Goal: Task Accomplishment & Management: Complete application form

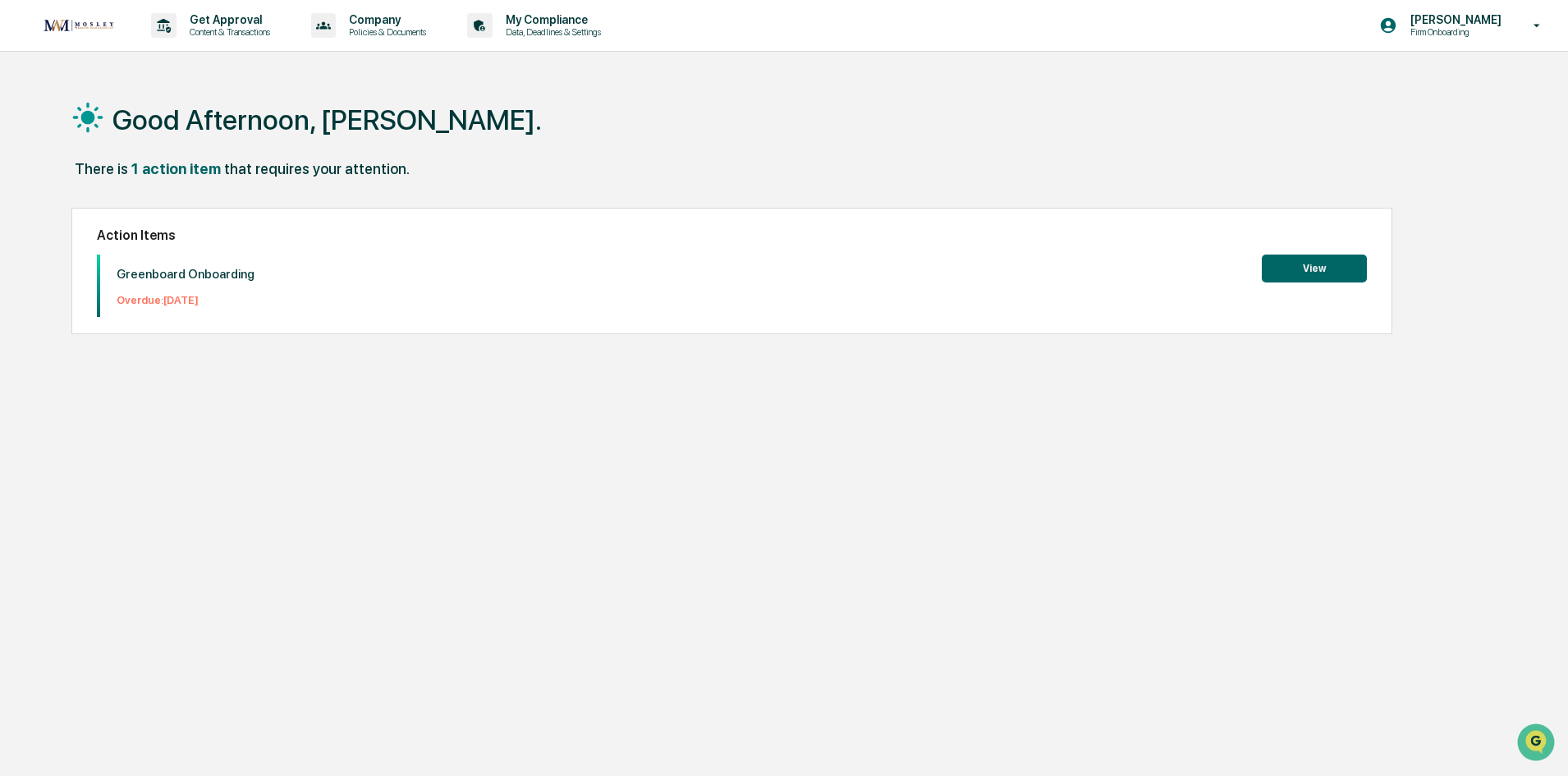
click at [1328, 275] on button "View" at bounding box center [1315, 268] width 105 height 28
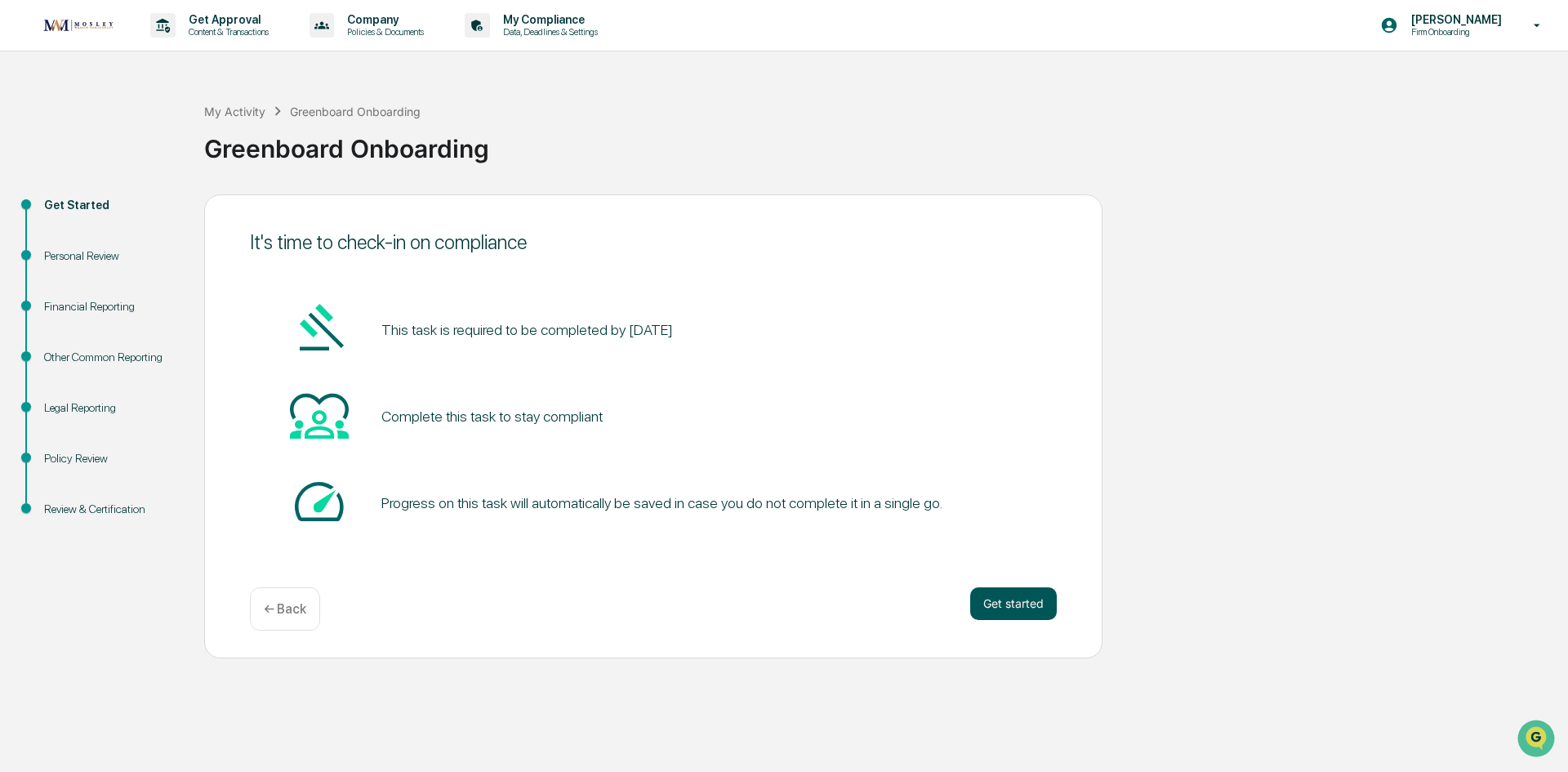
click at [1004, 595] on button "Get started" at bounding box center [1014, 603] width 87 height 33
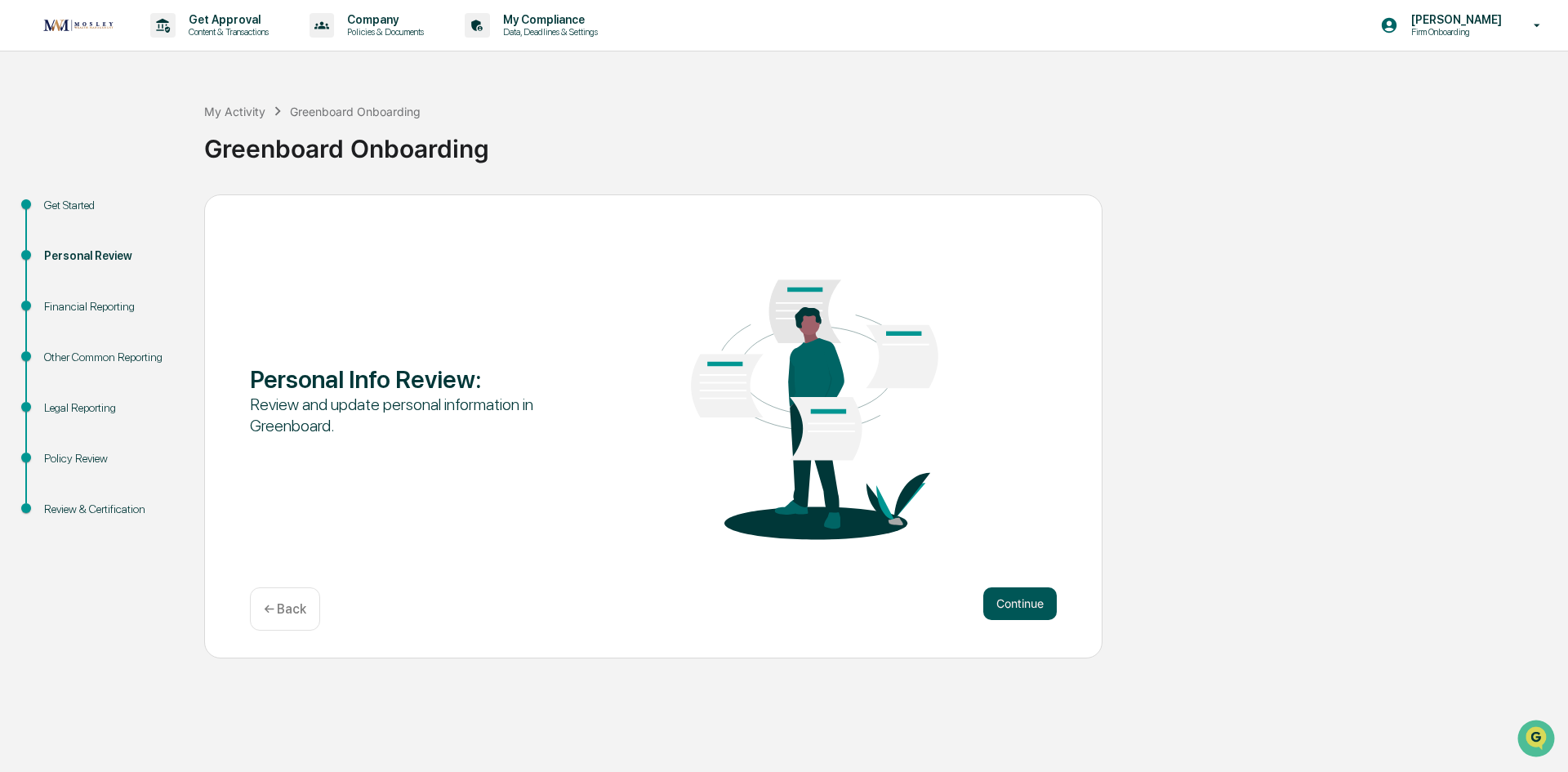
click at [1002, 600] on button "Continue" at bounding box center [1020, 603] width 73 height 33
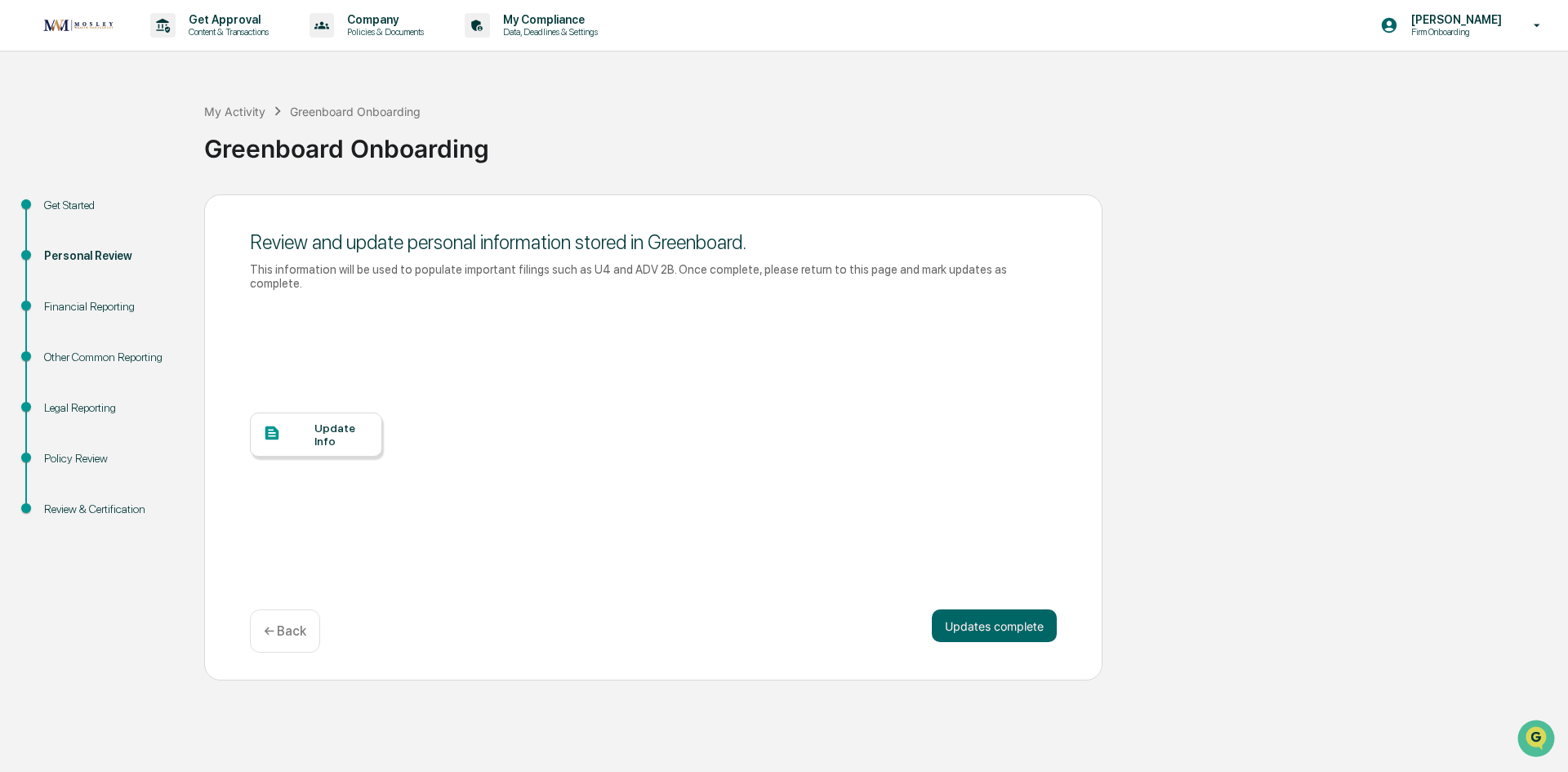
click at [290, 424] on div at bounding box center [289, 434] width 51 height 21
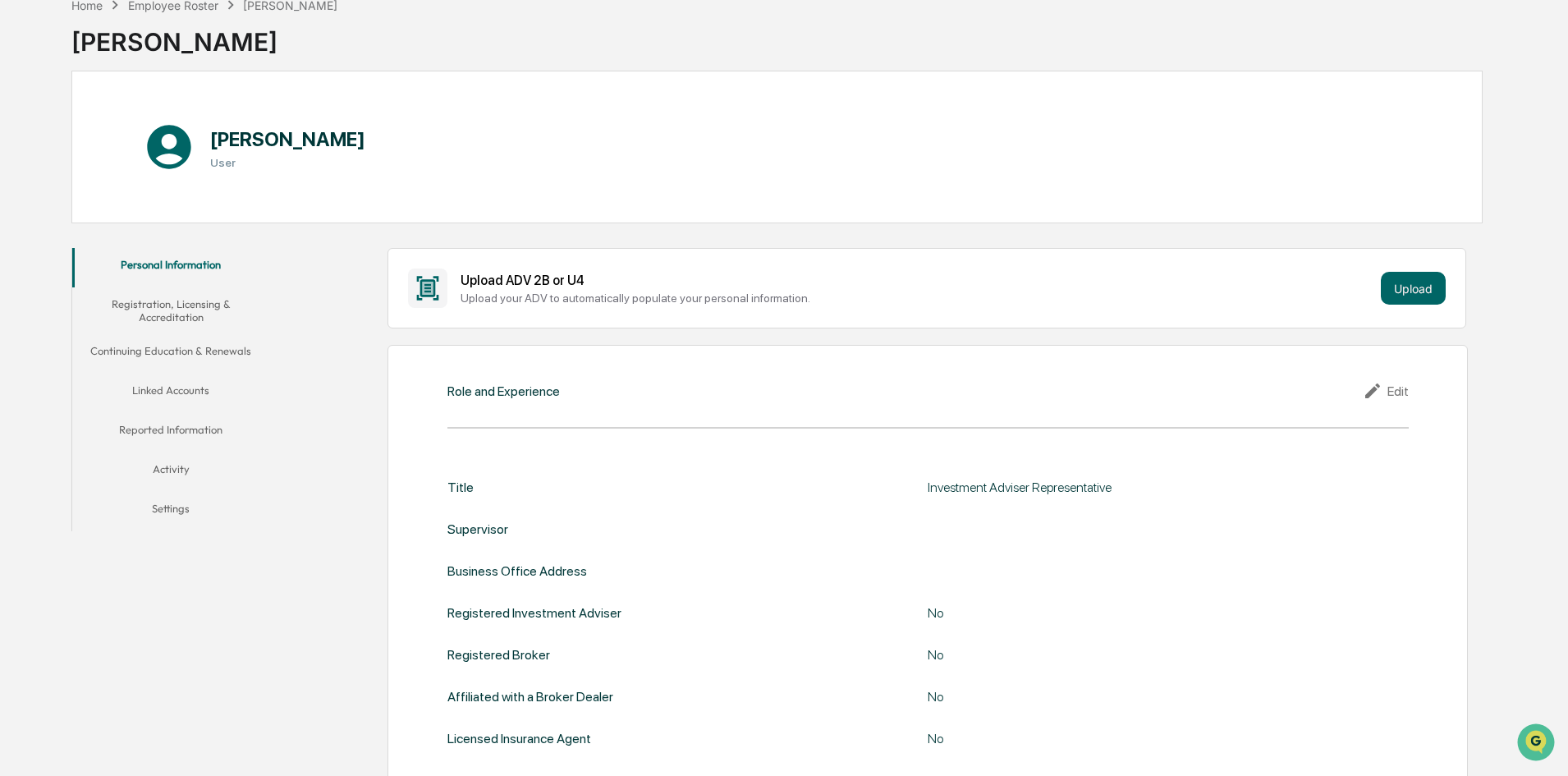
scroll to position [164, 0]
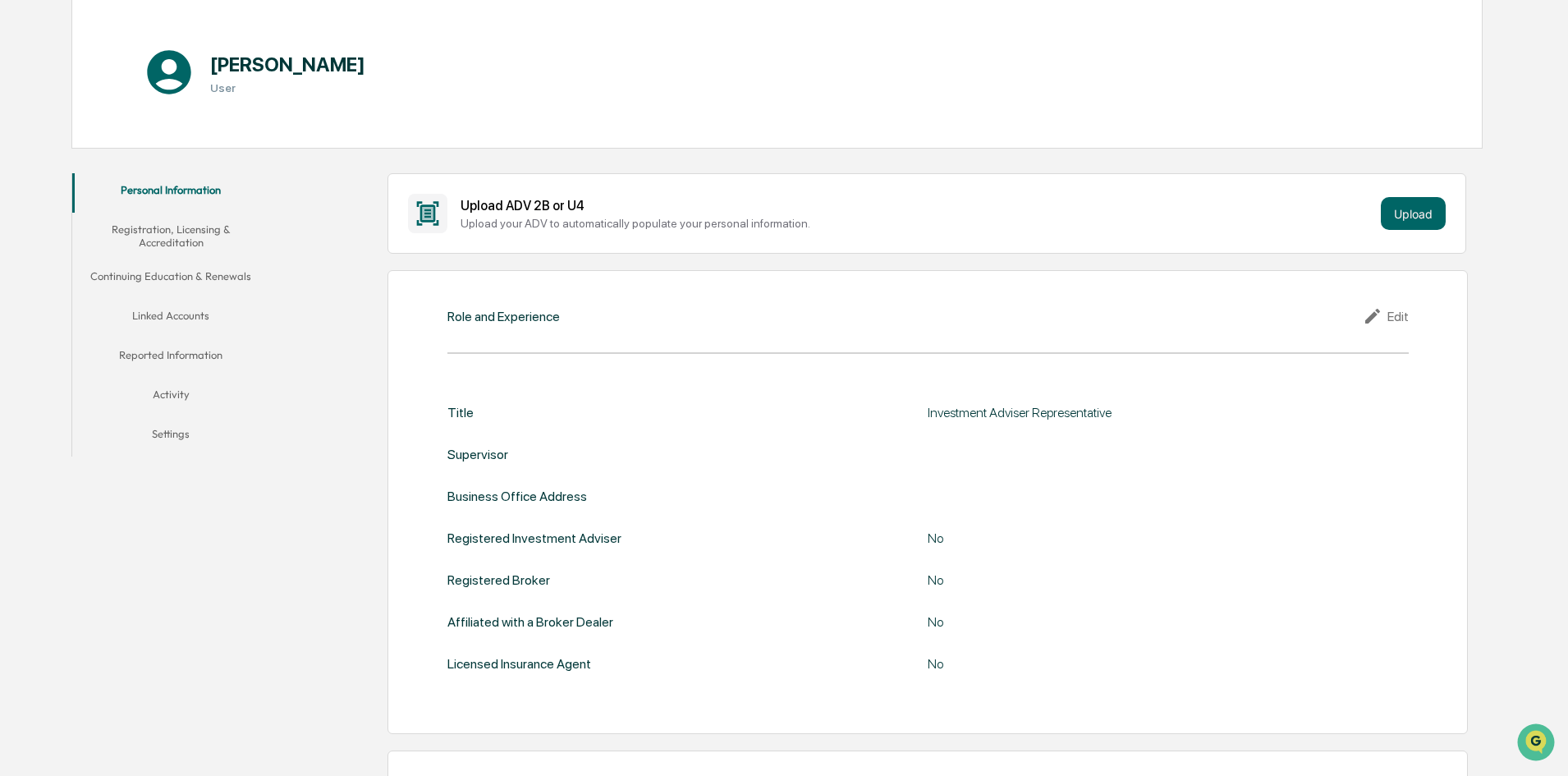
click at [547, 322] on div "Role and Experience" at bounding box center [503, 317] width 112 height 16
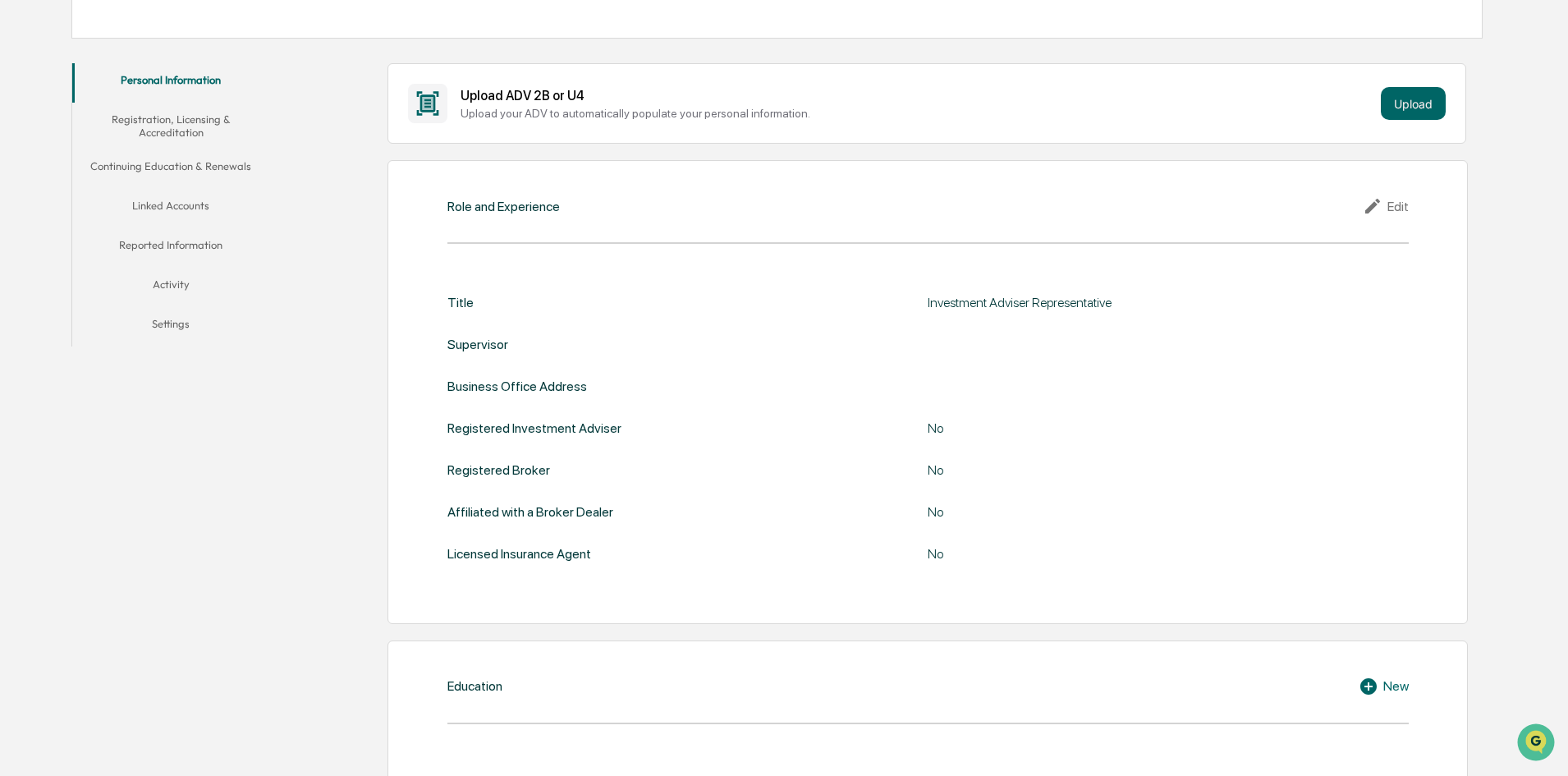
scroll to position [246, 0]
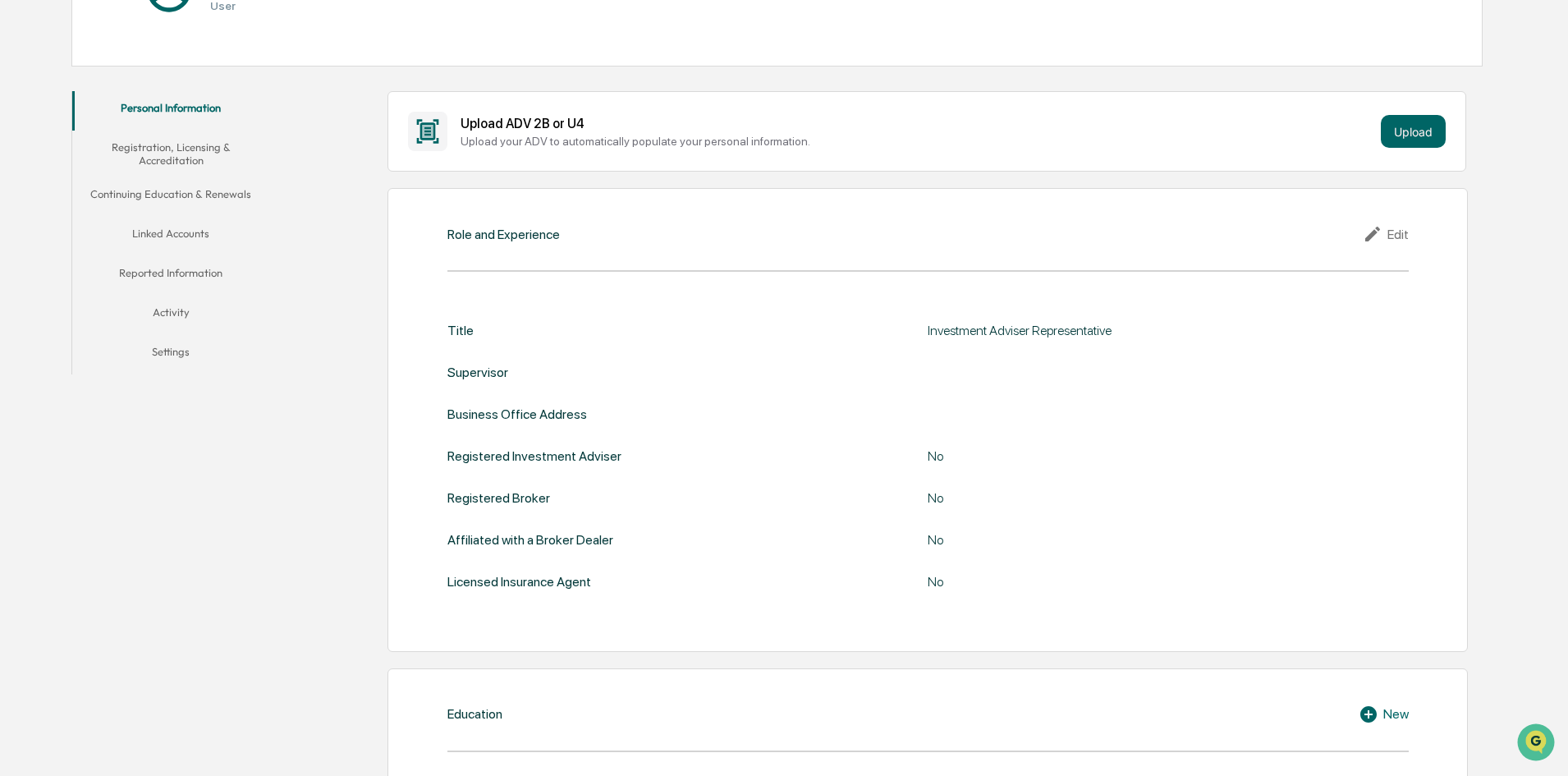
click at [1397, 238] on div "Edit" at bounding box center [1386, 234] width 46 height 20
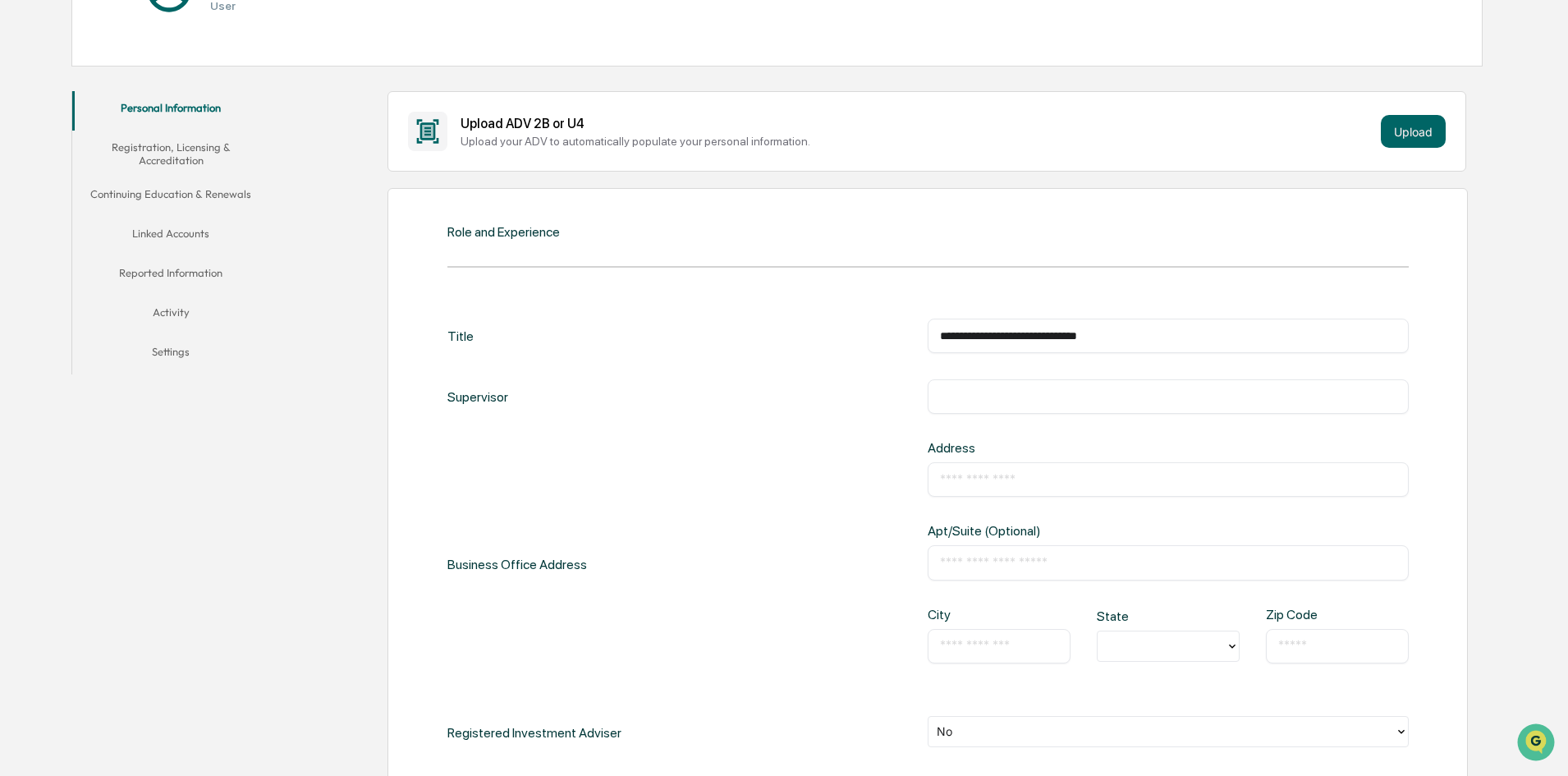
click at [471, 342] on div "**********" at bounding box center [928, 336] width 962 height 35
click at [498, 230] on div "Role and Experience" at bounding box center [503, 233] width 112 height 16
click at [541, 261] on div "**********" at bounding box center [927, 605] width 1080 height 836
click at [537, 253] on div "**********" at bounding box center [927, 605] width 1080 height 836
click at [522, 217] on div "**********" at bounding box center [927, 605] width 1080 height 836
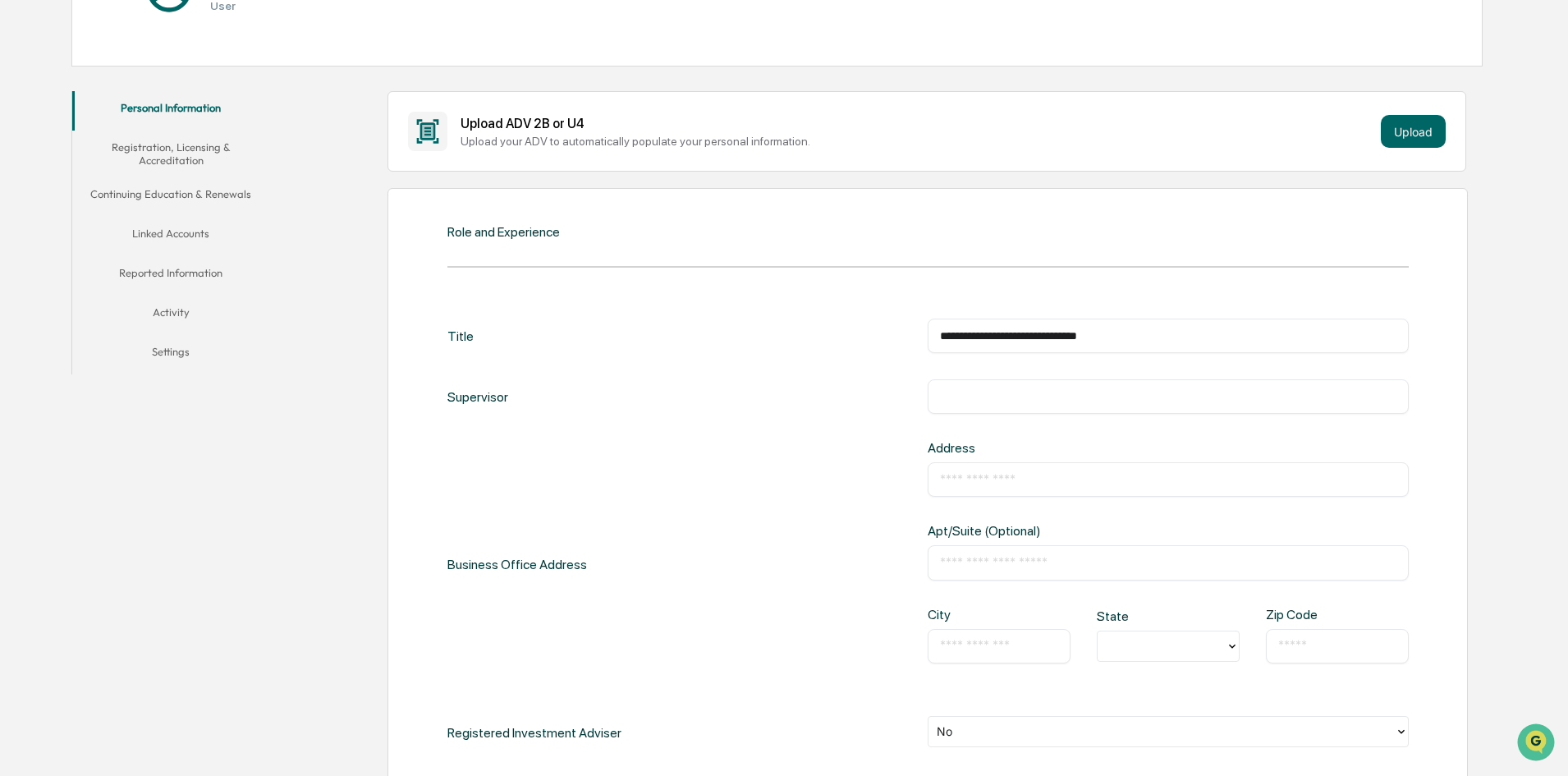
click at [523, 233] on div "Role and Experience" at bounding box center [503, 233] width 112 height 16
click at [515, 372] on div "**********" at bounding box center [928, 624] width 962 height 611
click at [503, 383] on div "Supervisor" at bounding box center [477, 396] width 61 height 35
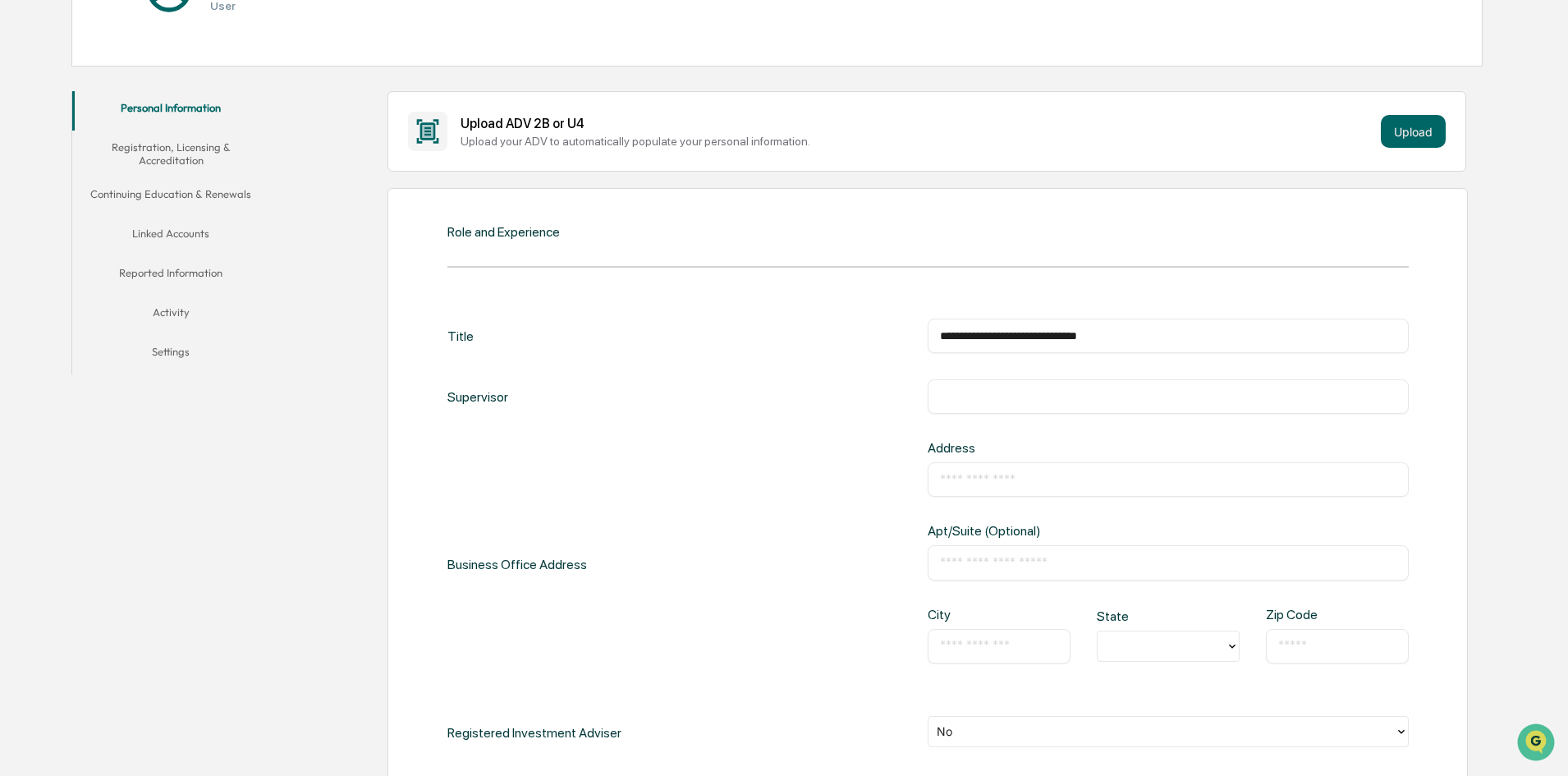
click at [493, 389] on div "Supervisor" at bounding box center [477, 396] width 61 height 35
click at [485, 394] on div "Supervisor" at bounding box center [477, 396] width 61 height 35
click at [446, 331] on div "**********" at bounding box center [927, 605] width 1080 height 836
click at [519, 339] on div "**********" at bounding box center [928, 336] width 962 height 35
click at [523, 341] on div "**********" at bounding box center [928, 336] width 962 height 35
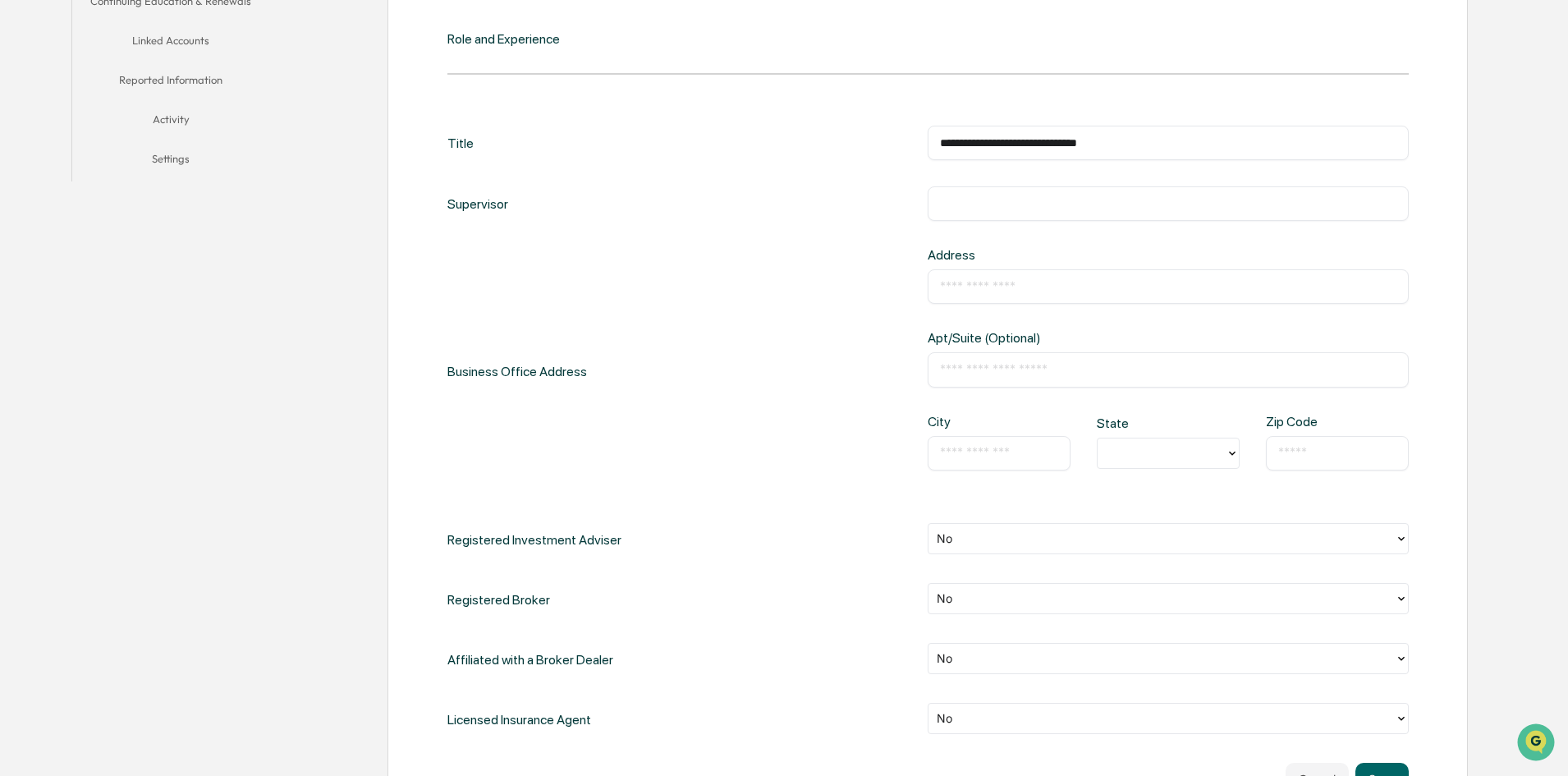
scroll to position [410, 0]
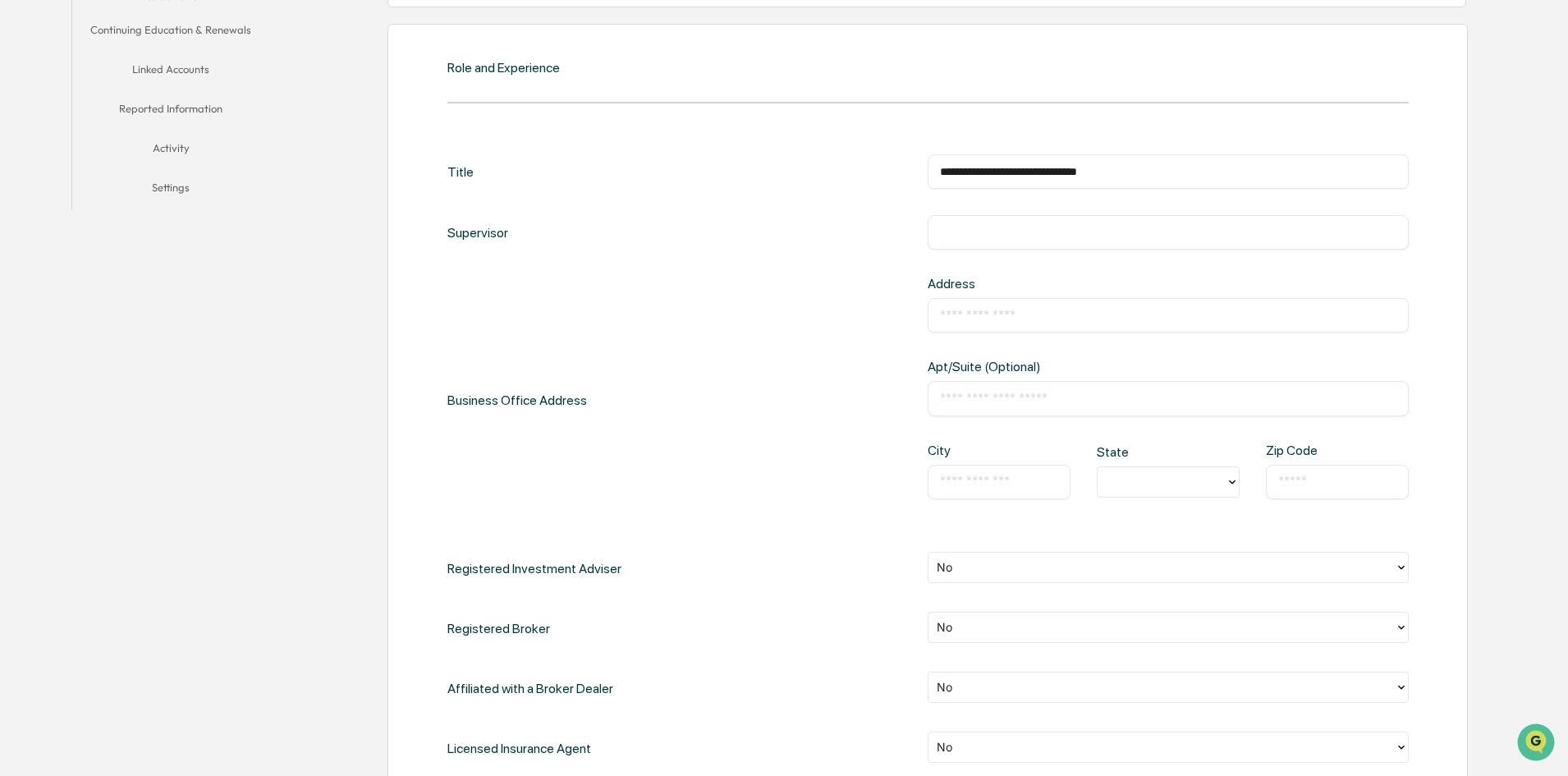
click at [999, 163] on input "**********" at bounding box center [1168, 171] width 456 height 17
click at [968, 281] on div "Address" at bounding box center [1036, 284] width 217 height 16
click at [966, 320] on input "text" at bounding box center [1168, 315] width 456 height 17
type input "**********"
type input "******"
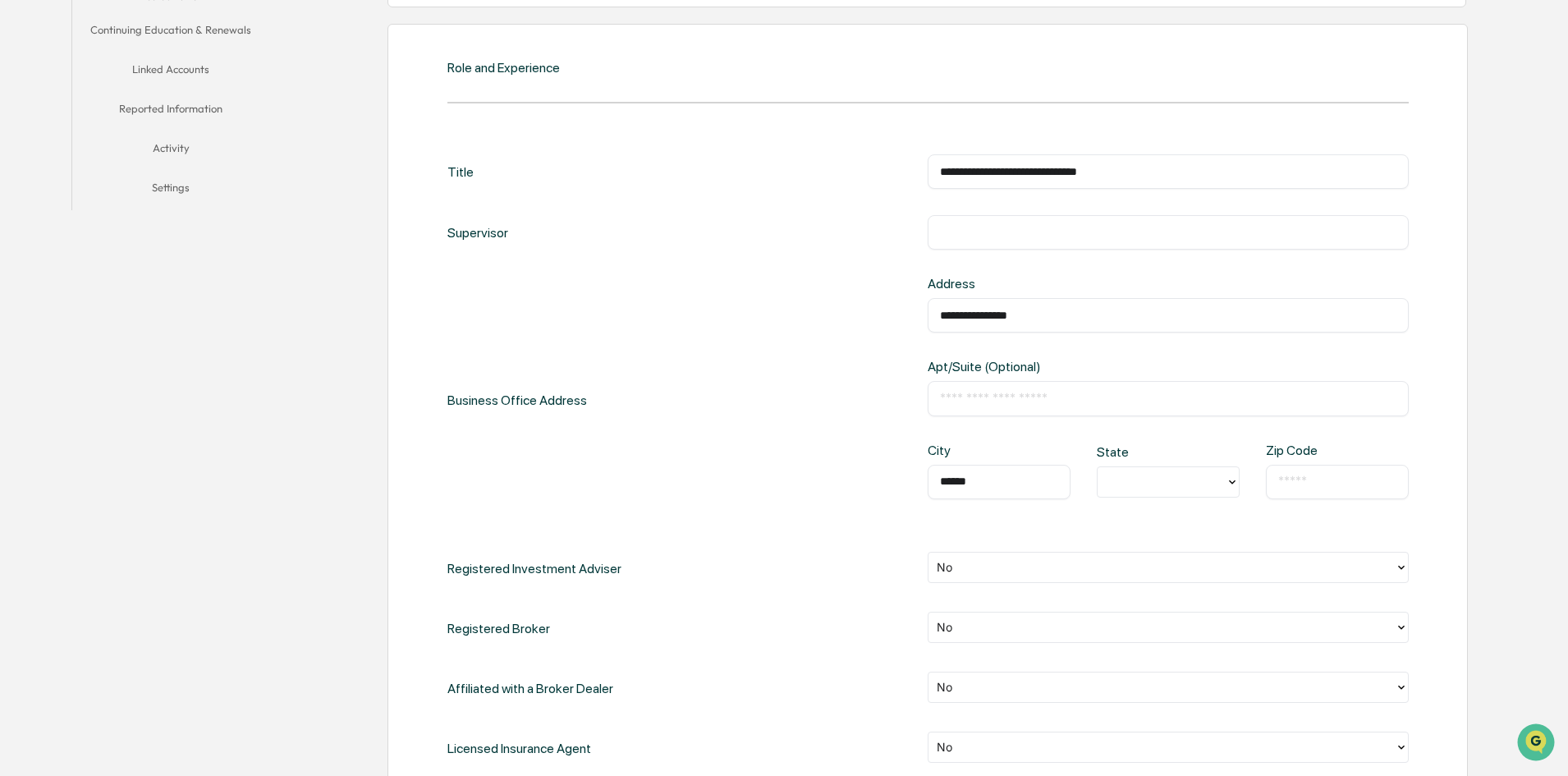
type input "**********"
type input "*****"
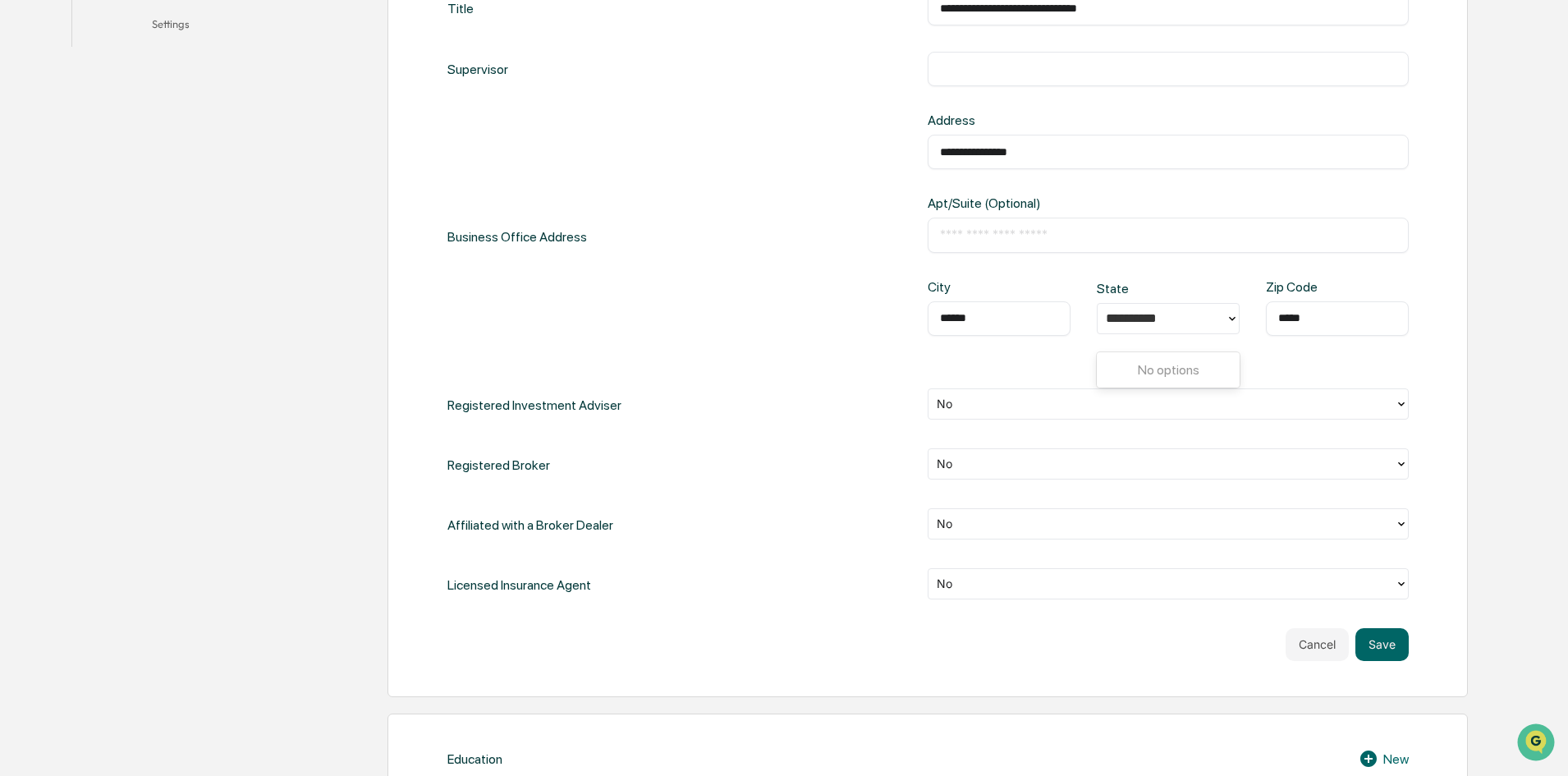
scroll to position [574, 0]
click at [1399, 404] on icon at bounding box center [1401, 402] width 13 height 13
click at [830, 337] on div "**********" at bounding box center [928, 235] width 962 height 248
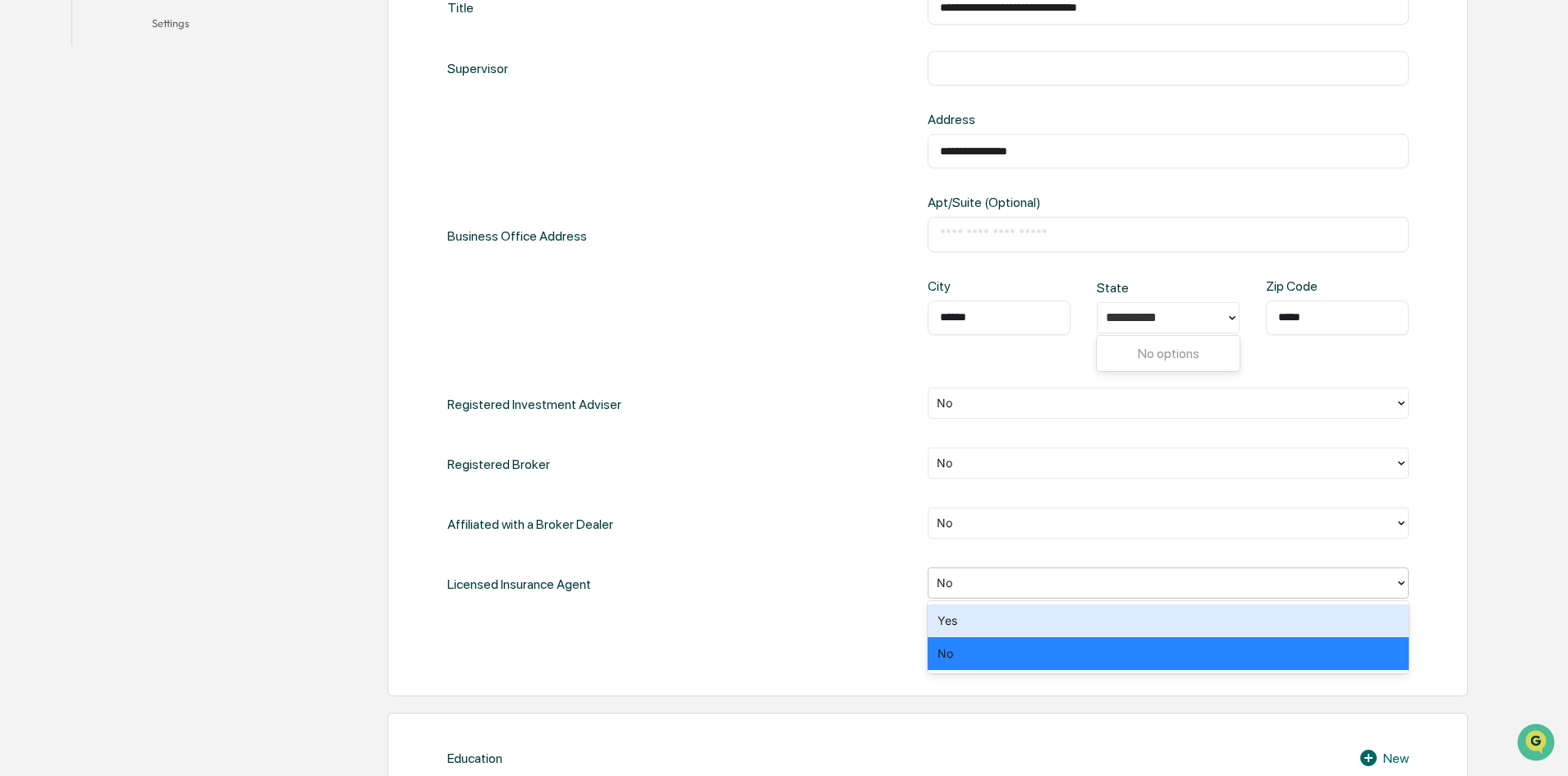
click at [1390, 579] on div "No" at bounding box center [1162, 582] width 466 height 26
click at [1229, 625] on div "Yes" at bounding box center [1169, 620] width 481 height 33
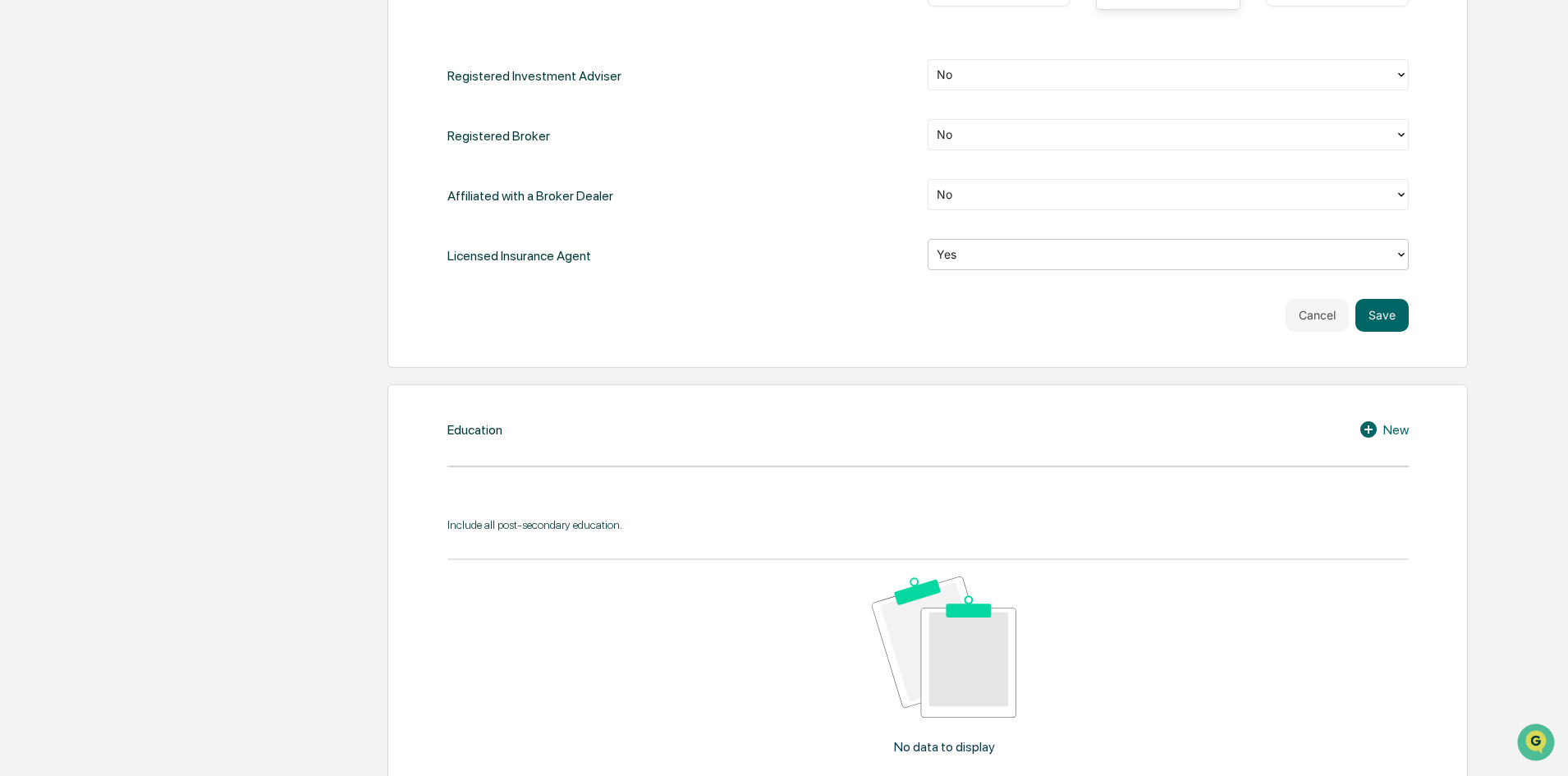
scroll to position [1067, 0]
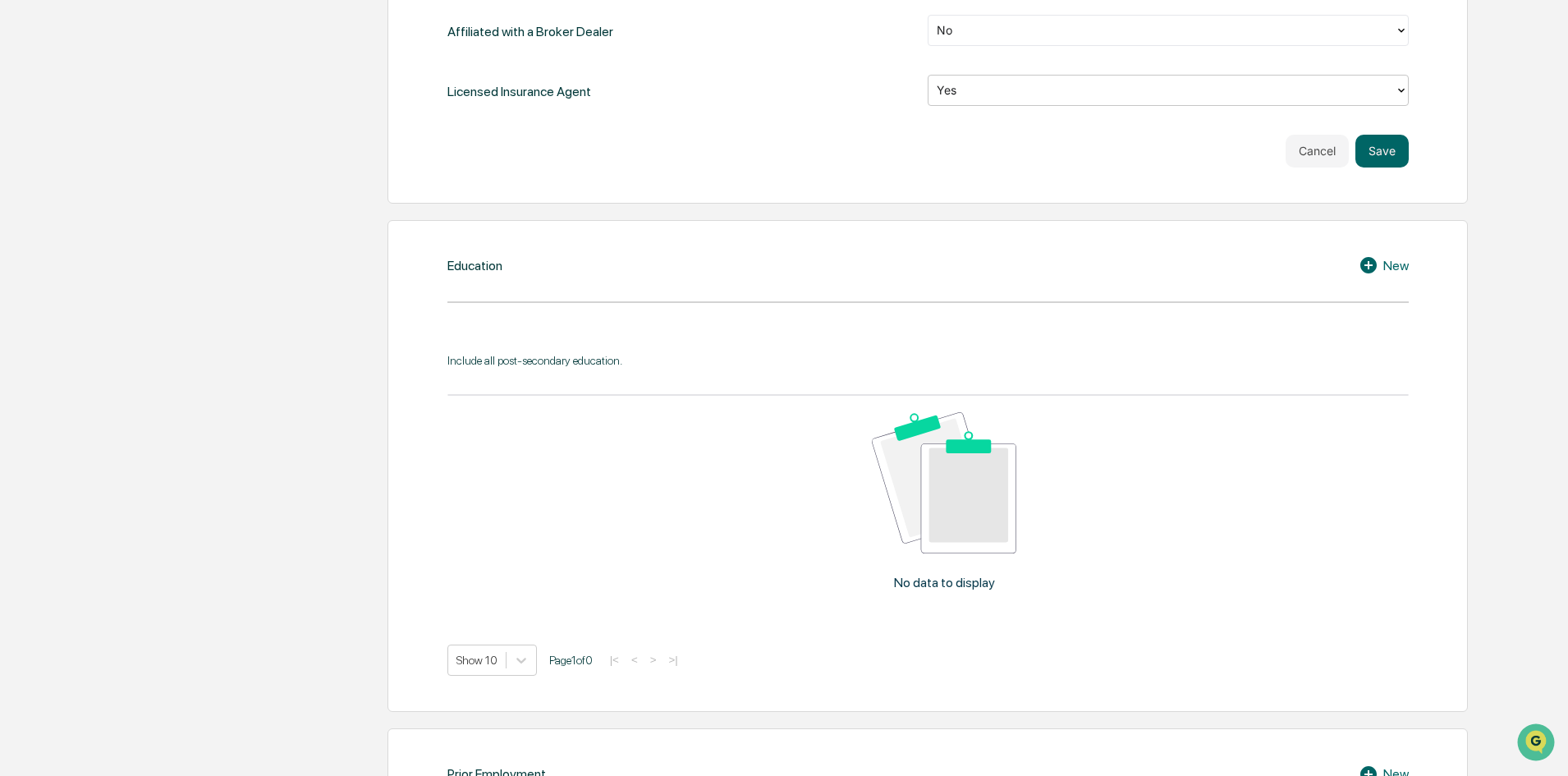
click at [1370, 266] on icon at bounding box center [1371, 265] width 25 height 20
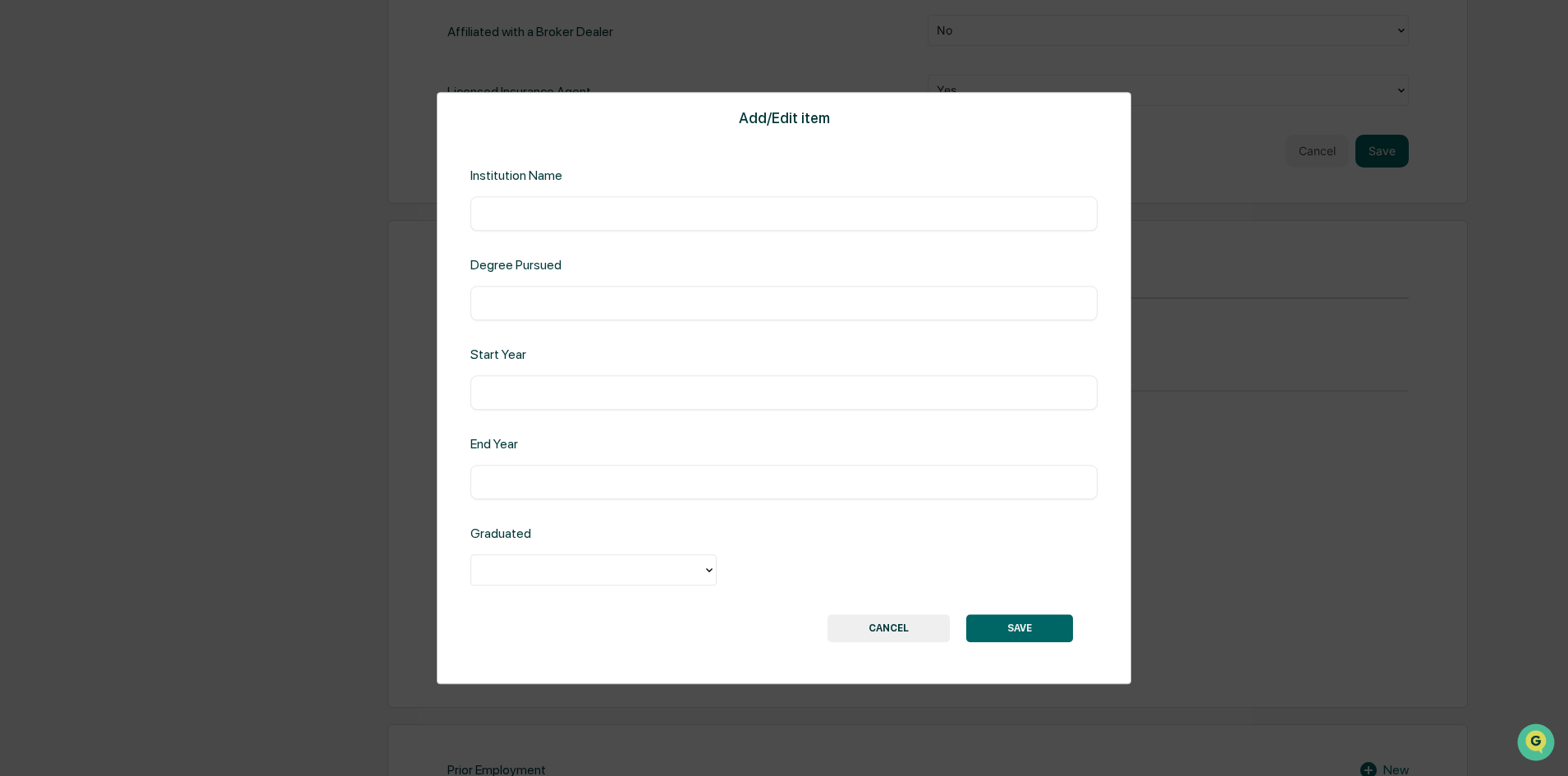
click at [527, 266] on div "Degree Pursued" at bounding box center [611, 265] width 282 height 16
click at [537, 174] on div "Institution Name" at bounding box center [611, 176] width 282 height 16
click at [608, 183] on div "Institution Name ​" at bounding box center [783, 200] width 627 height 64
click at [877, 627] on button "CANCEL" at bounding box center [888, 628] width 122 height 28
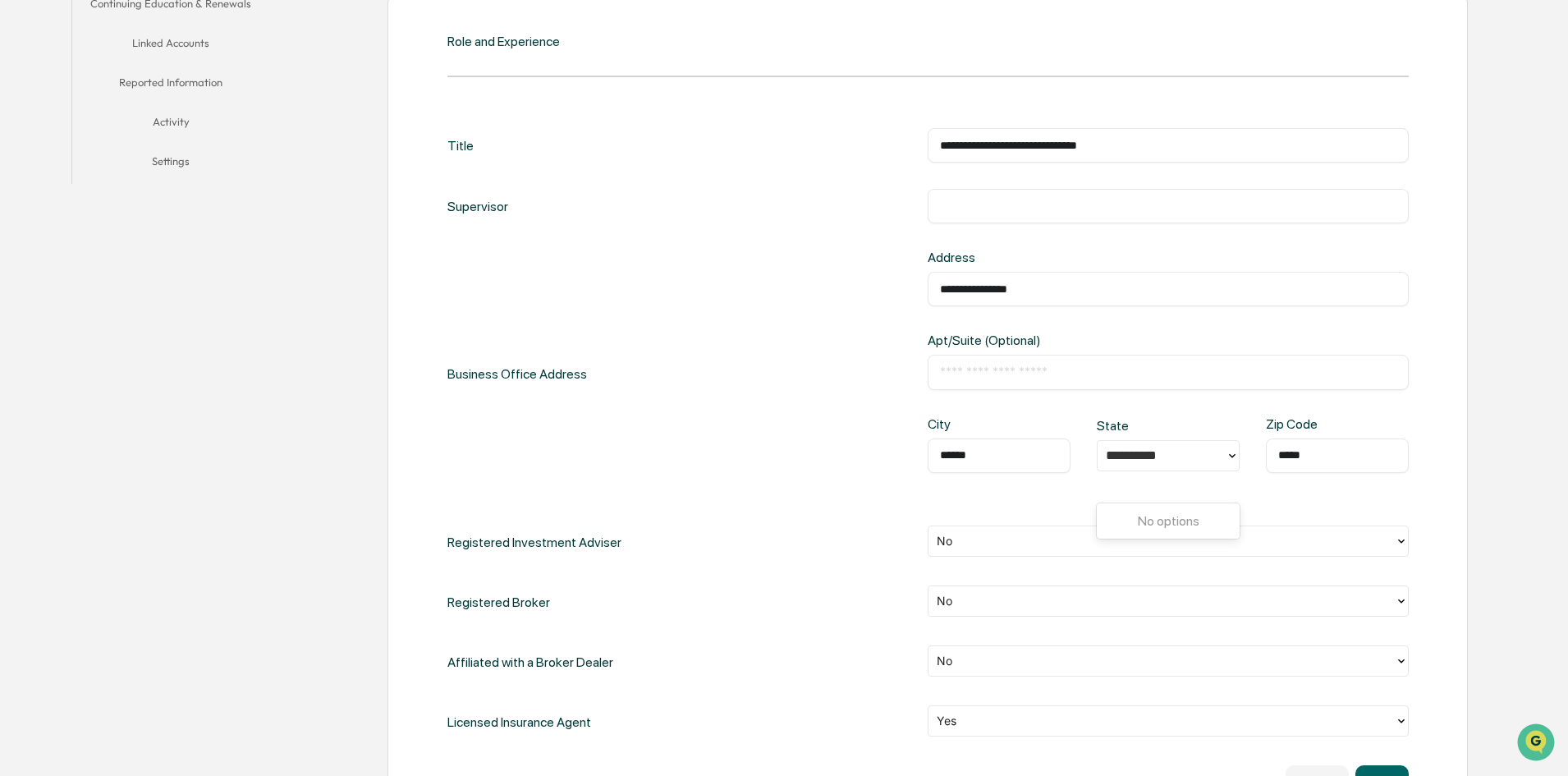
scroll to position [355, 0]
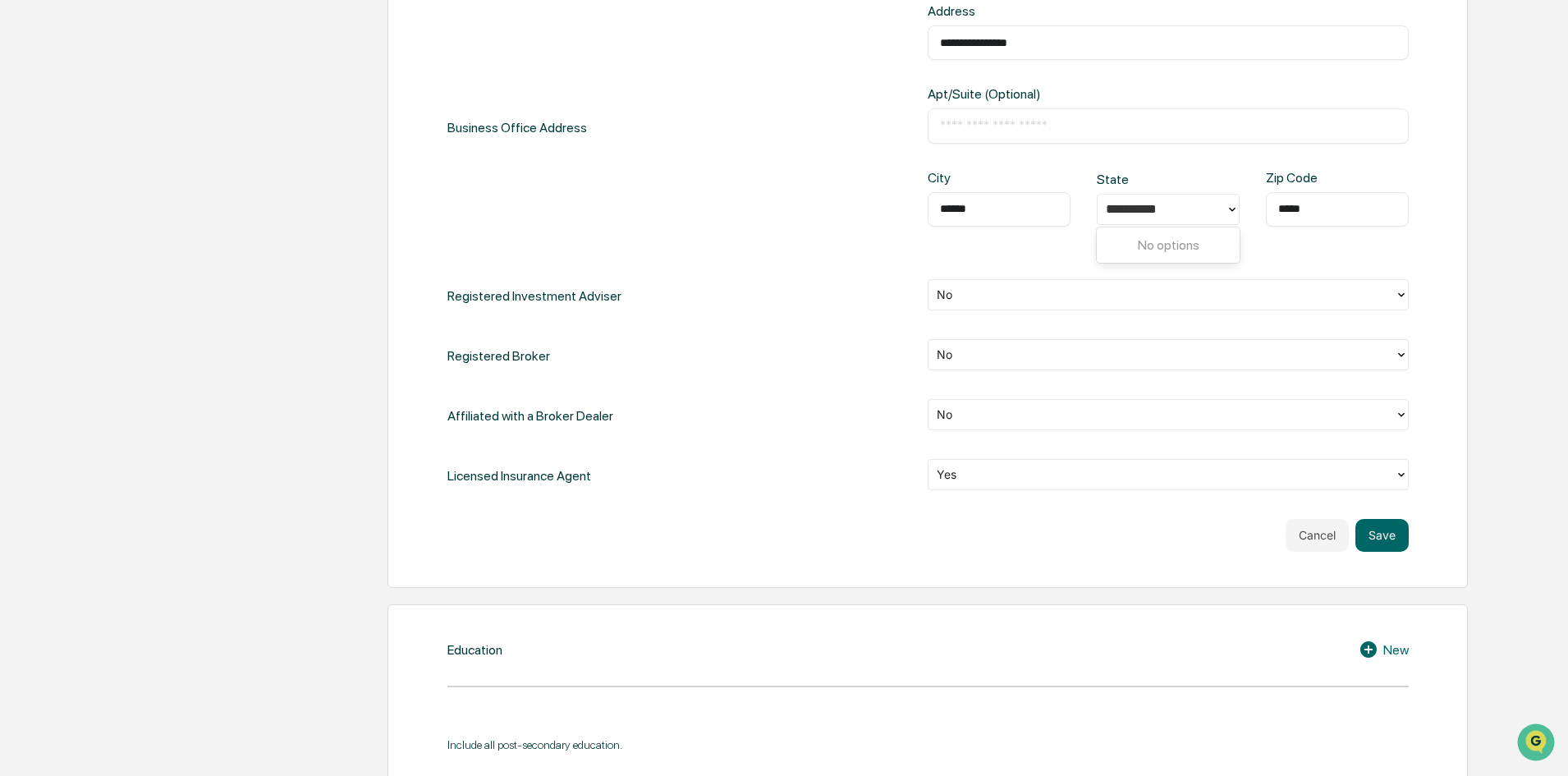
click at [1317, 535] on button "Cancel" at bounding box center [1318, 535] width 64 height 33
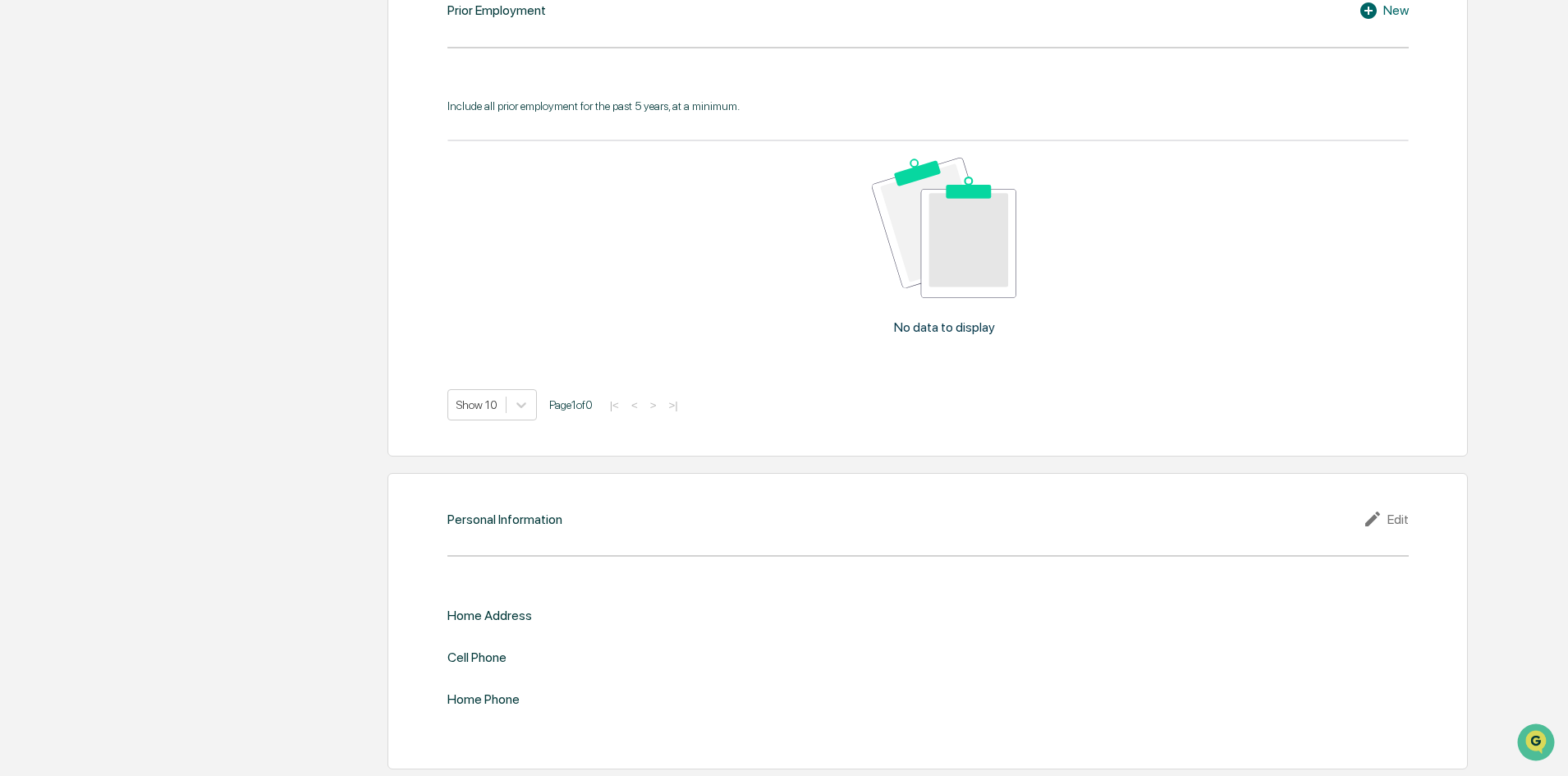
scroll to position [1460, 0]
click at [1396, 513] on div "Edit" at bounding box center [1386, 518] width 46 height 20
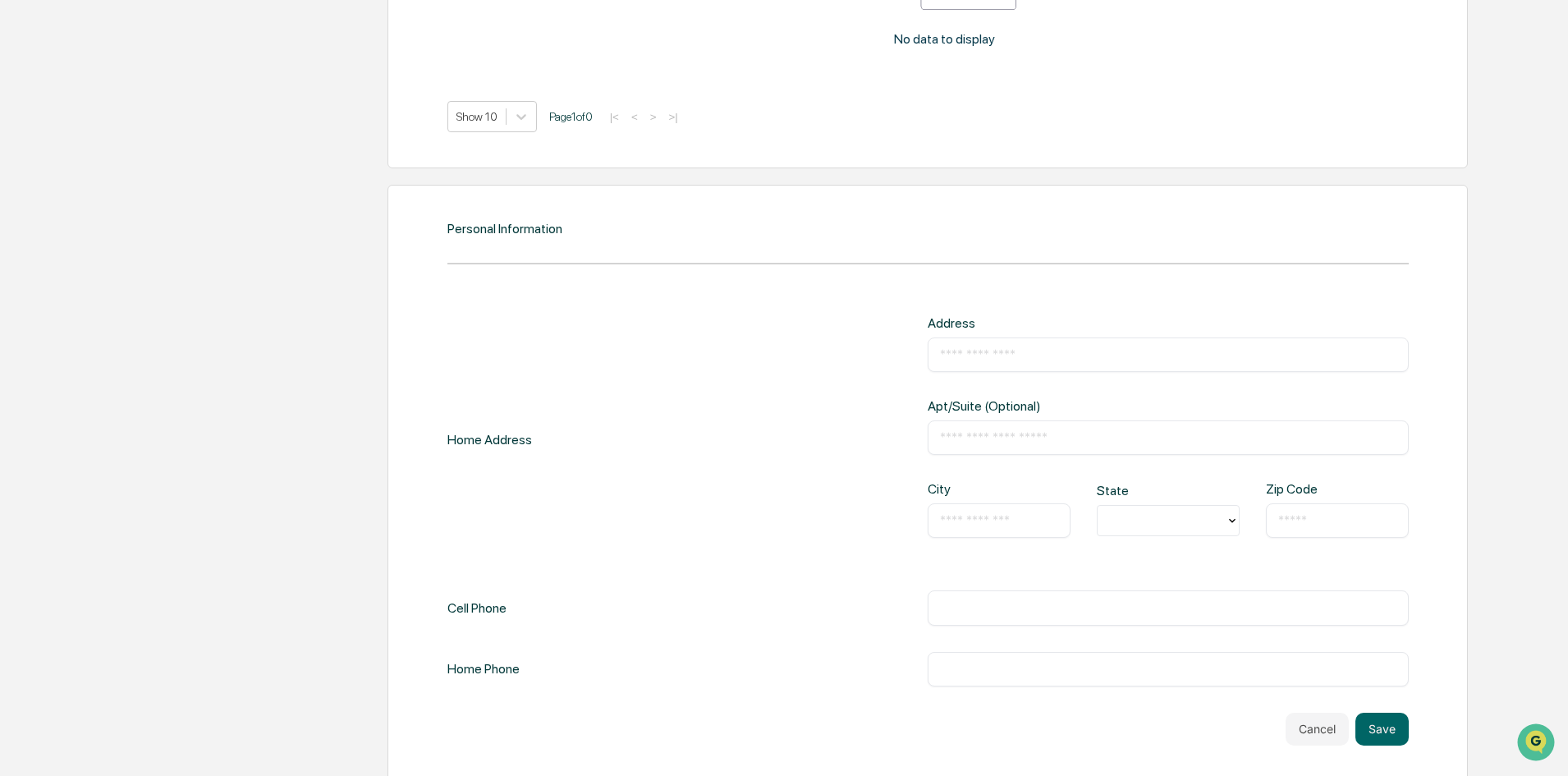
scroll to position [1761, 0]
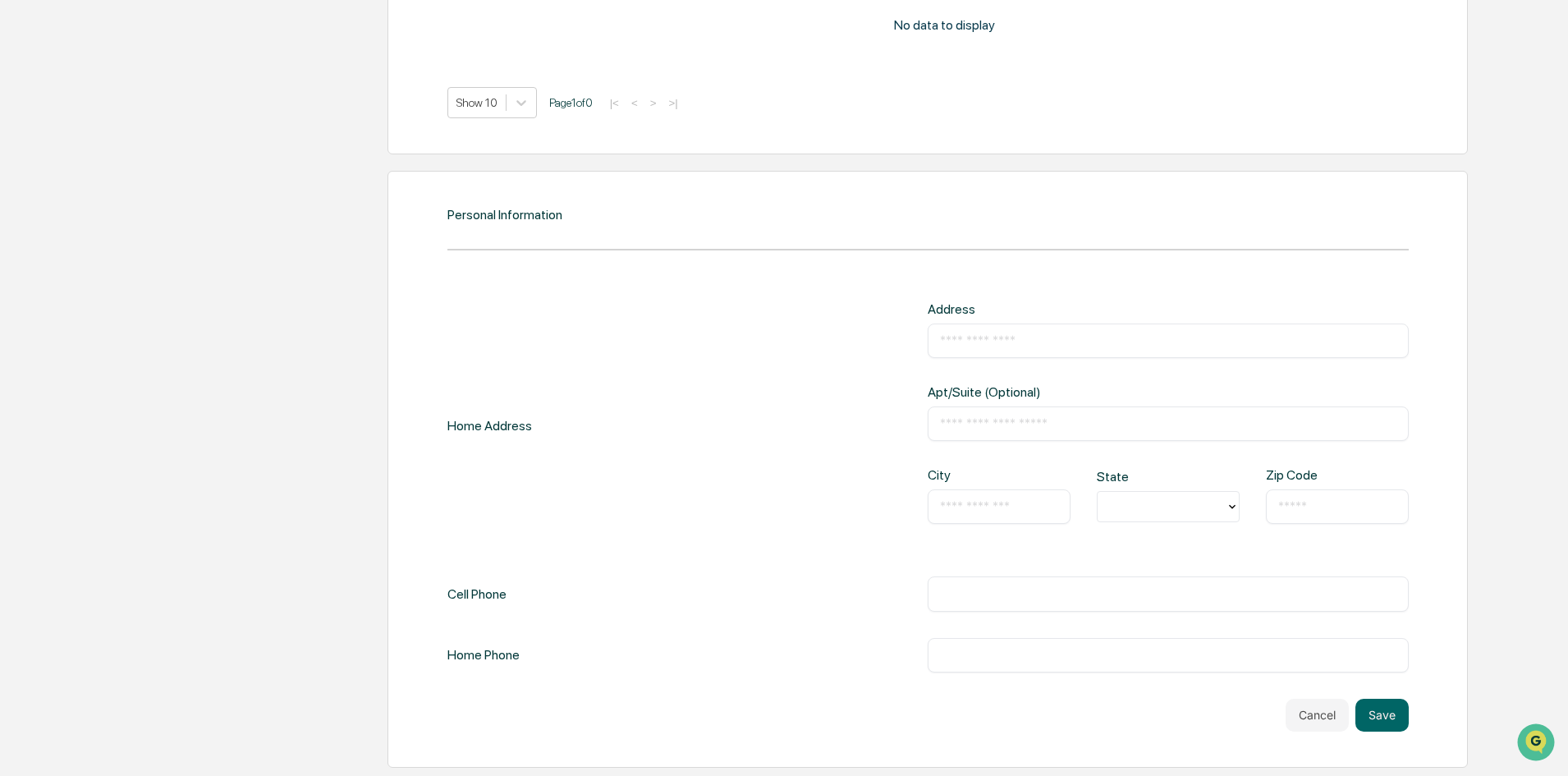
click at [975, 345] on input "text" at bounding box center [1168, 341] width 456 height 17
type input "**********"
click at [525, 607] on div "Cell Phone ​" at bounding box center [928, 593] width 962 height 35
click at [746, 596] on div "Cell Phone ​" at bounding box center [928, 593] width 962 height 35
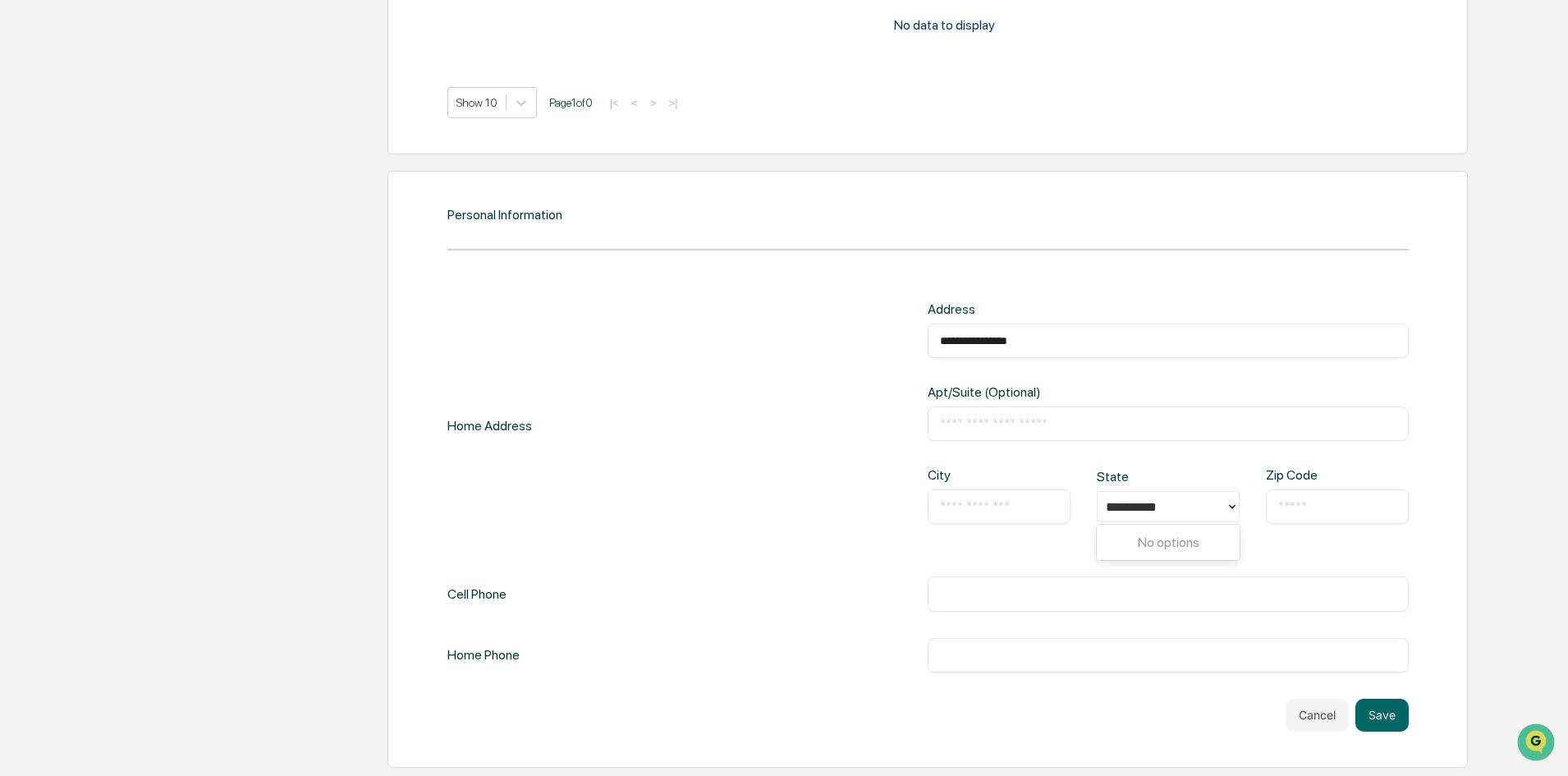
click at [538, 588] on div "Cell Phone ​" at bounding box center [928, 593] width 962 height 35
click at [730, 603] on div "Cell Phone ​" at bounding box center [928, 593] width 962 height 35
click at [600, 678] on div "**********" at bounding box center [928, 516] width 962 height 430
click at [961, 500] on input "text" at bounding box center [999, 507] width 118 height 17
type input "******"
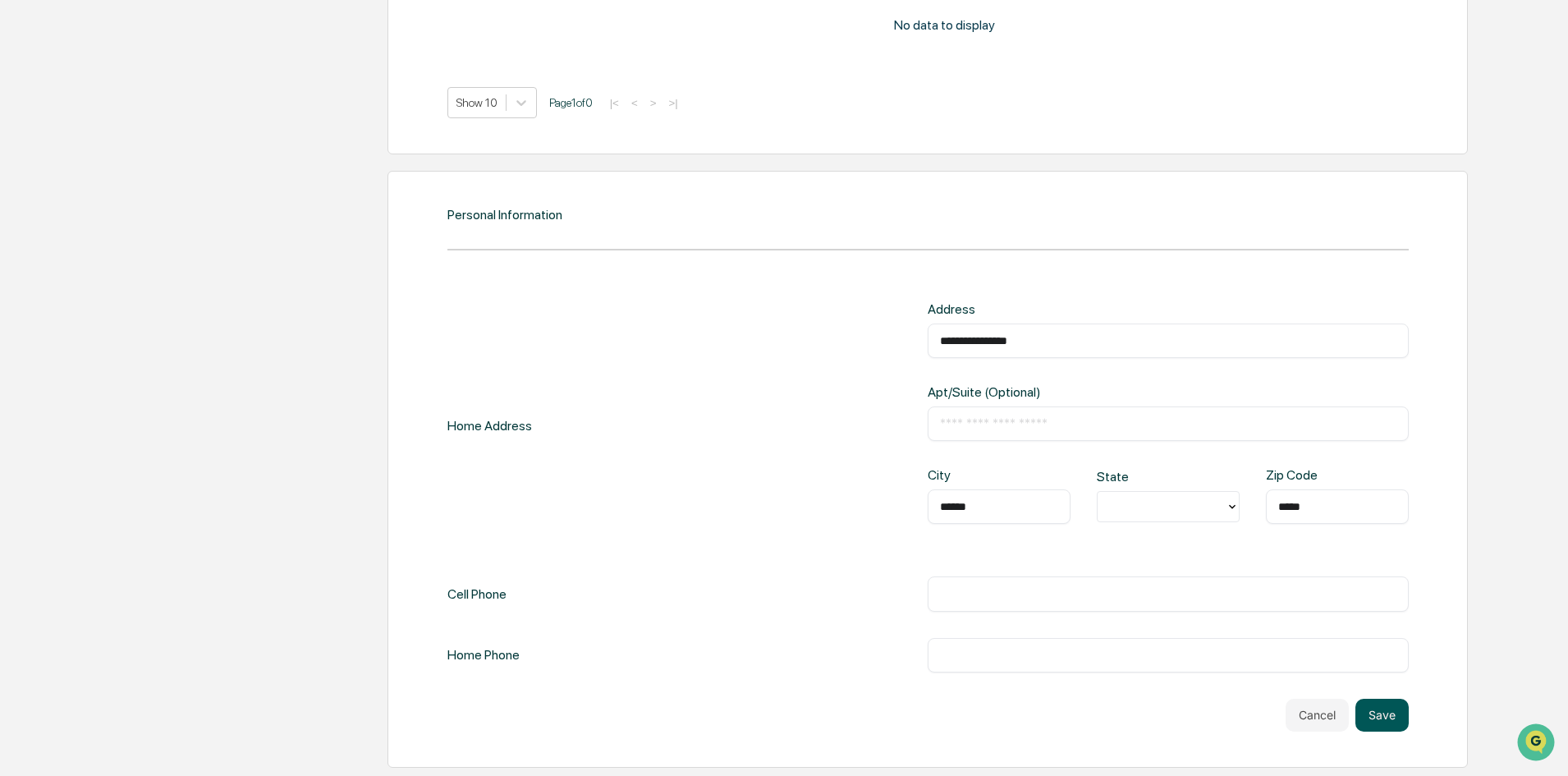
type input "*****"
click at [1393, 721] on button "Save" at bounding box center [1382, 714] width 54 height 33
click at [1388, 713] on button "Save" at bounding box center [1382, 714] width 54 height 33
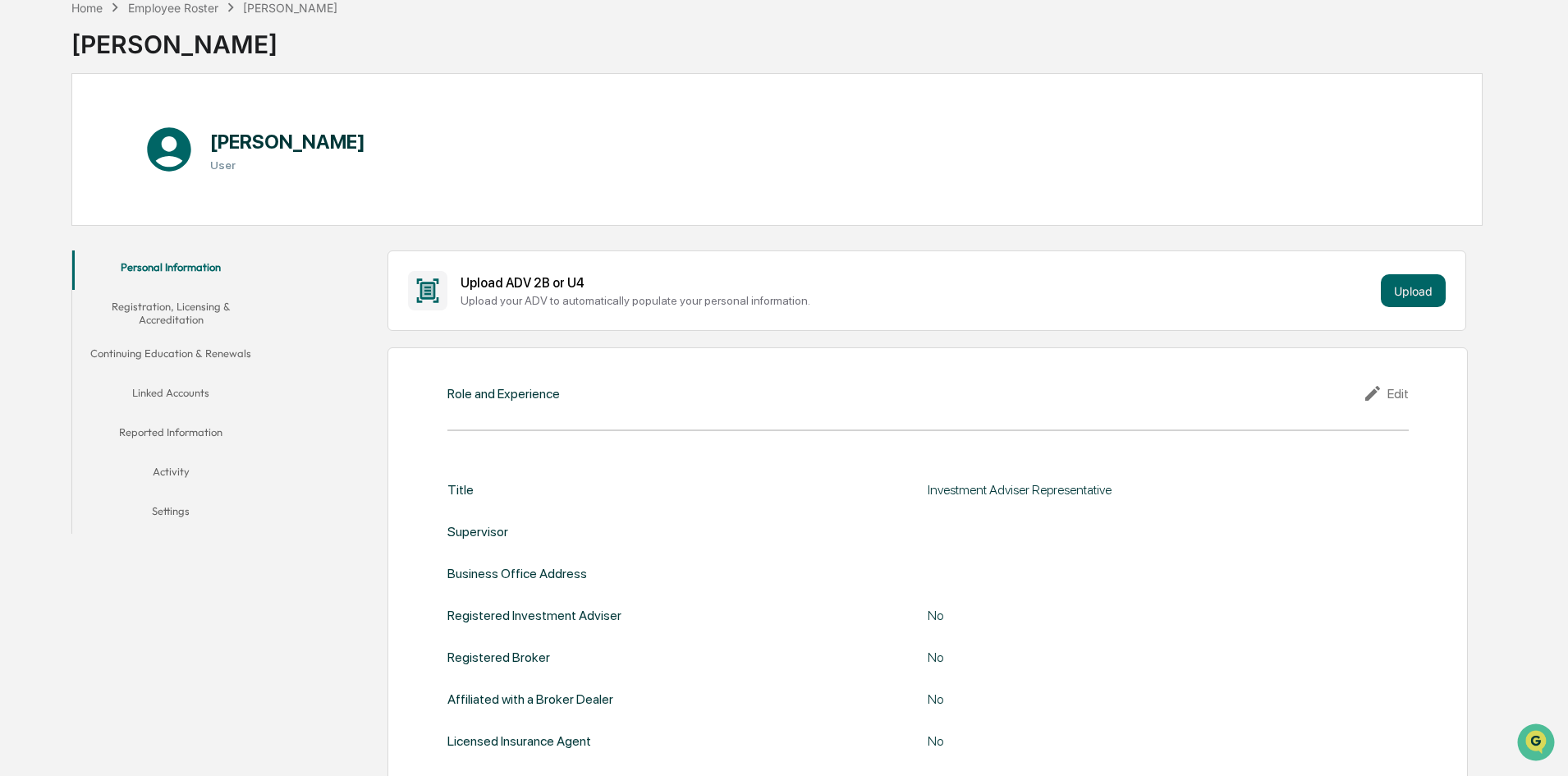
scroll to position [0, 0]
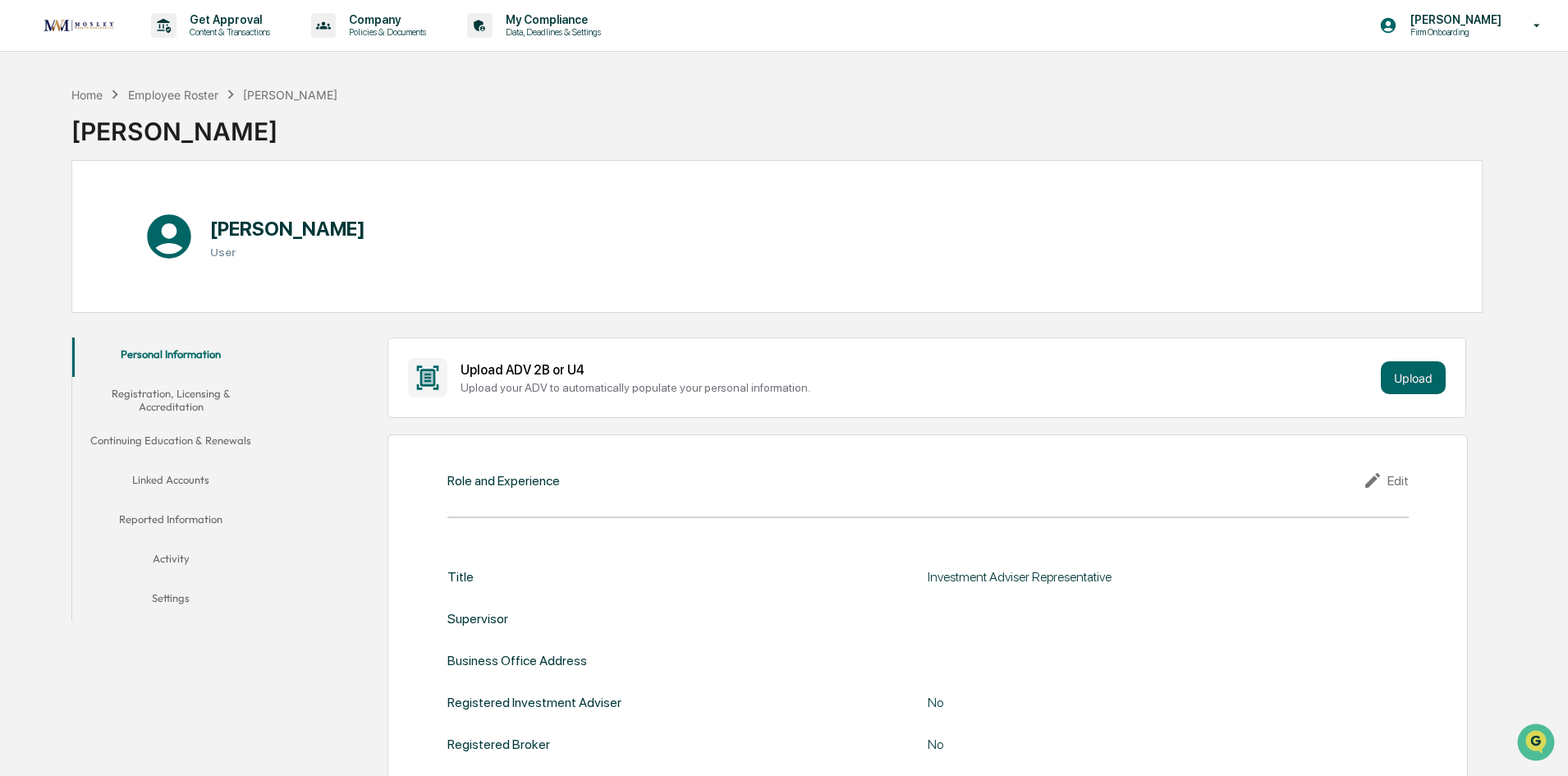
click at [147, 400] on button "Registration, Licensing & Accreditation" at bounding box center [171, 399] width 197 height 47
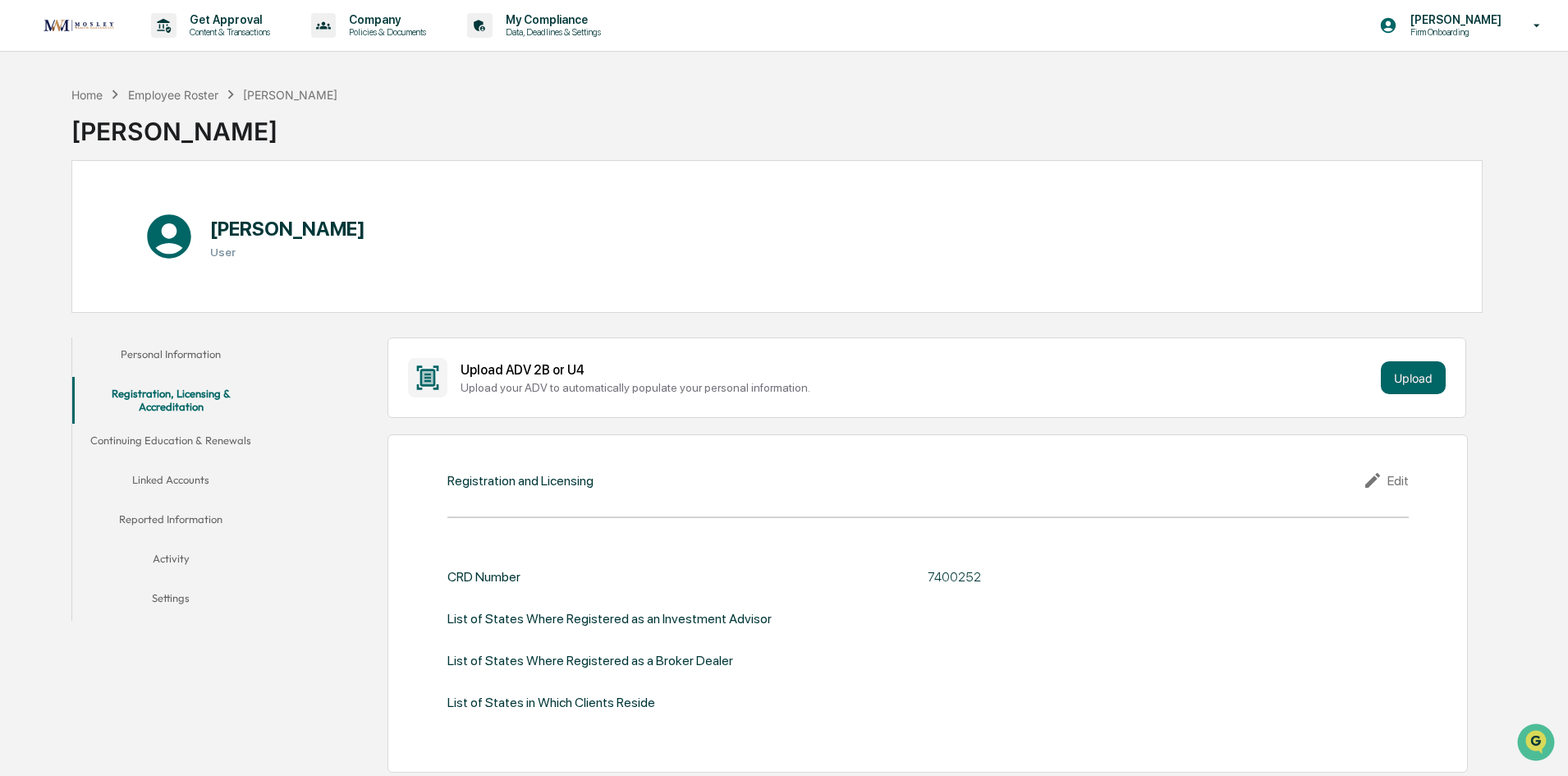
click at [175, 519] on button "Reported Information" at bounding box center [171, 523] width 197 height 40
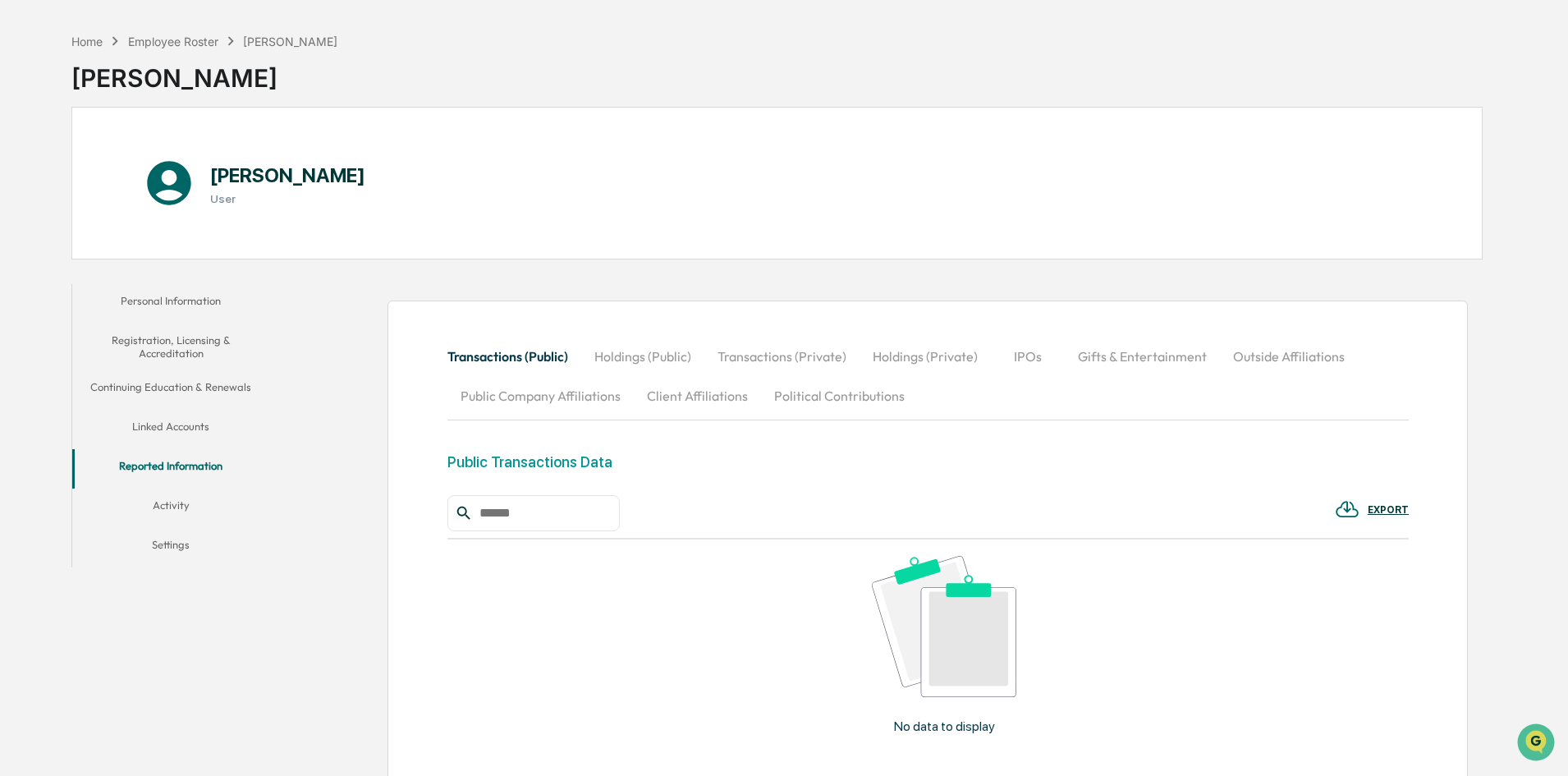
scroll to position [82, 0]
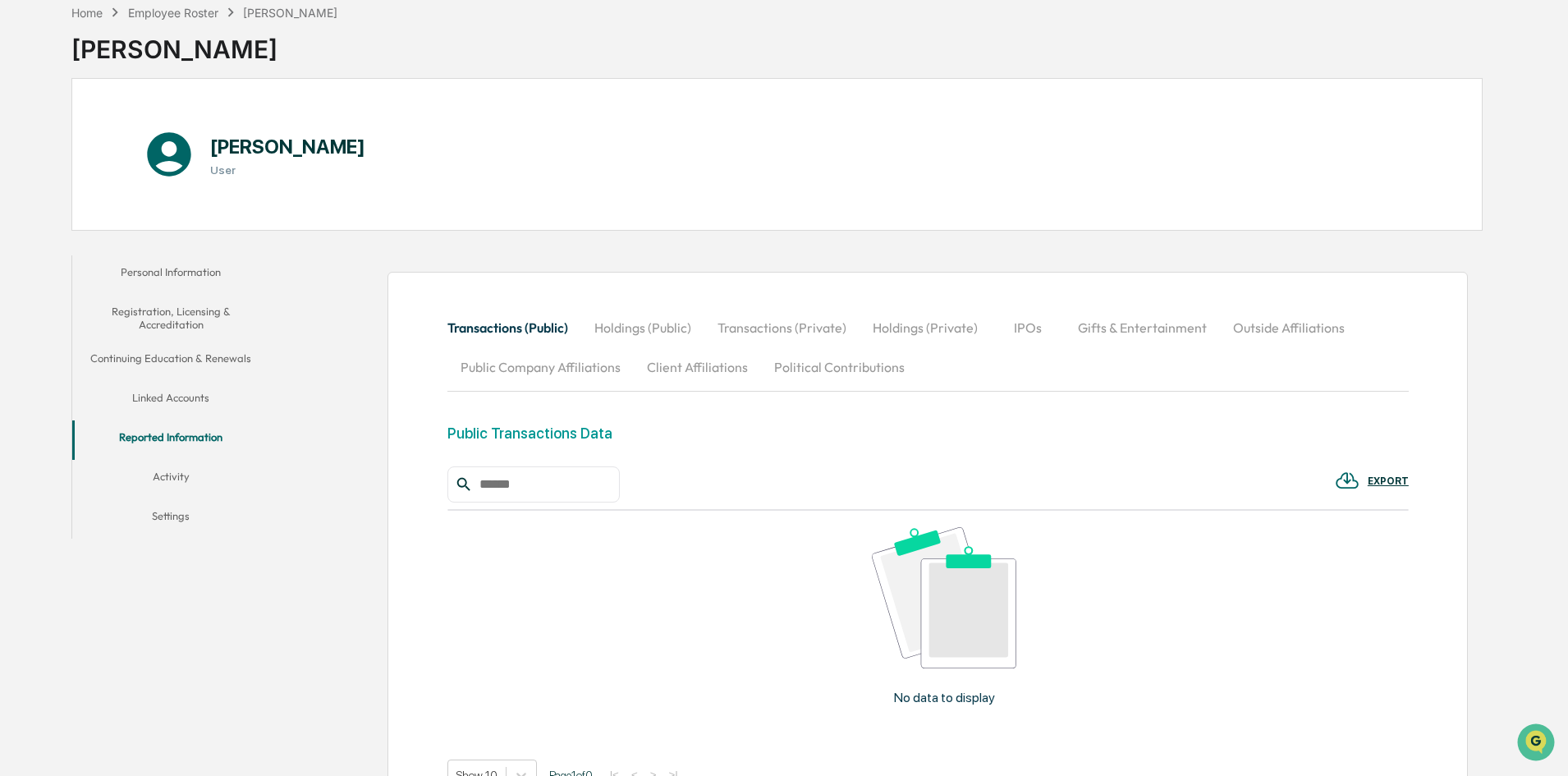
click at [172, 516] on button "Settings" at bounding box center [171, 519] width 197 height 40
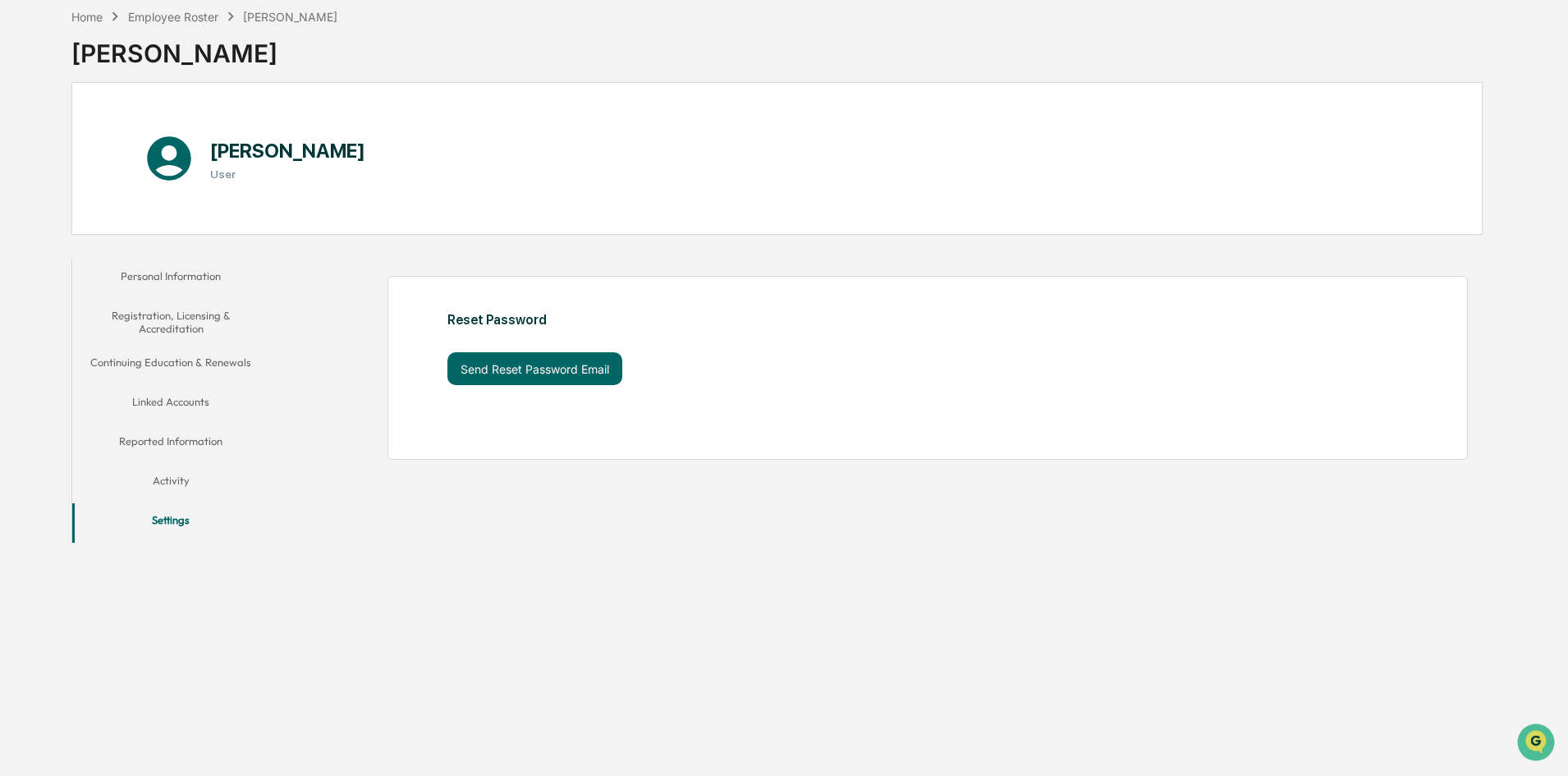
click at [162, 477] on button "Activity" at bounding box center [171, 484] width 197 height 40
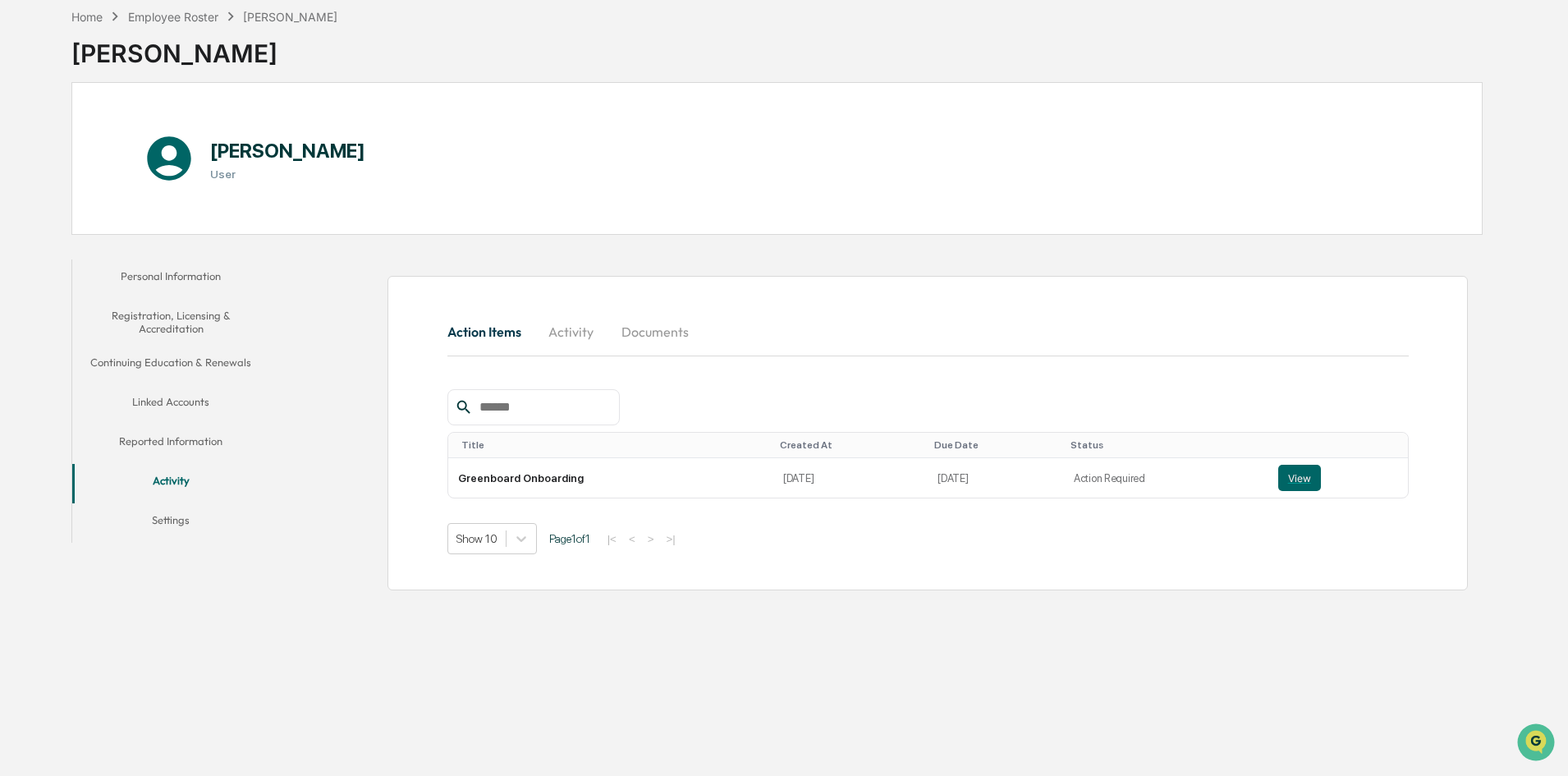
click at [169, 447] on button "Reported Information" at bounding box center [171, 444] width 197 height 40
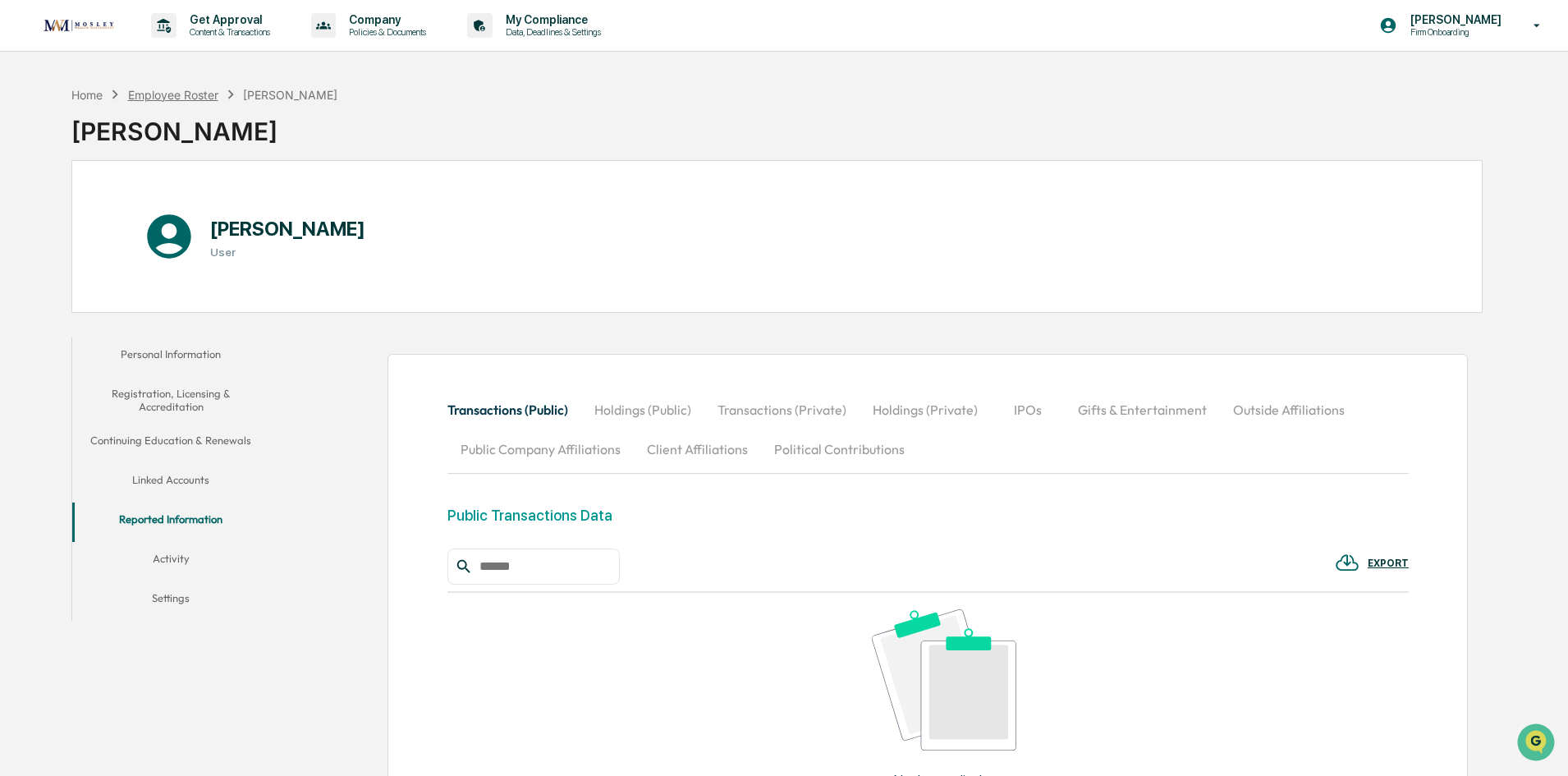
click at [173, 95] on div "Employee Roster" at bounding box center [173, 94] width 90 height 14
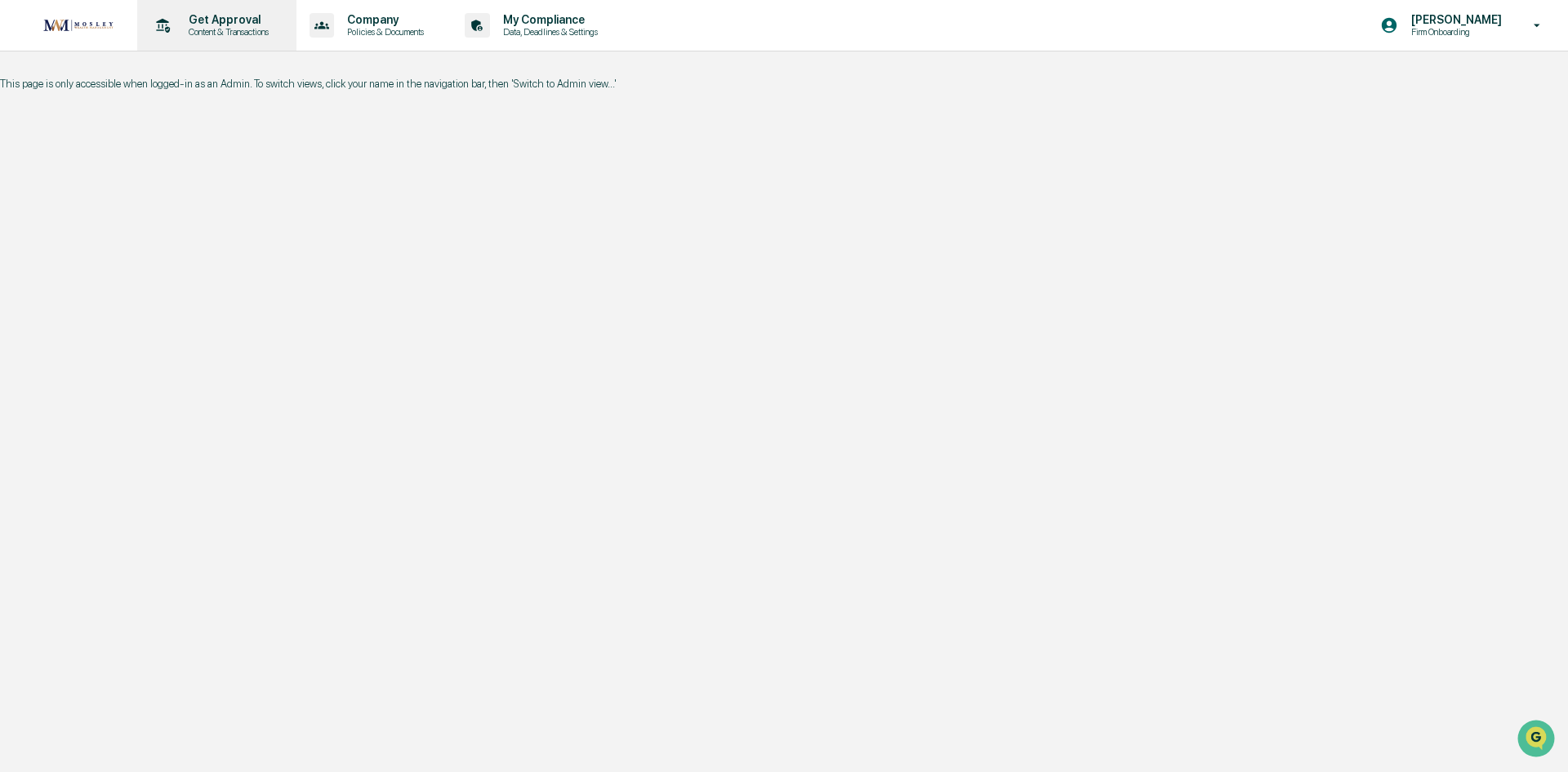
click at [230, 27] on p "Content & Transactions" at bounding box center [226, 32] width 101 height 12
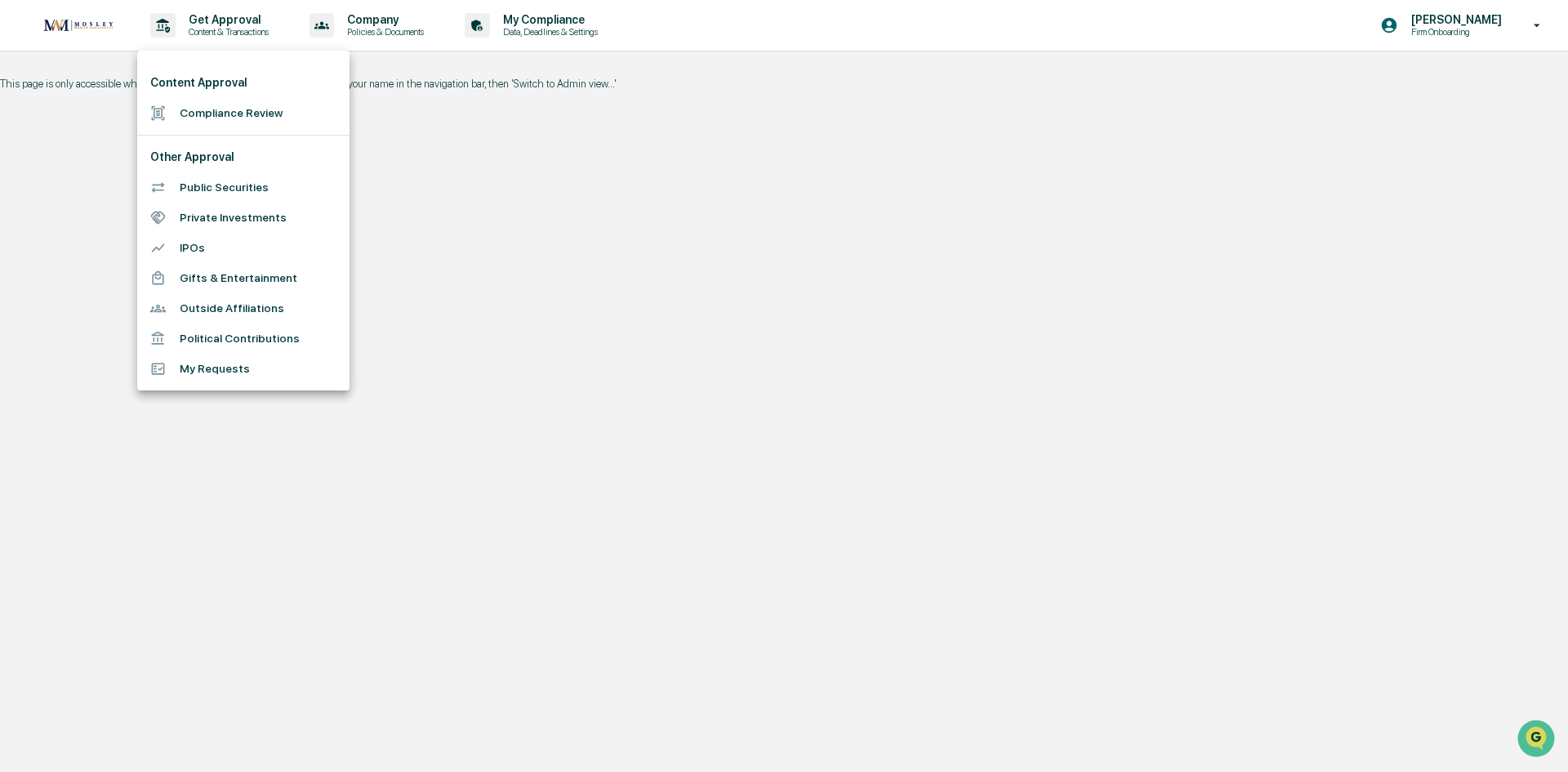
click at [858, 157] on div at bounding box center [784, 386] width 1568 height 772
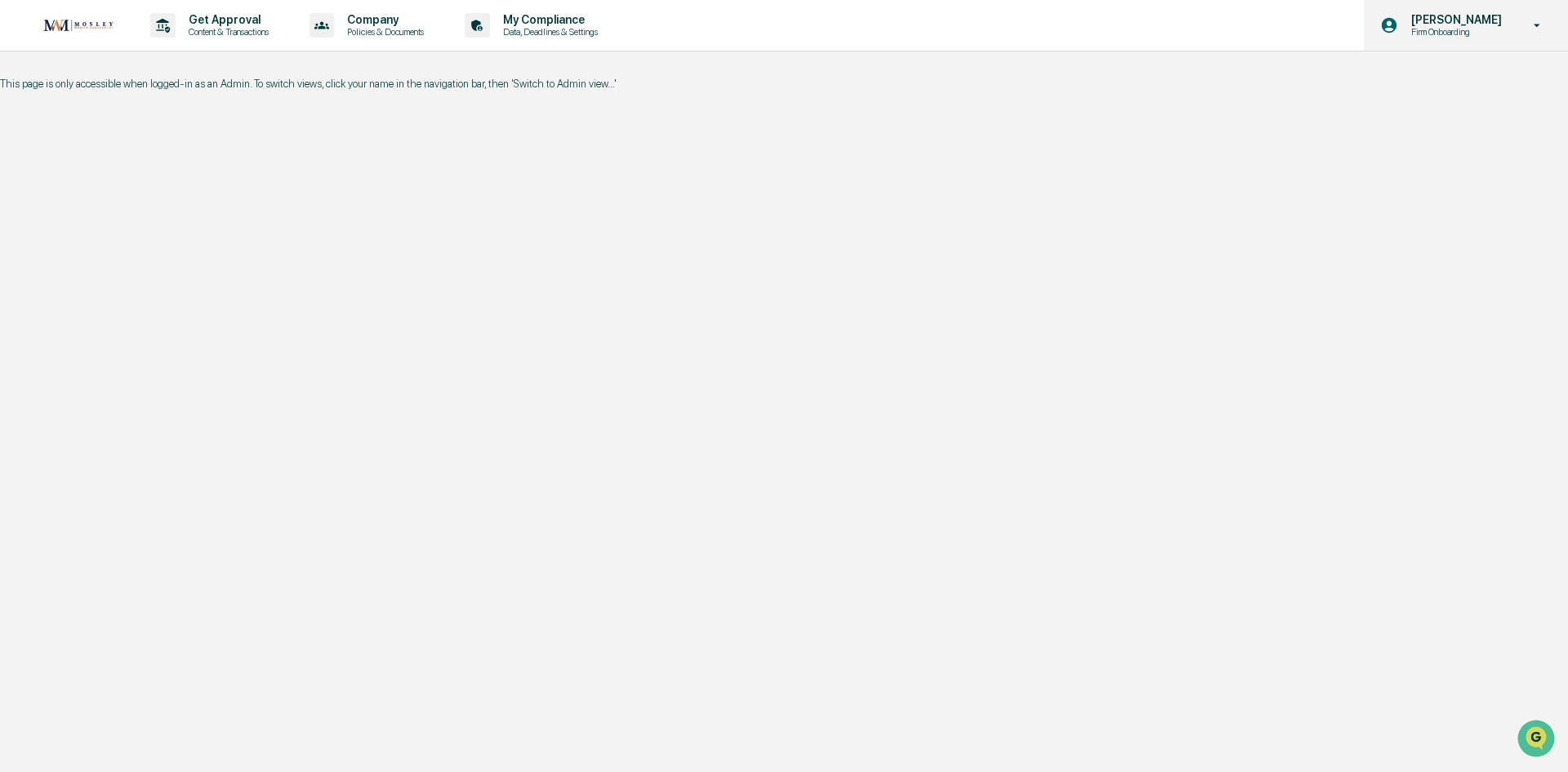
click at [1450, 22] on p "[PERSON_NAME]" at bounding box center [1453, 19] width 112 height 13
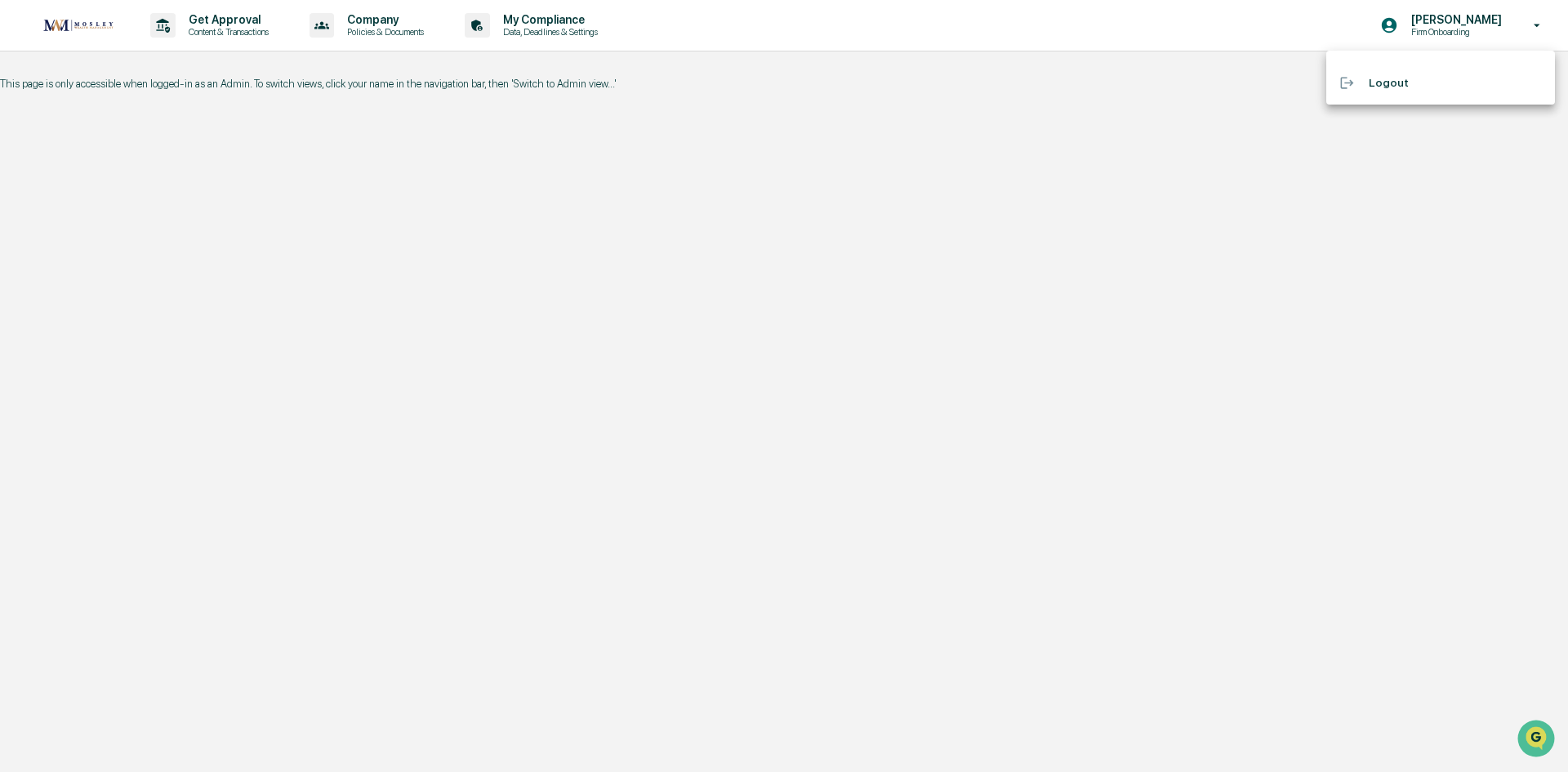
click at [1060, 118] on div at bounding box center [784, 386] width 1568 height 772
click at [82, 27] on img at bounding box center [78, 25] width 78 height 21
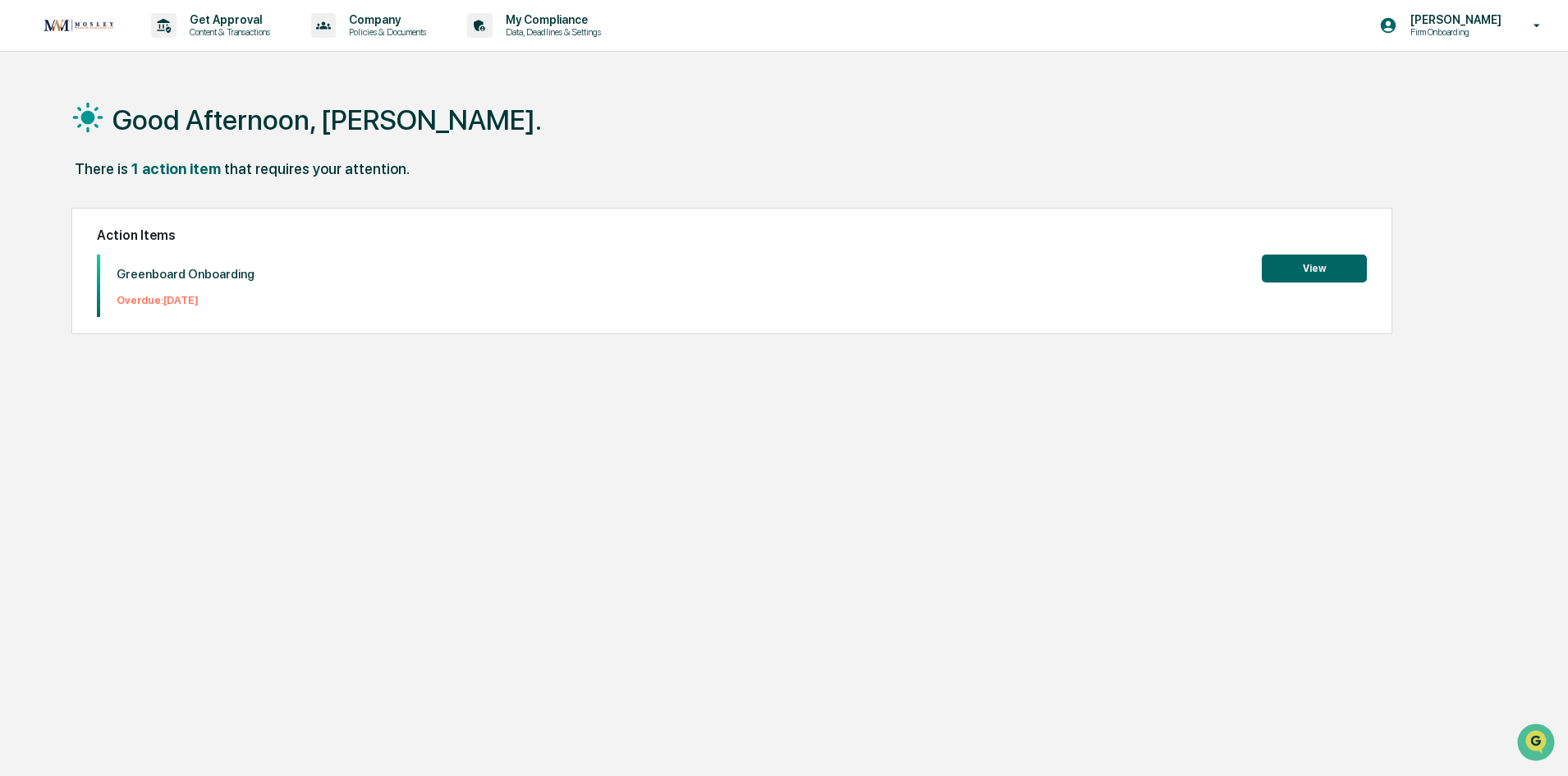
click at [1325, 281] on button "View" at bounding box center [1315, 268] width 105 height 28
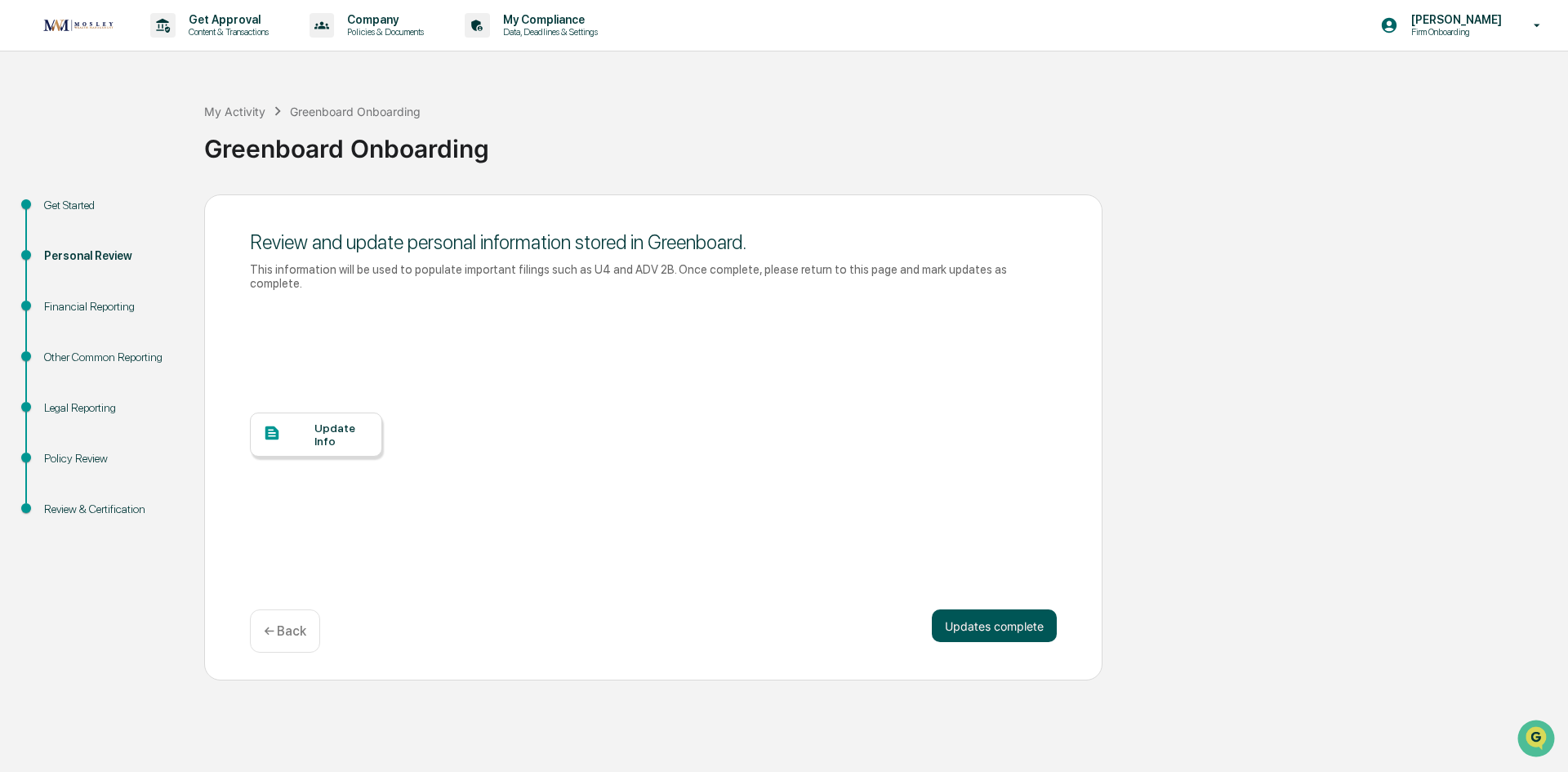
click at [986, 611] on button "Updates complete" at bounding box center [994, 625] width 124 height 33
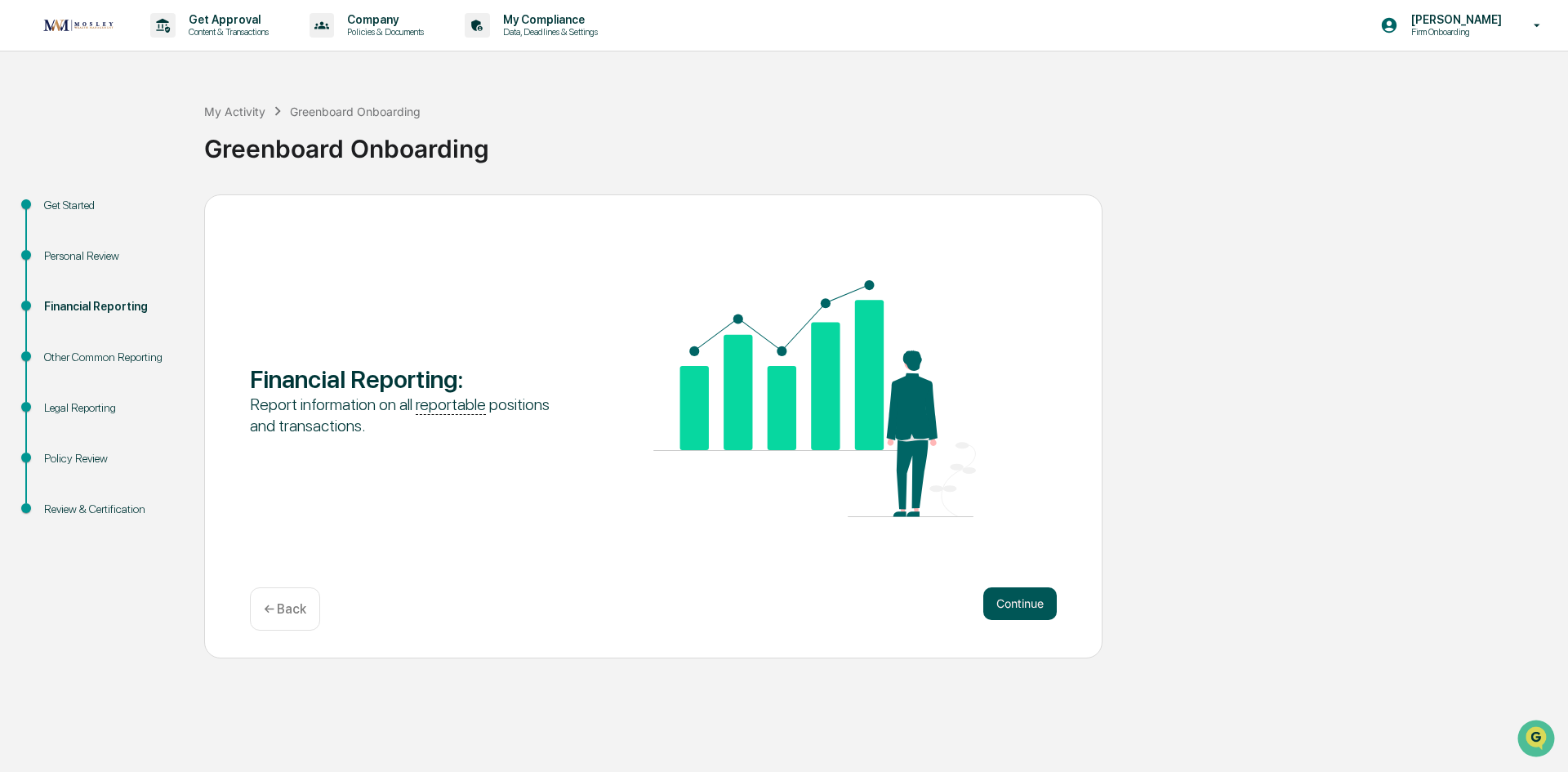
click at [1021, 601] on button "Continue" at bounding box center [1020, 603] width 73 height 33
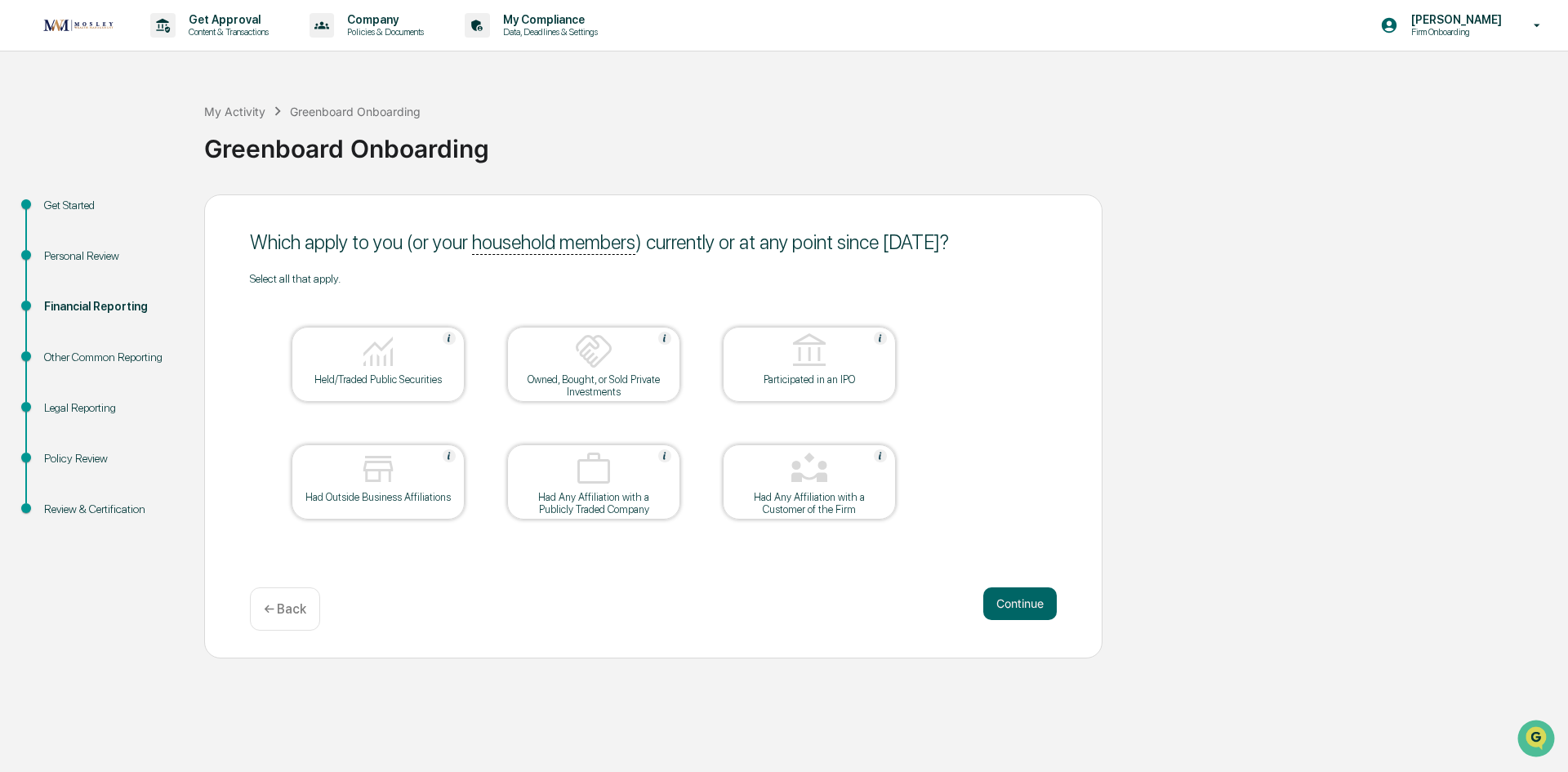
click at [385, 374] on div "Held/Traded Public Securities" at bounding box center [377, 380] width 147 height 12
click at [1009, 598] on button "Continue" at bounding box center [1020, 603] width 73 height 33
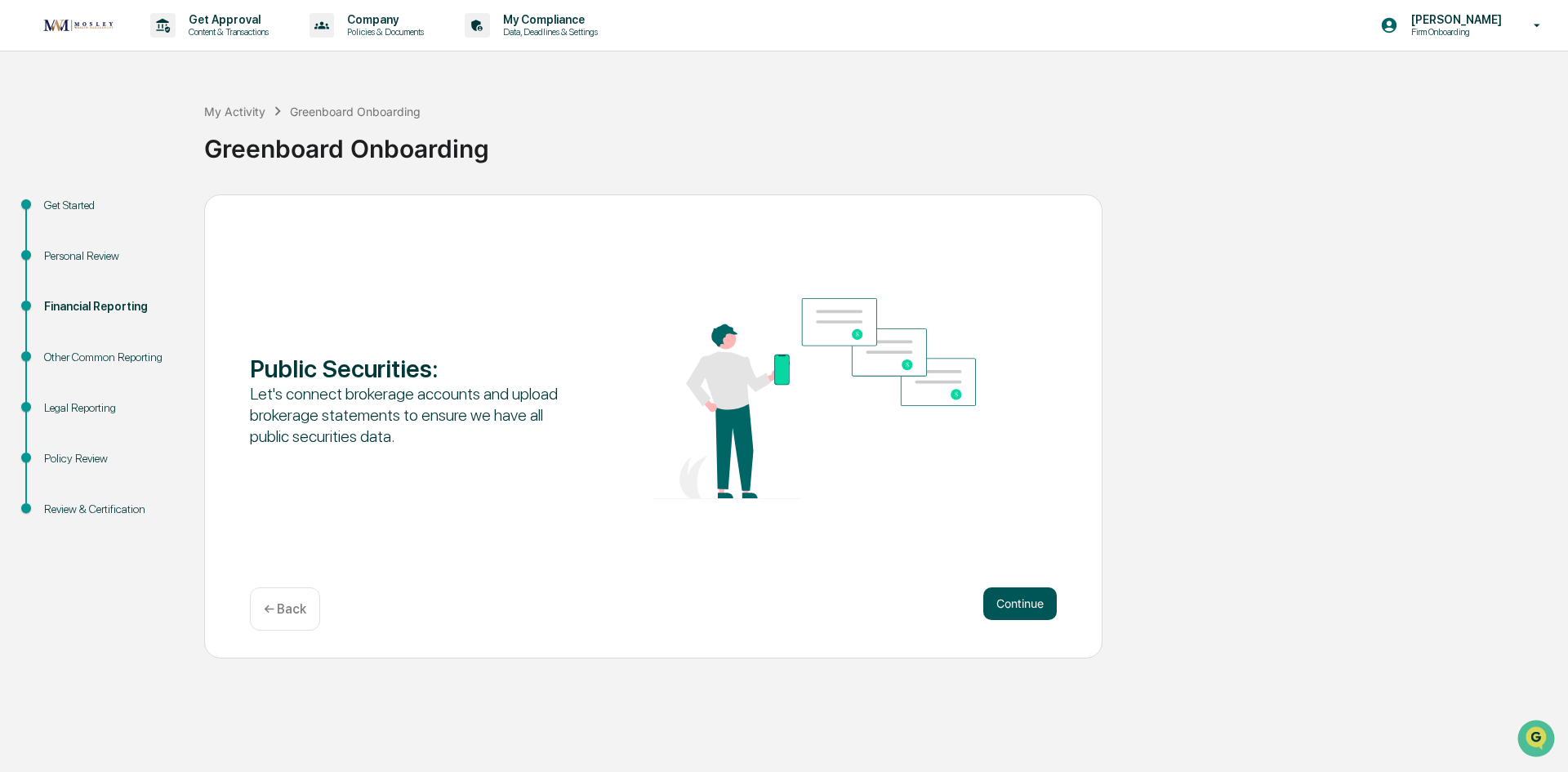
click at [1020, 603] on button "Continue" at bounding box center [1020, 603] width 73 height 33
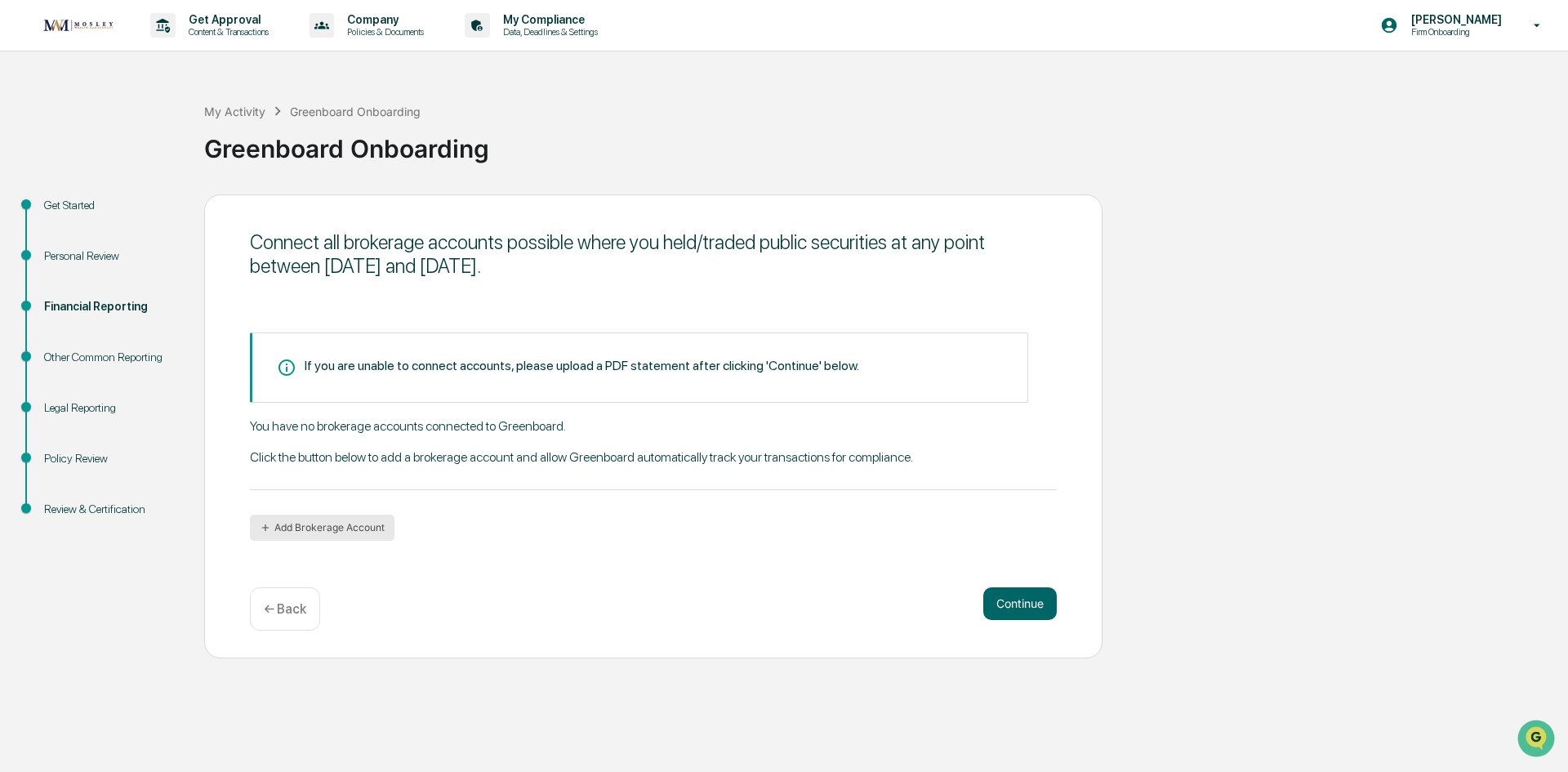
click at [322, 521] on button "Add Brokerage Account" at bounding box center [322, 528] width 144 height 26
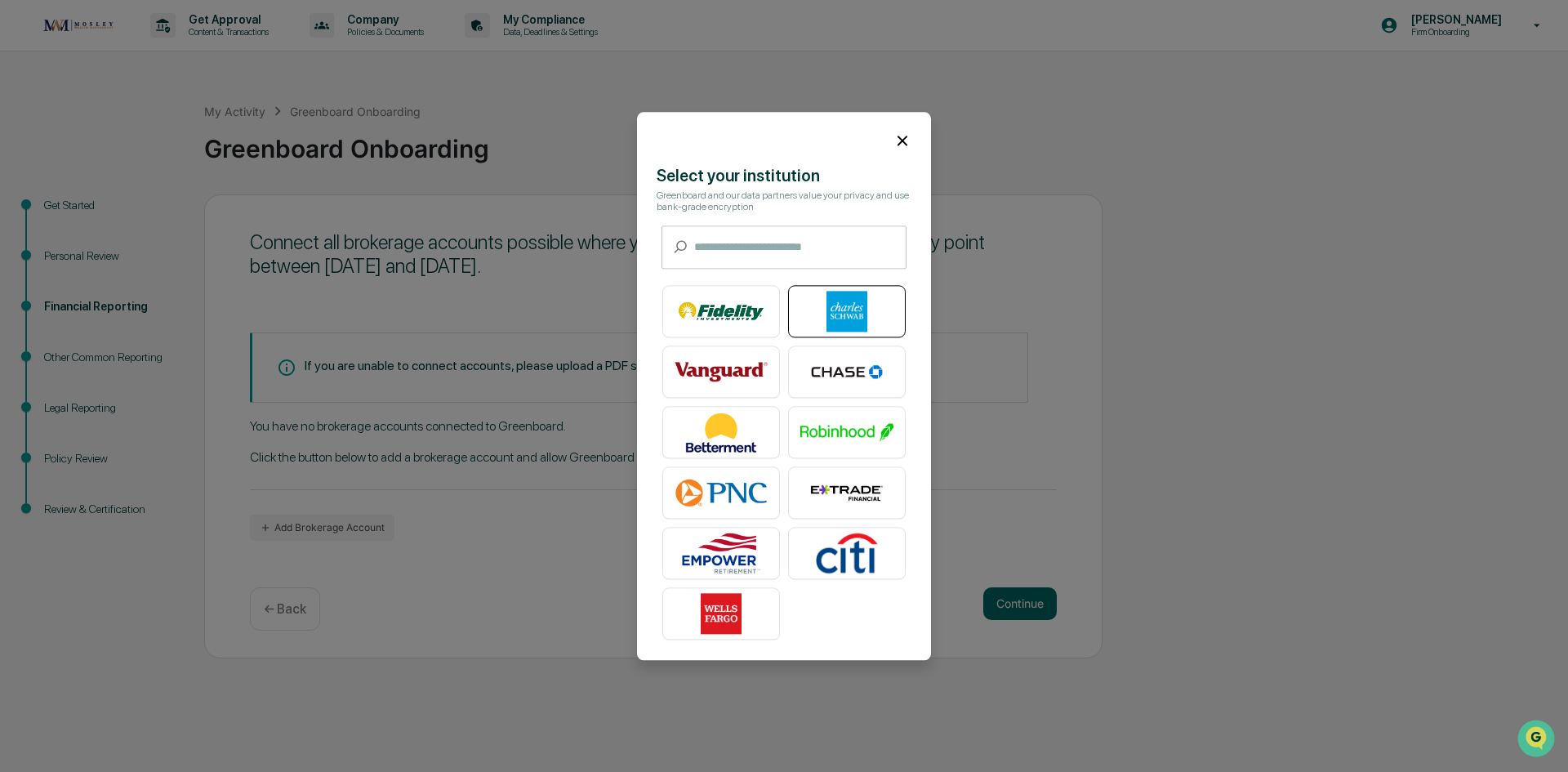
click at [862, 329] on img at bounding box center [847, 310] width 93 height 41
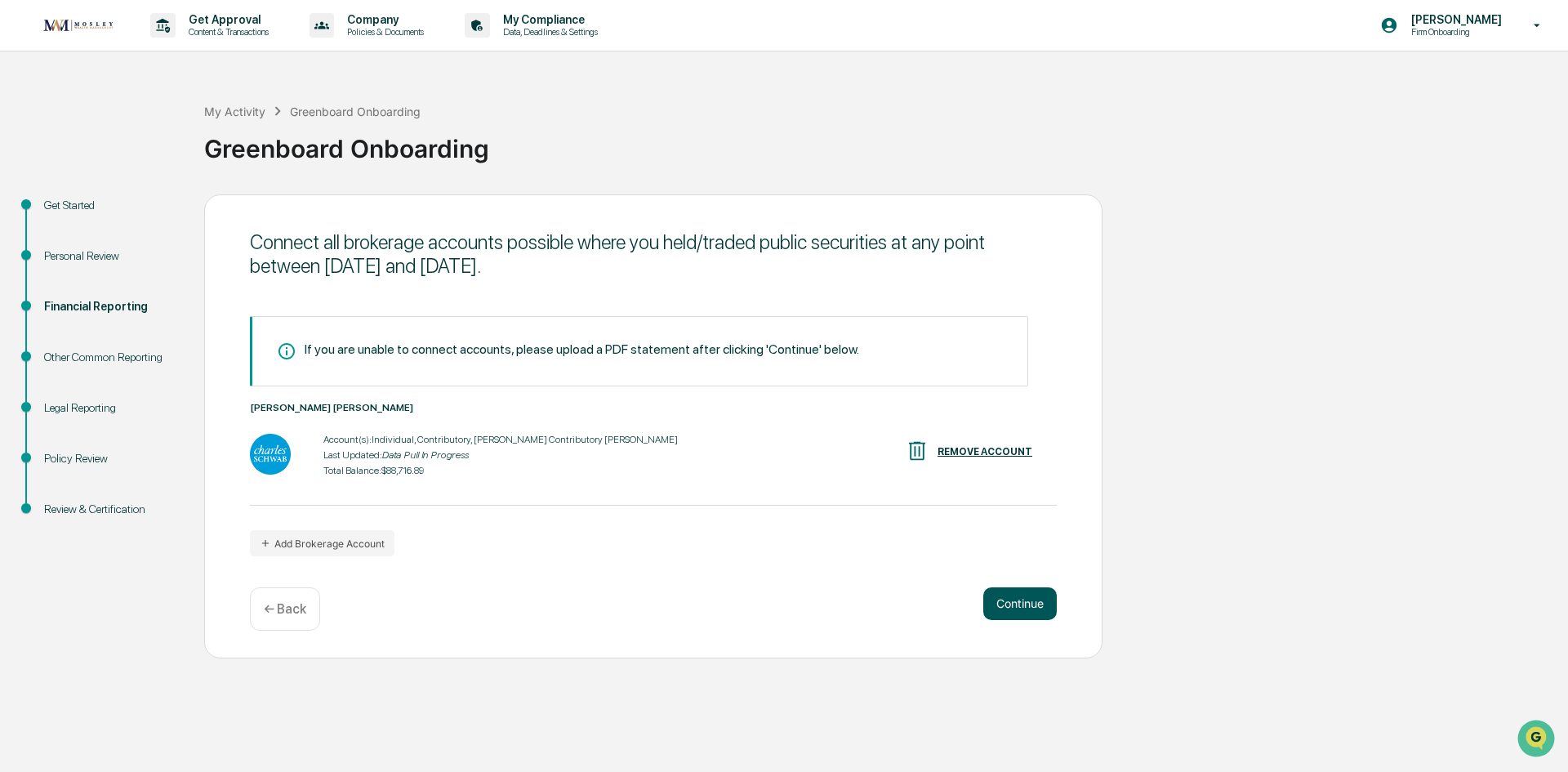
click at [1030, 600] on button "Continue" at bounding box center [1020, 603] width 73 height 33
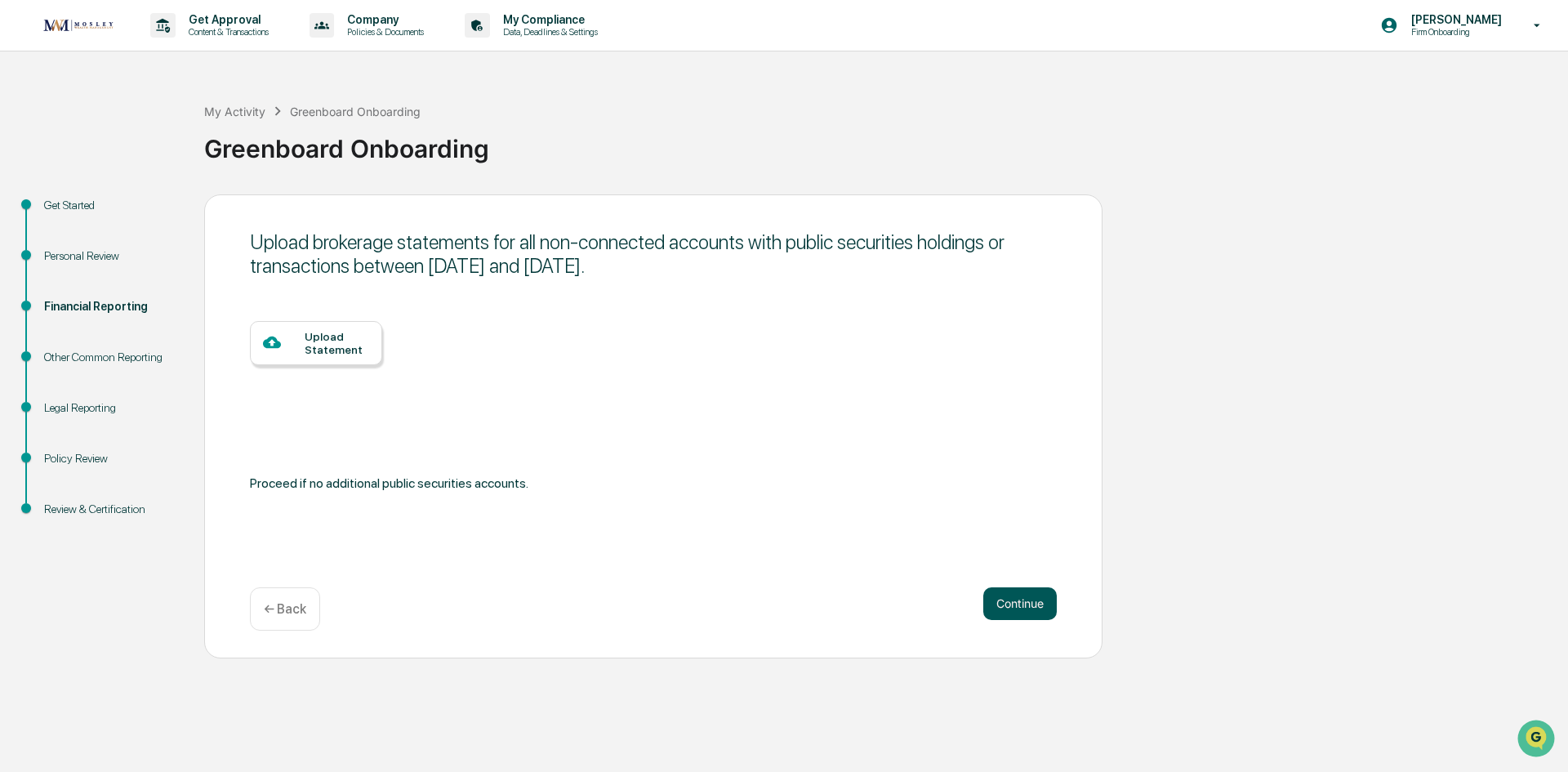
click at [1030, 600] on button "Continue" at bounding box center [1020, 603] width 73 height 33
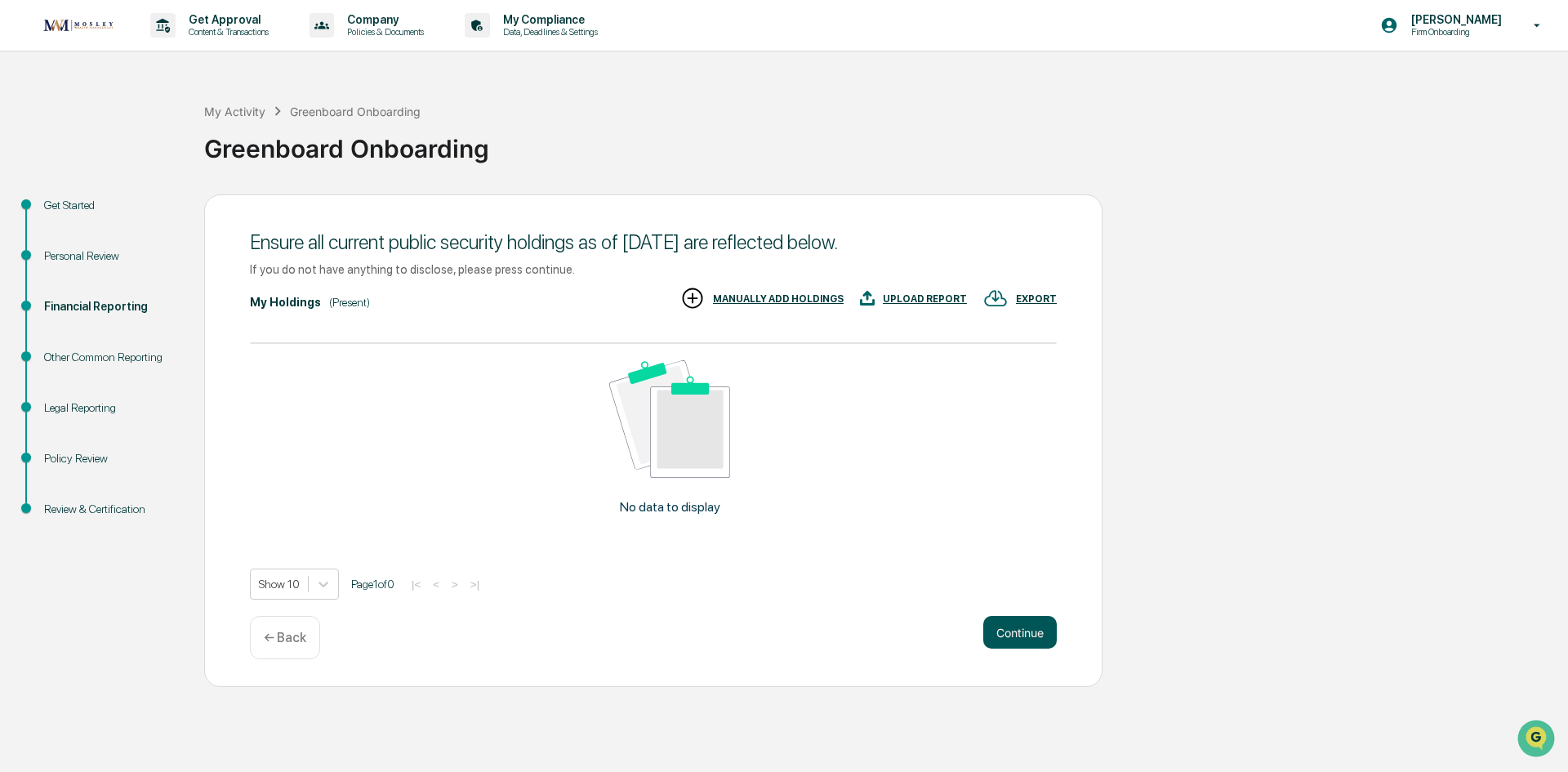
click at [1028, 643] on button "Continue" at bounding box center [1020, 632] width 73 height 33
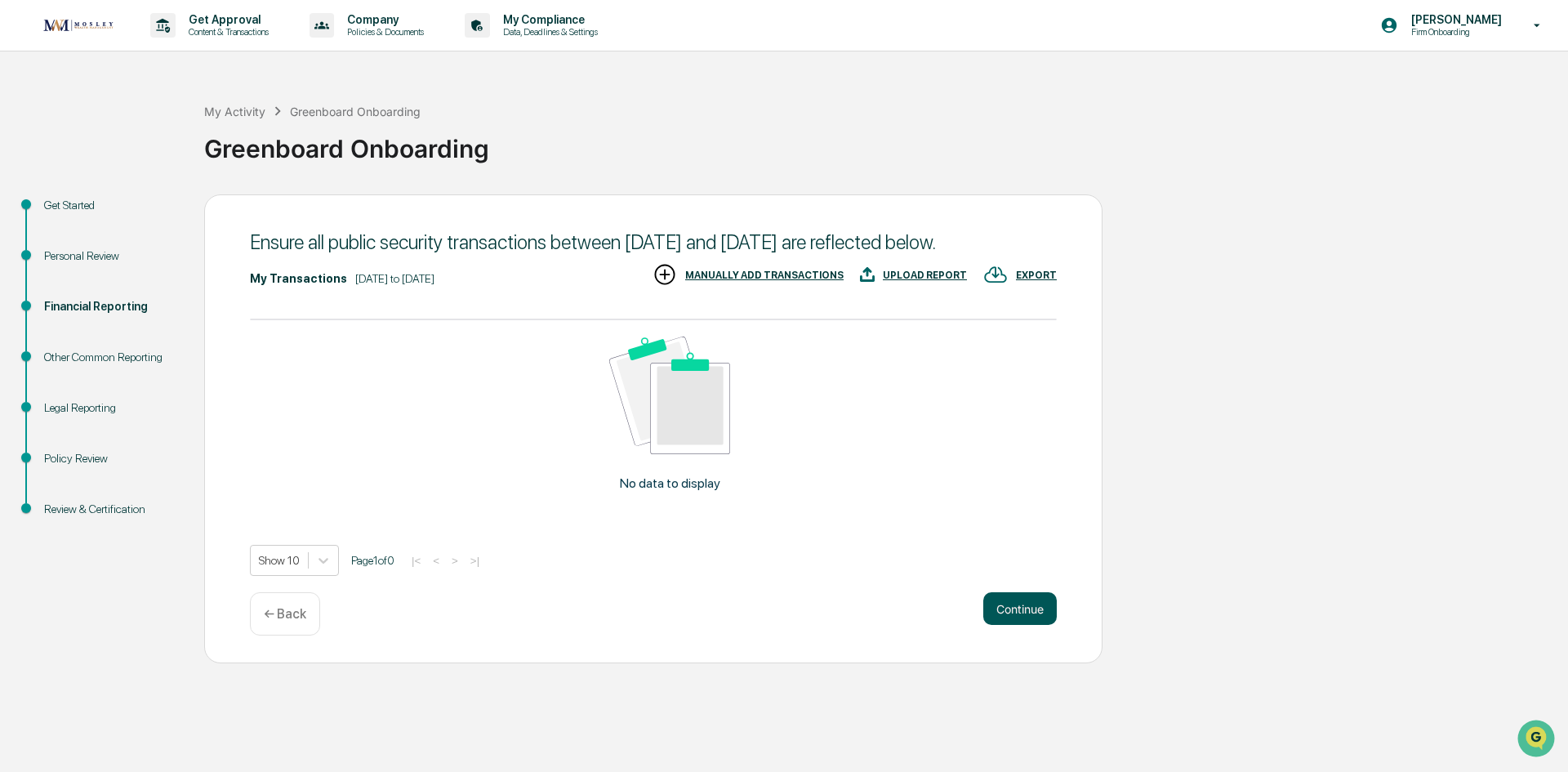
click at [1026, 613] on button "Continue" at bounding box center [1020, 608] width 73 height 33
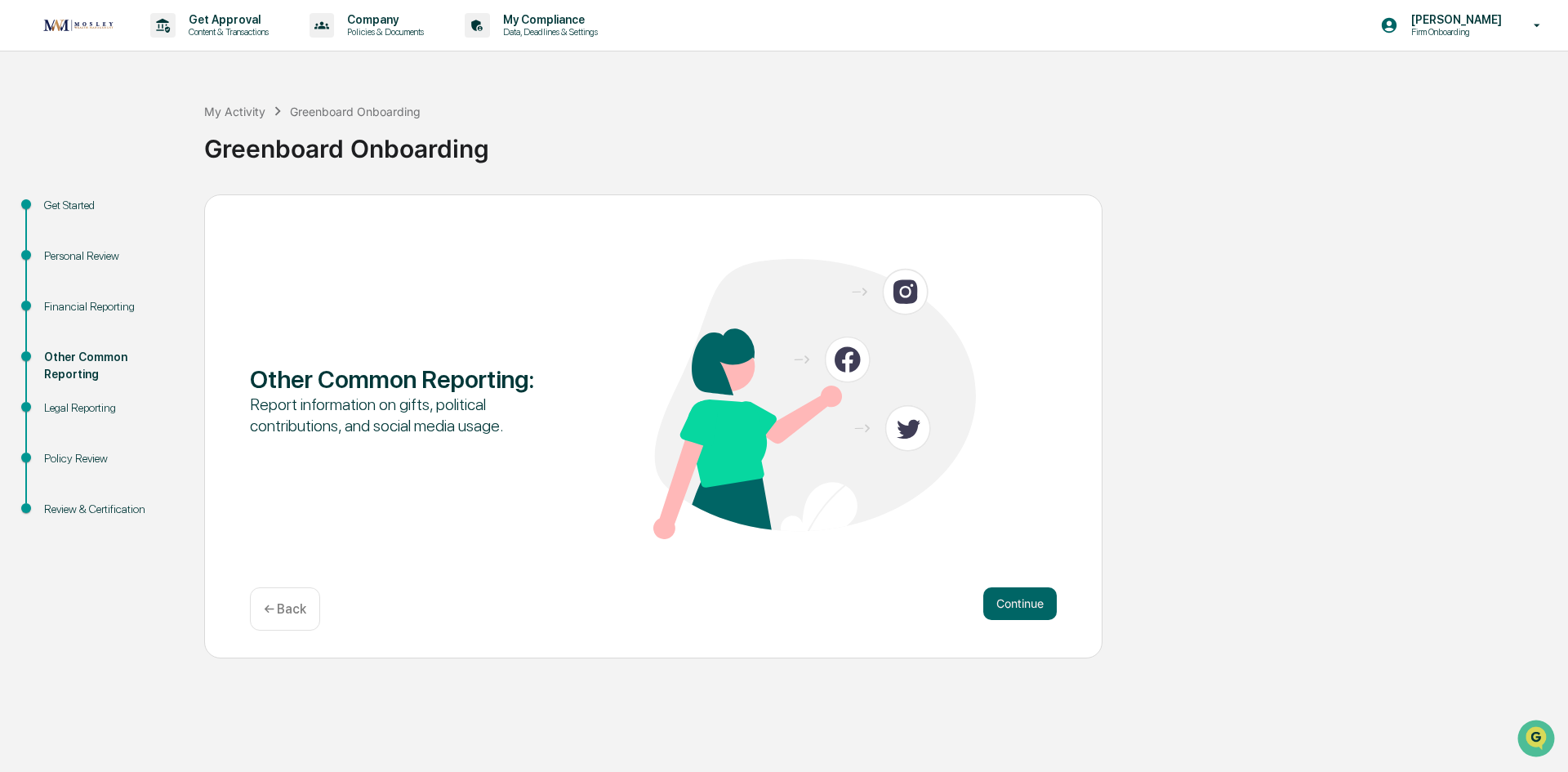
click at [1026, 613] on button "Continue" at bounding box center [1020, 603] width 73 height 33
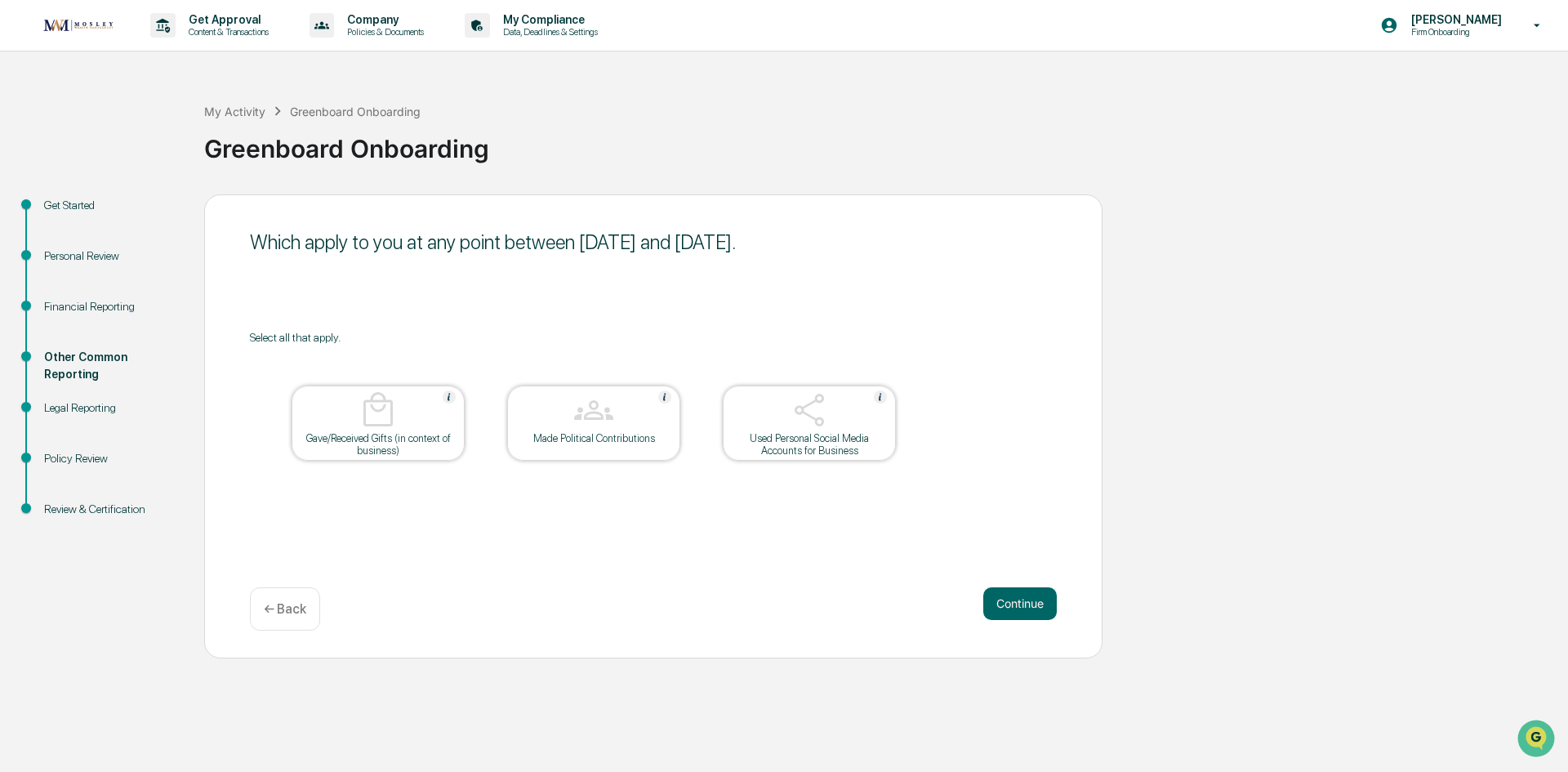
click at [1026, 613] on button "Continue" at bounding box center [1020, 603] width 73 height 33
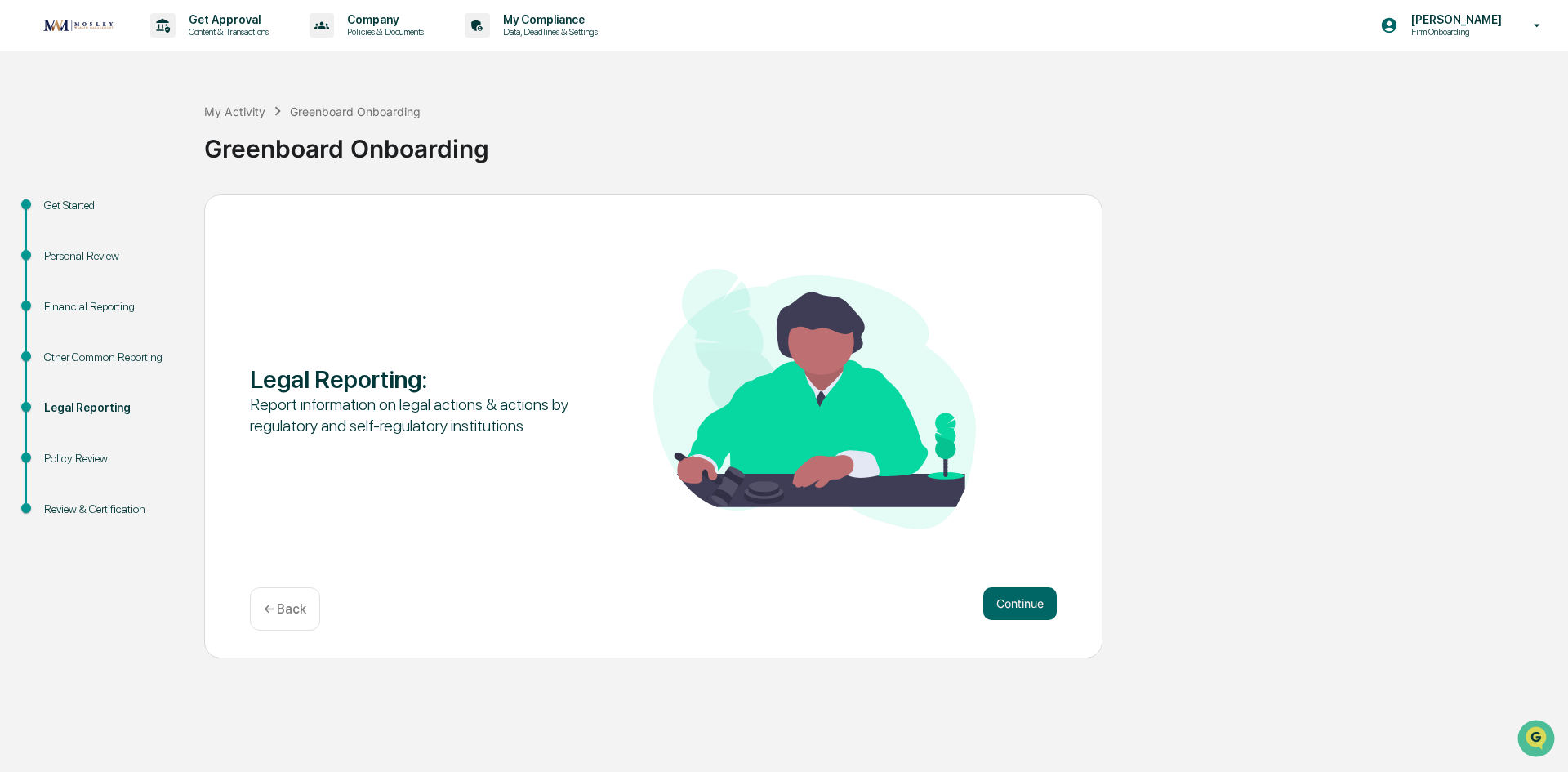
click at [1026, 613] on button "Continue" at bounding box center [1020, 603] width 73 height 33
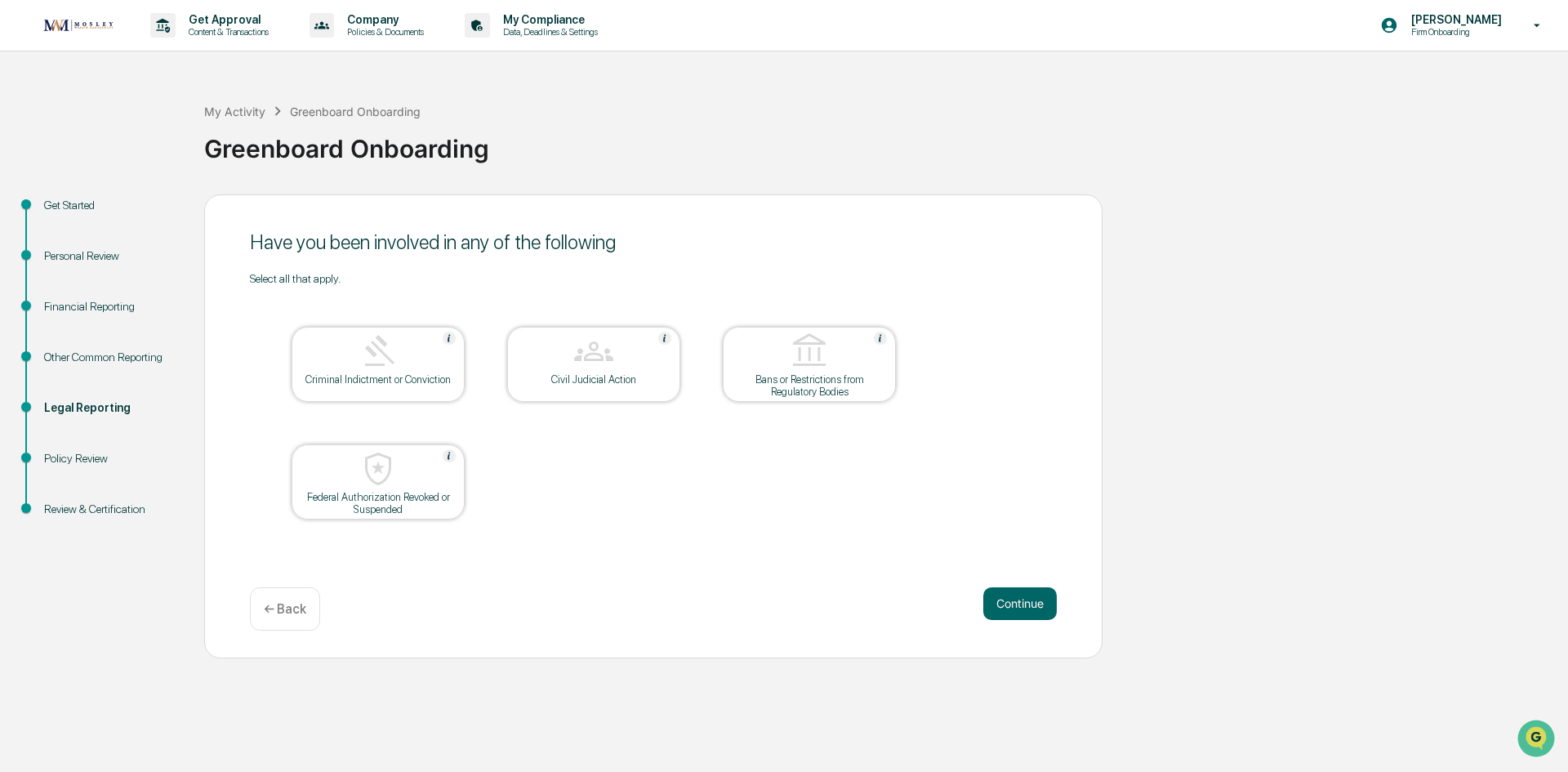
click at [1026, 613] on button "Continue" at bounding box center [1020, 603] width 73 height 33
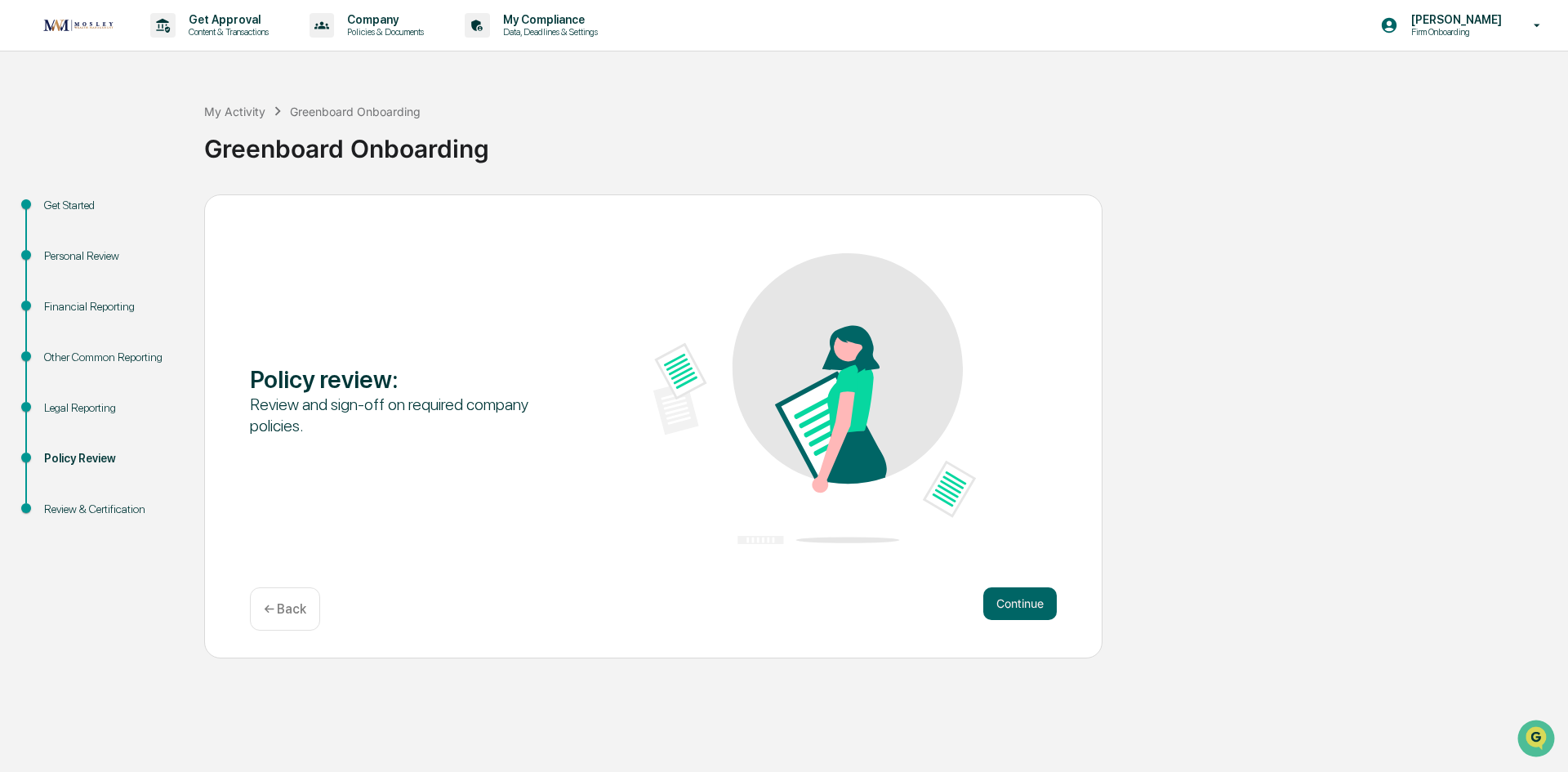
click at [1026, 613] on button "Continue" at bounding box center [1020, 603] width 73 height 33
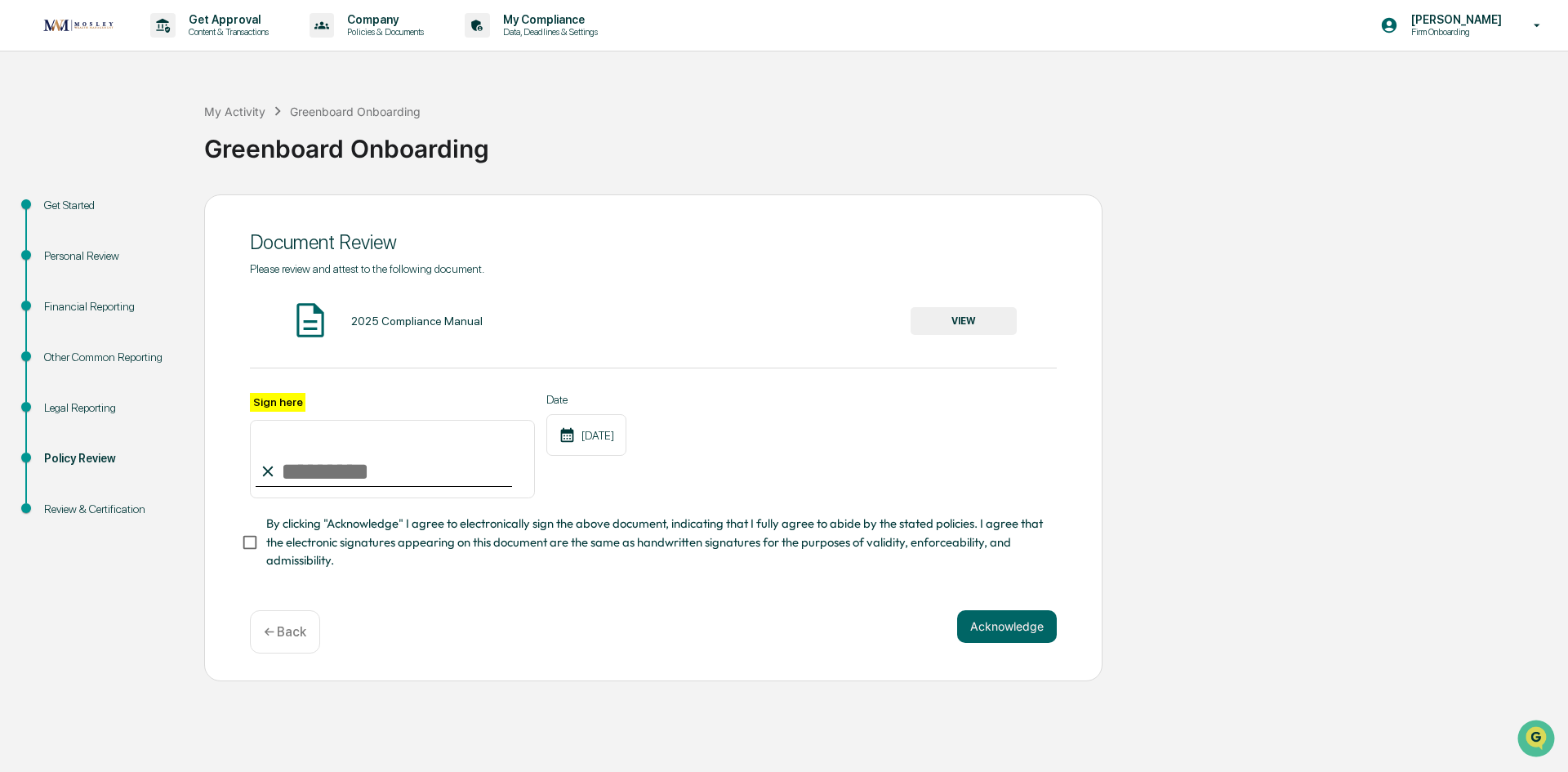
click at [280, 464] on input "Sign here" at bounding box center [392, 459] width 285 height 78
type input "**********"
click at [1015, 640] on button "Acknowledge" at bounding box center [1006, 626] width 100 height 33
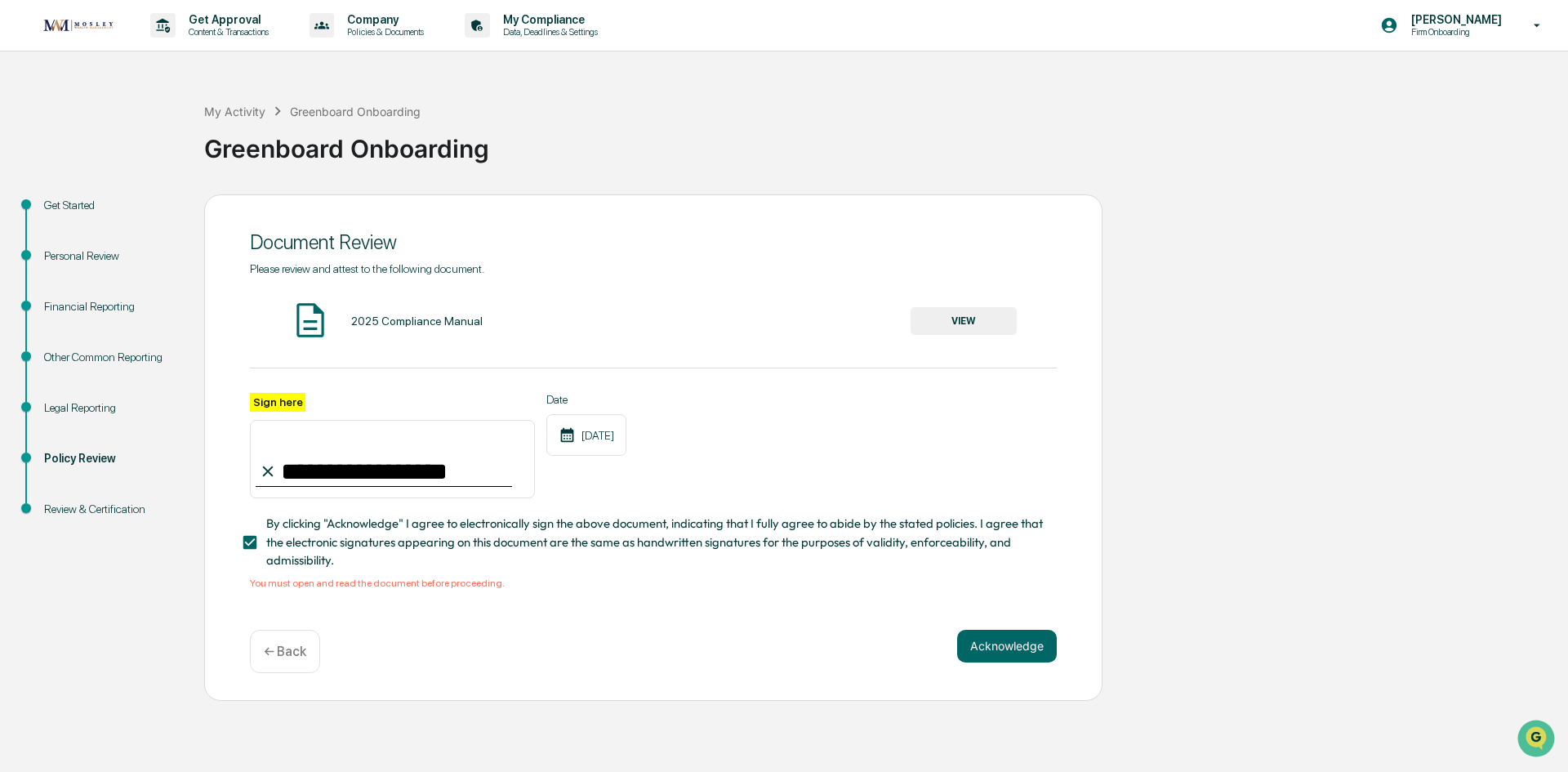
click at [966, 321] on button "VIEW" at bounding box center [962, 321] width 106 height 28
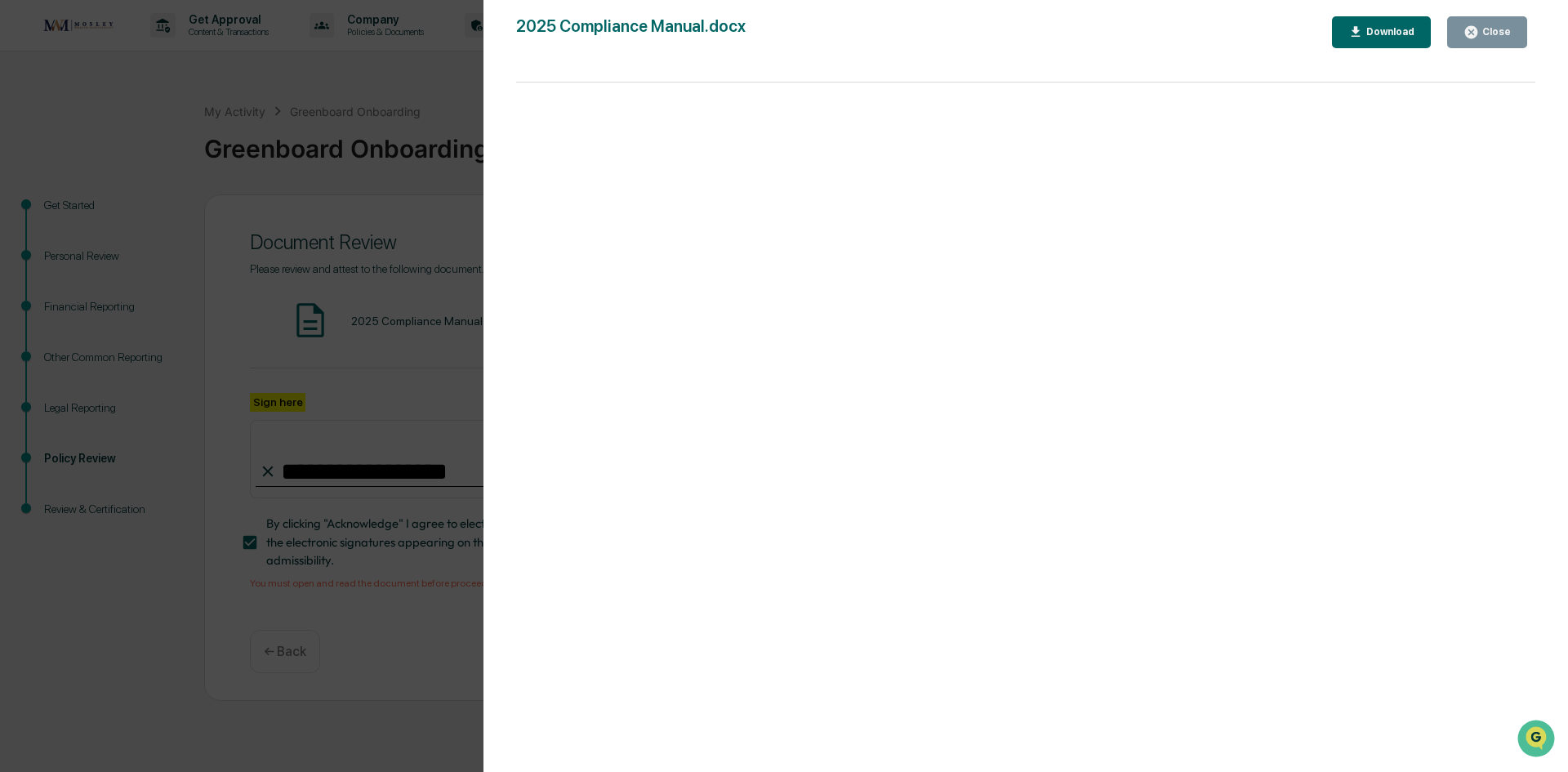
click at [1496, 34] on div "Close" at bounding box center [1495, 32] width 32 height 12
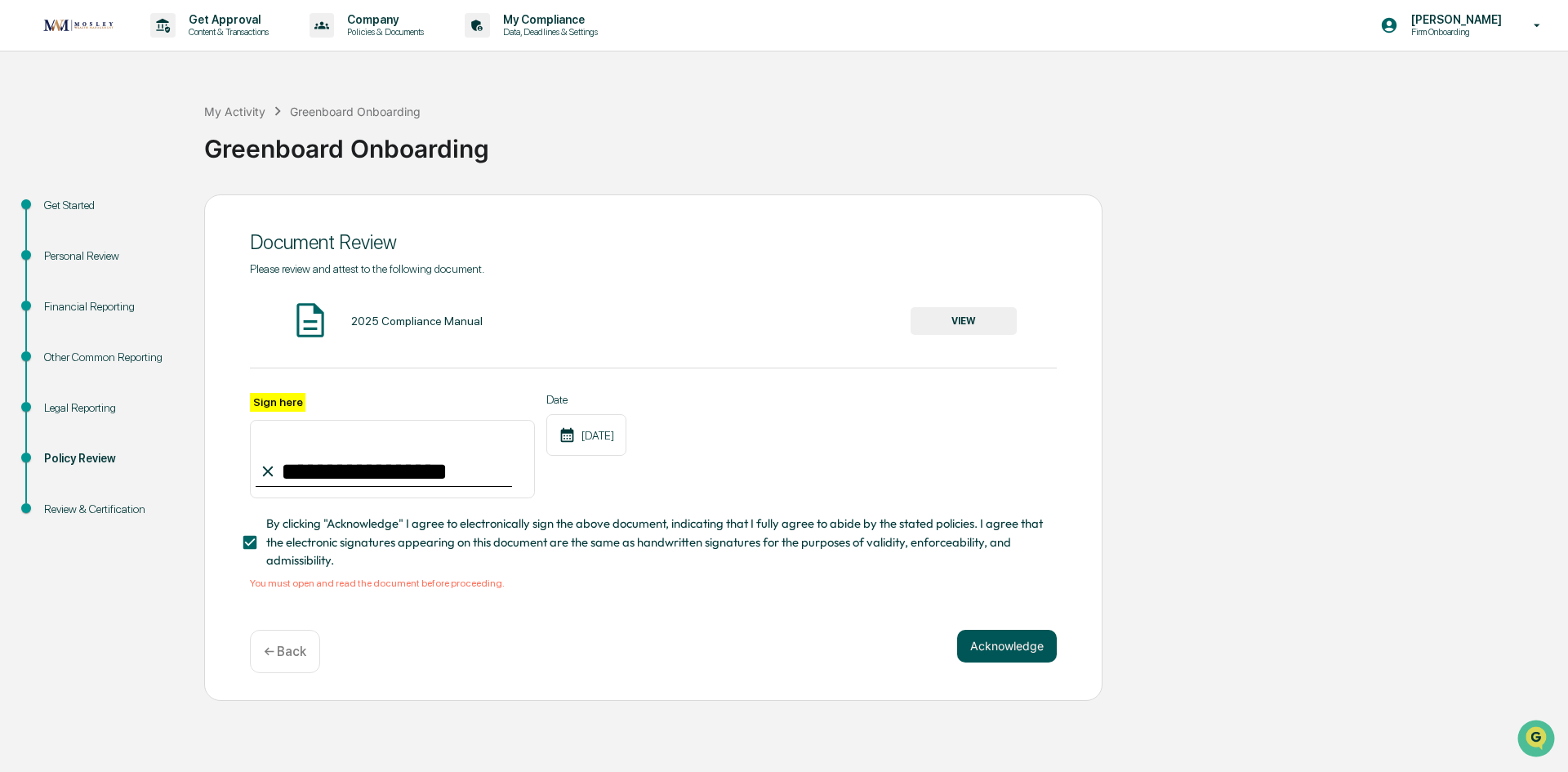
click at [999, 662] on button "Acknowledge" at bounding box center [1006, 645] width 100 height 33
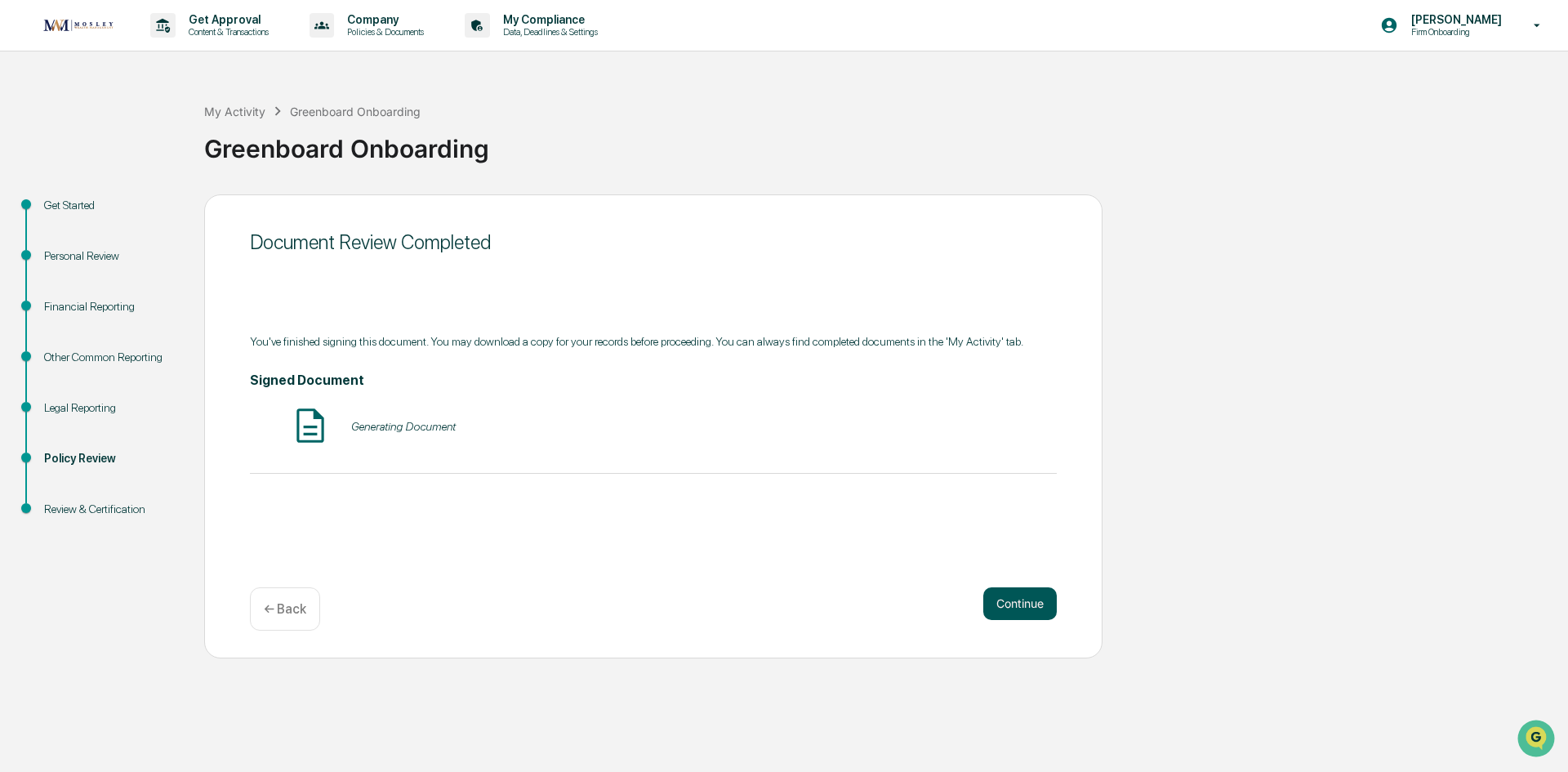
click at [1017, 603] on button "Continue" at bounding box center [1020, 603] width 73 height 33
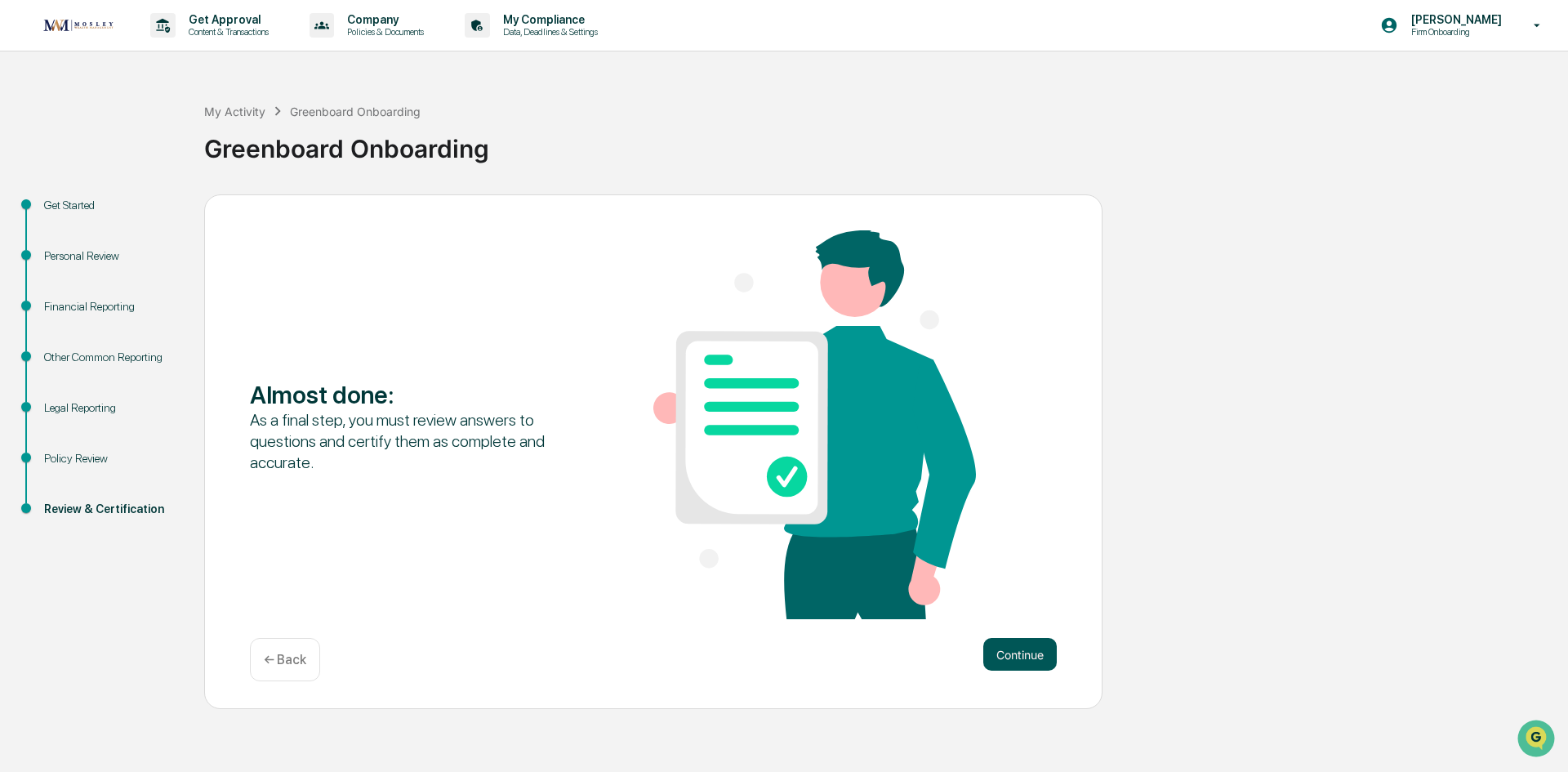
click at [1018, 652] on button "Continue" at bounding box center [1020, 653] width 73 height 33
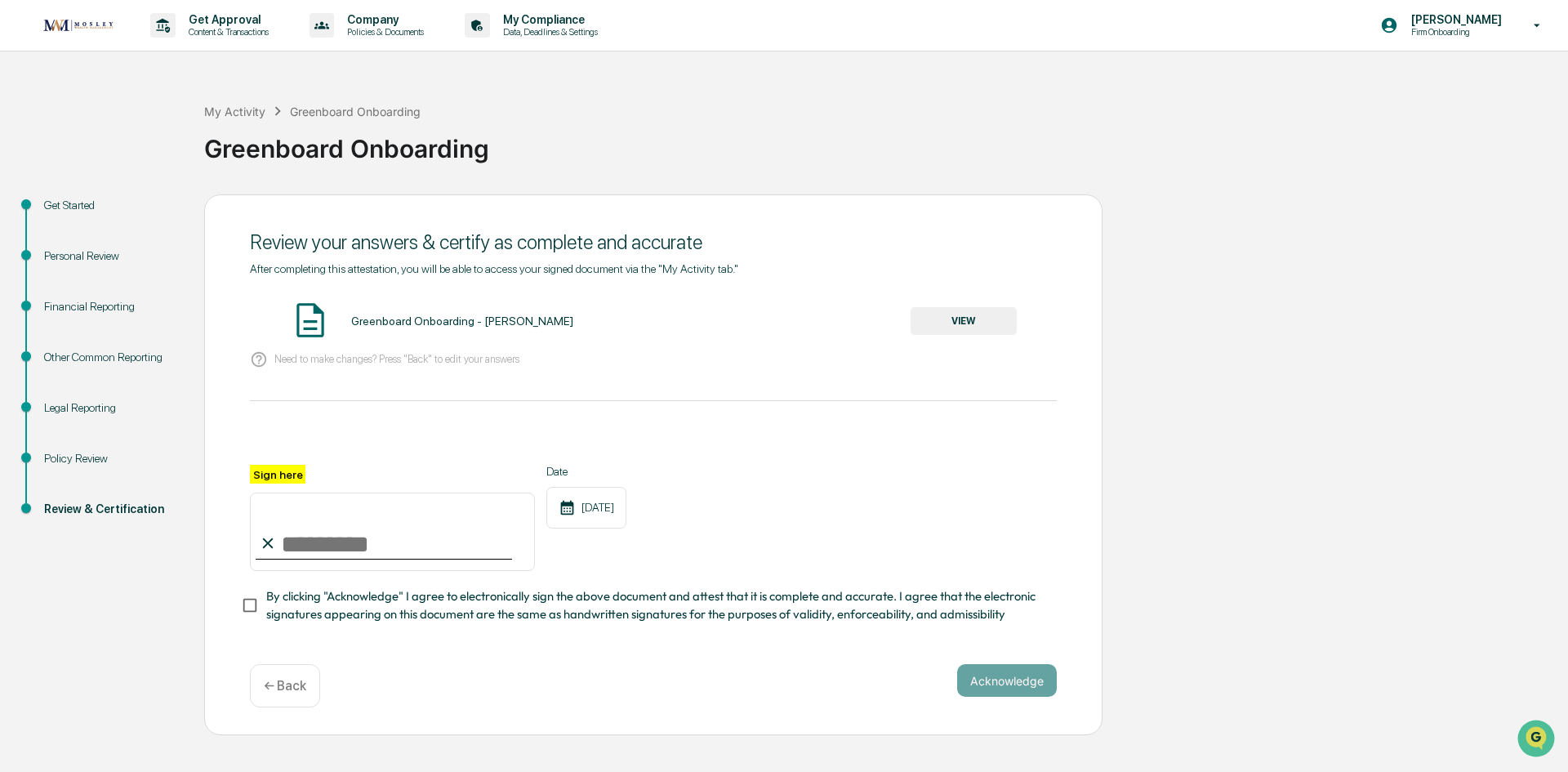
click at [319, 541] on input "Sign here" at bounding box center [392, 531] width 285 height 78
type input "**********"
click at [1008, 676] on button "Acknowledge" at bounding box center [1006, 680] width 100 height 33
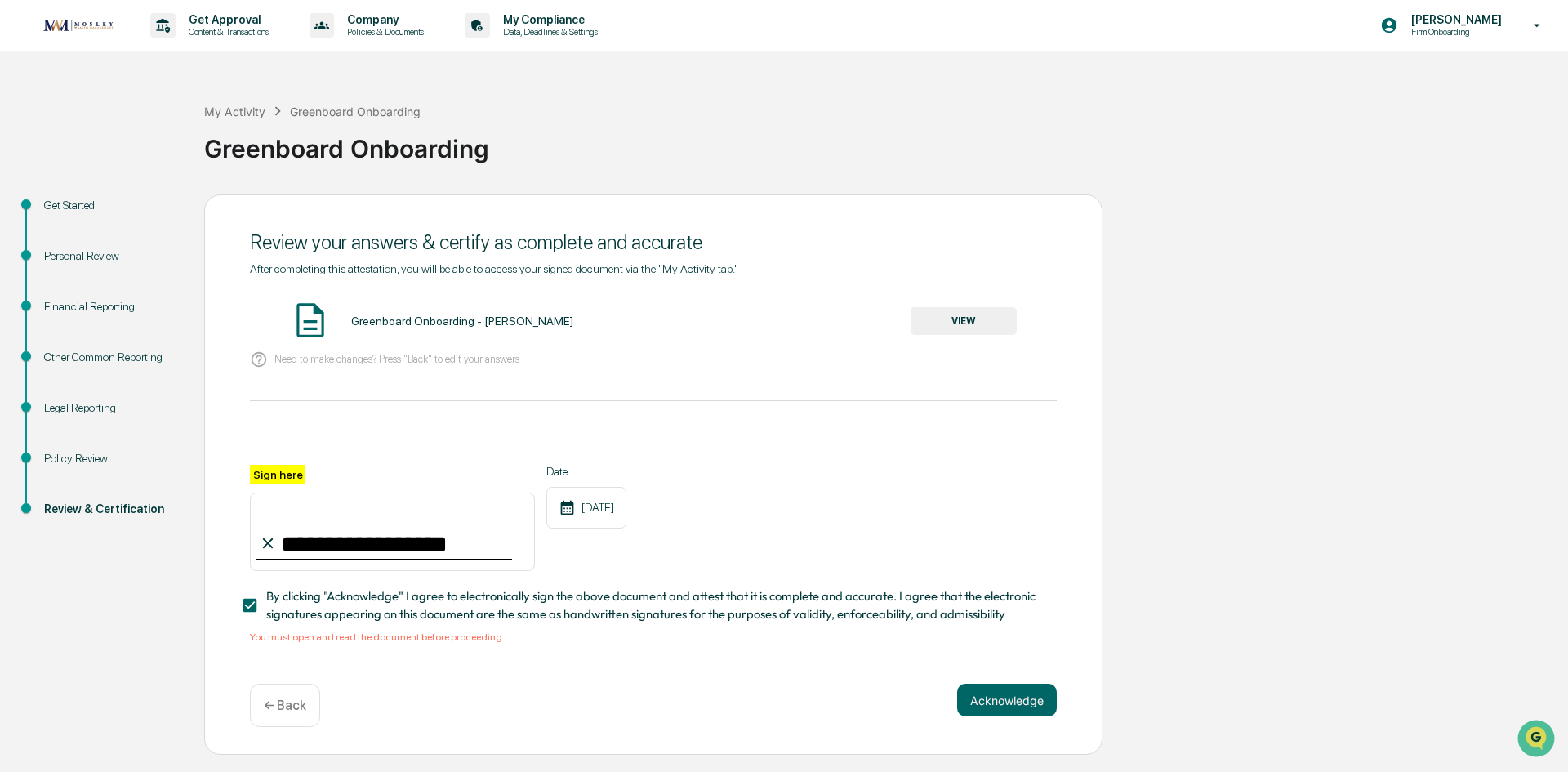
click at [961, 320] on button "VIEW" at bounding box center [962, 321] width 106 height 28
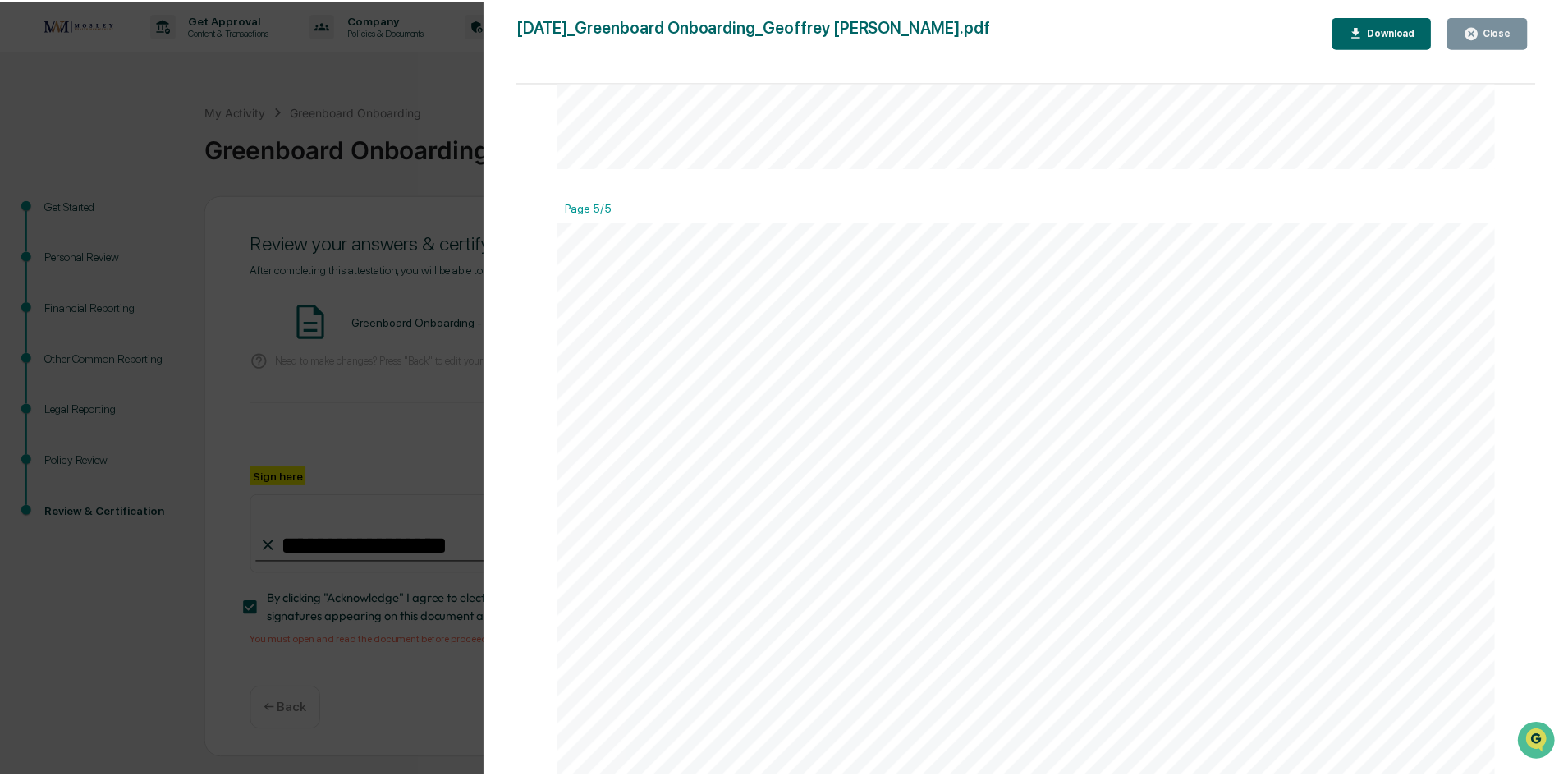
scroll to position [6225, 0]
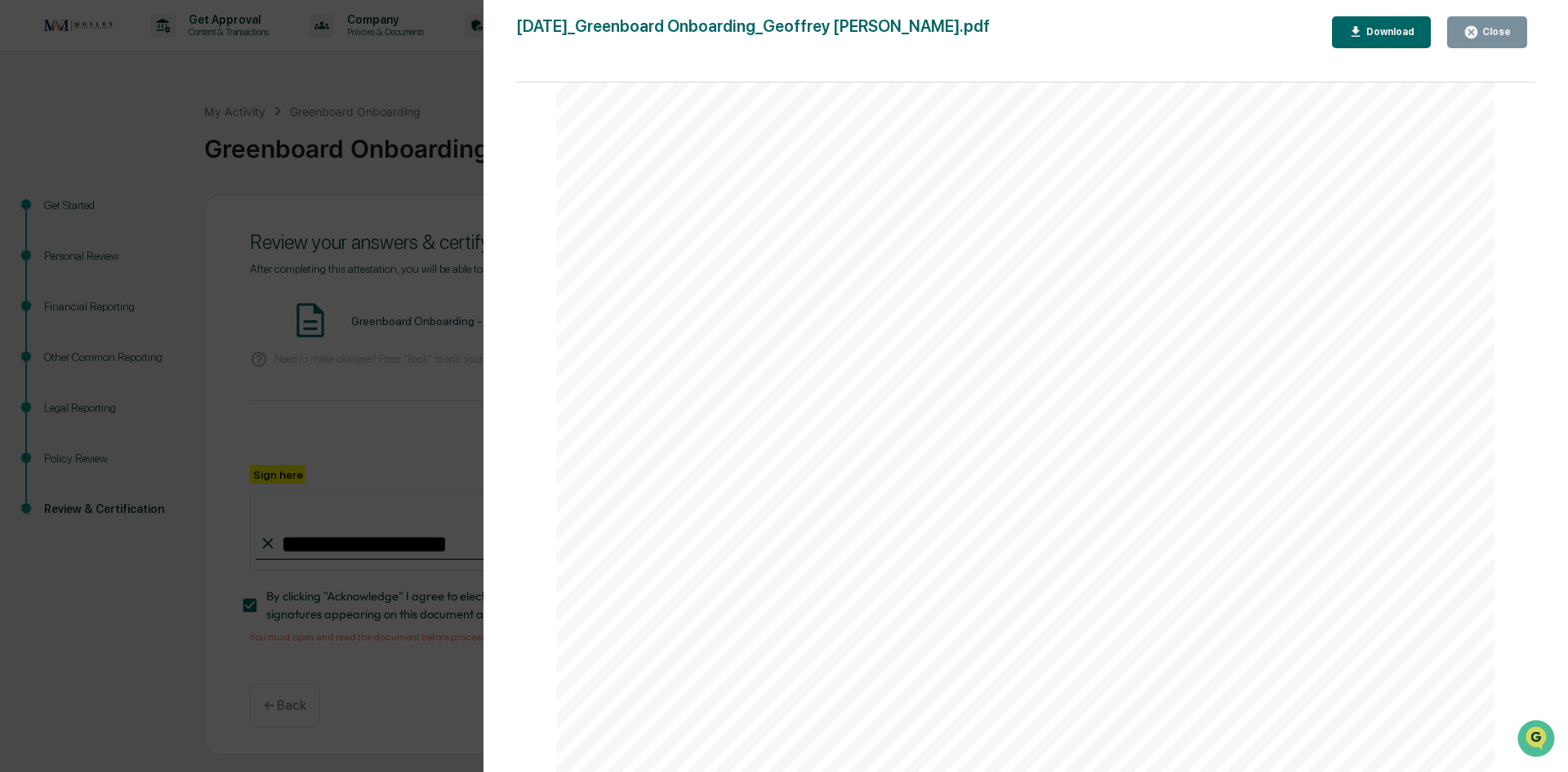
click at [1482, 38] on div "Close" at bounding box center [1495, 32] width 32 height 12
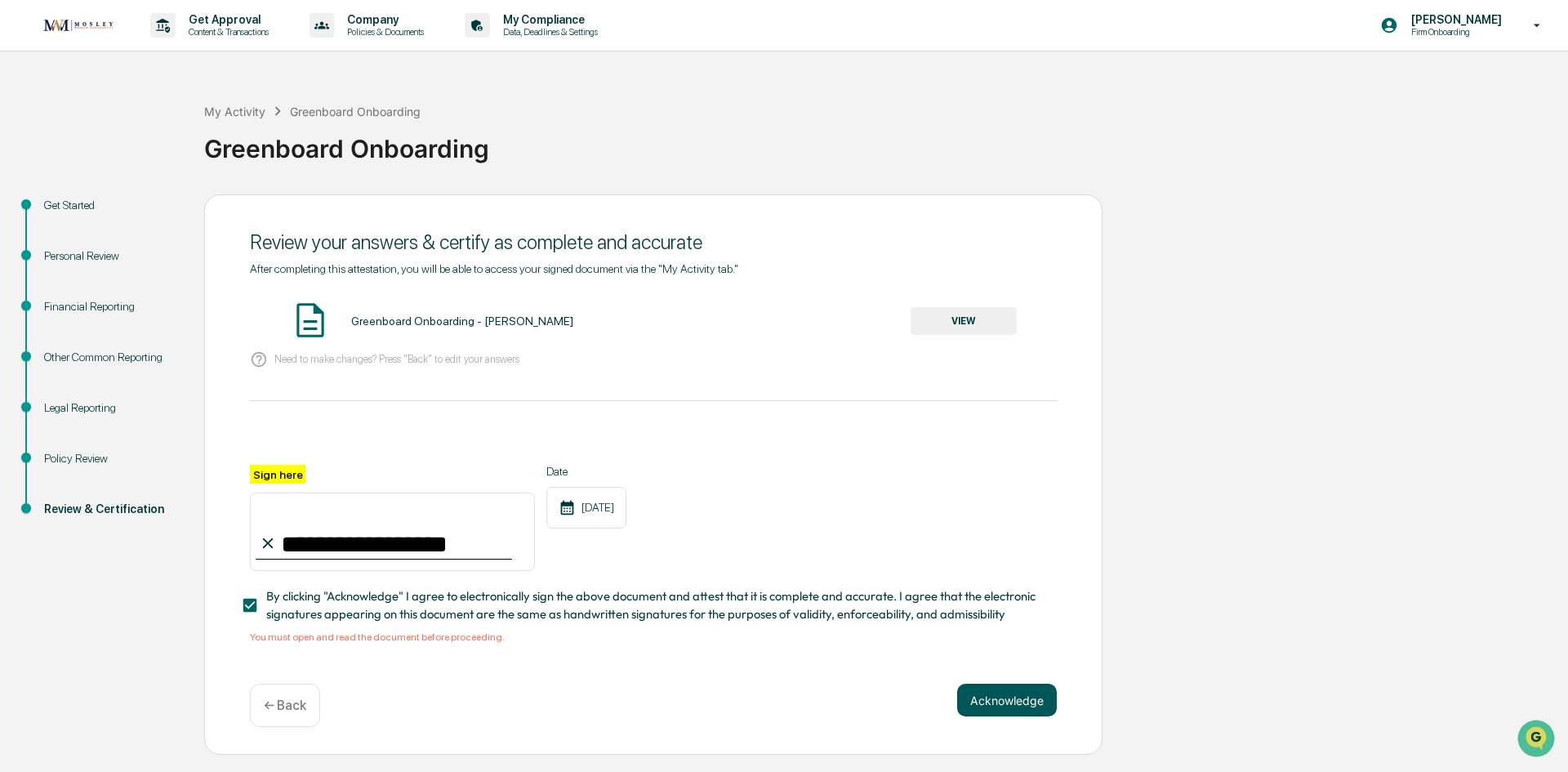
click at [1023, 699] on button "Acknowledge" at bounding box center [1006, 700] width 100 height 33
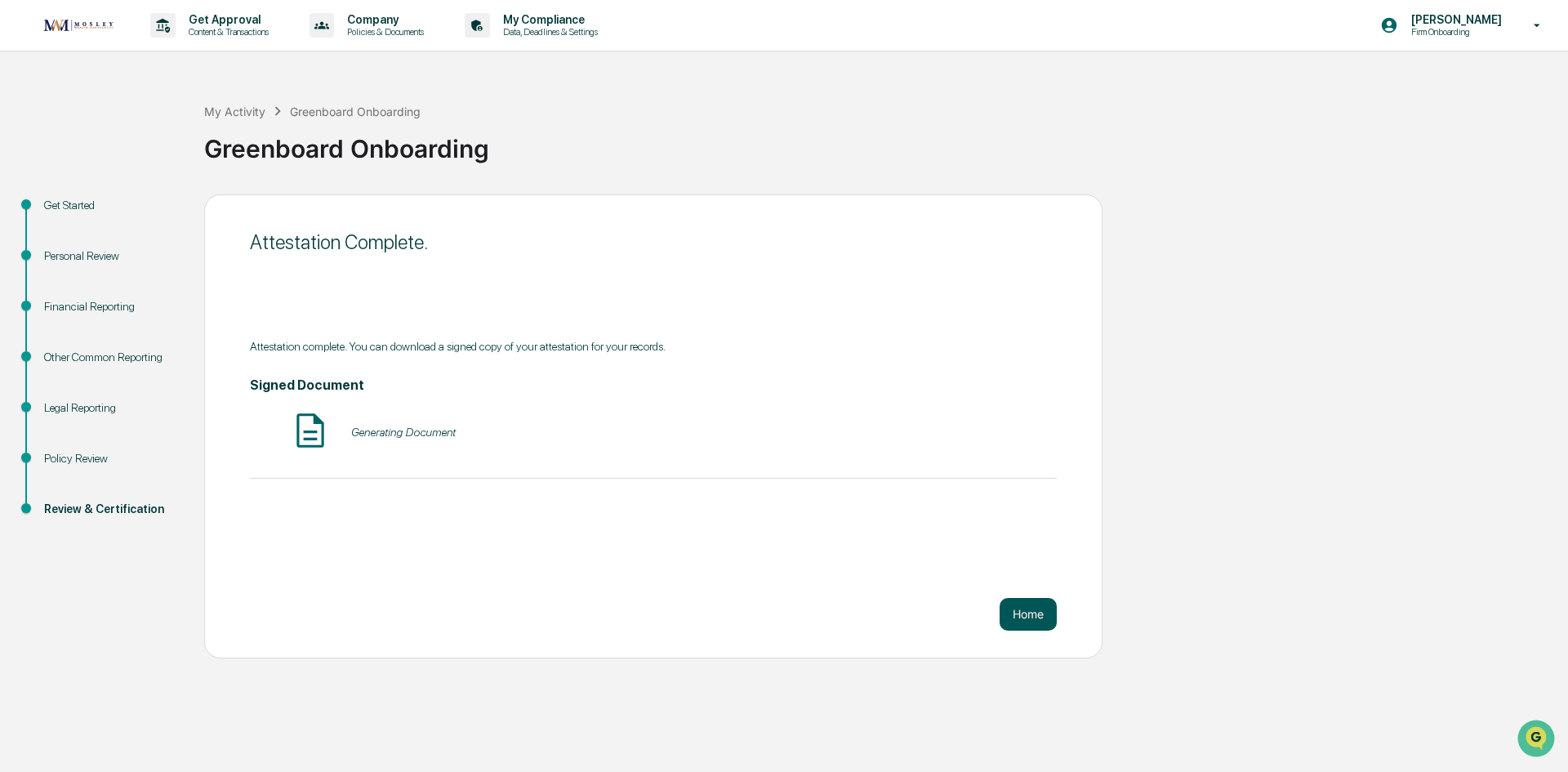
click at [1018, 615] on button "Home" at bounding box center [1028, 614] width 57 height 33
